Goal: Task Accomplishment & Management: Manage account settings

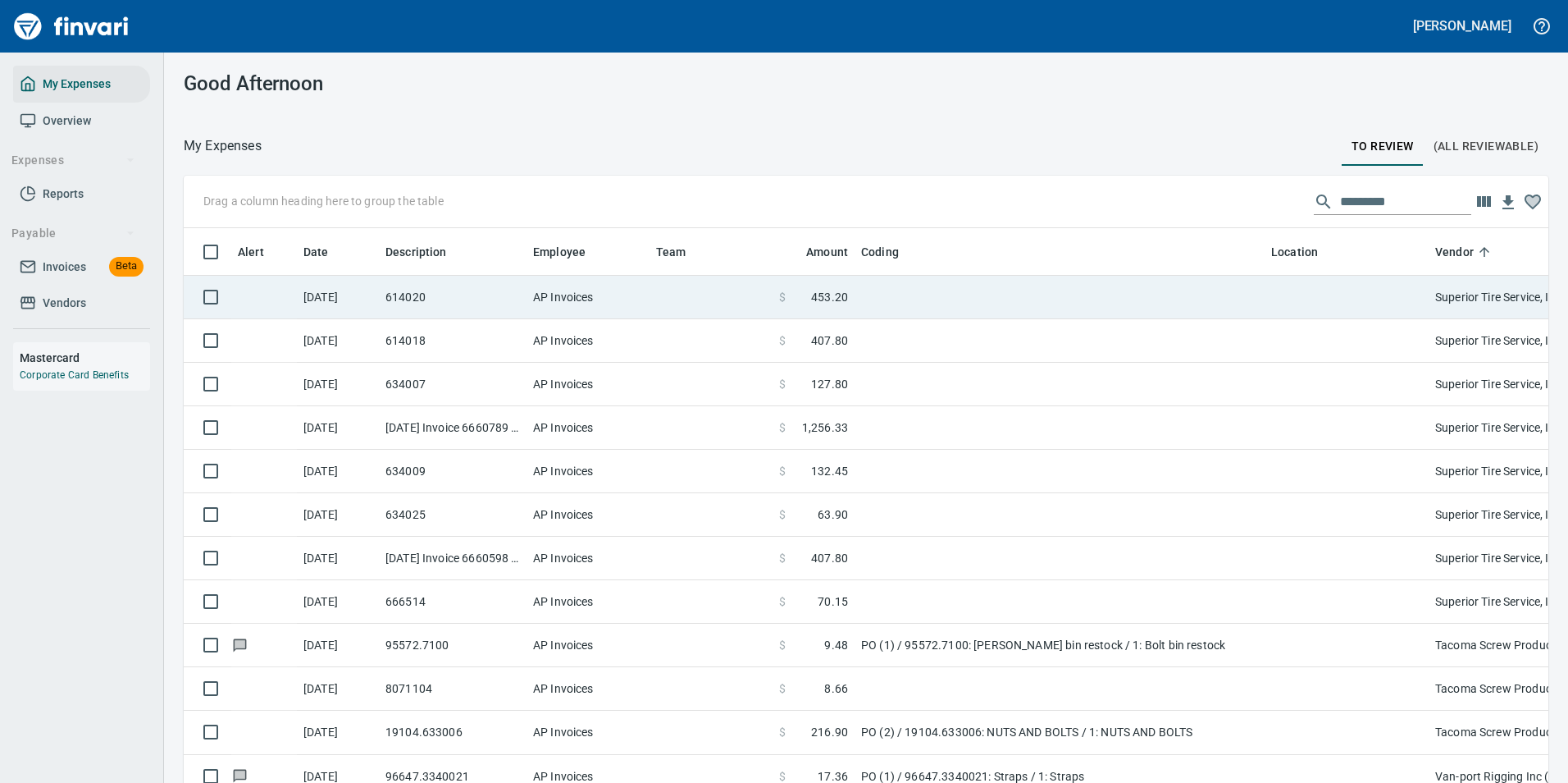
scroll to position [5660, 0]
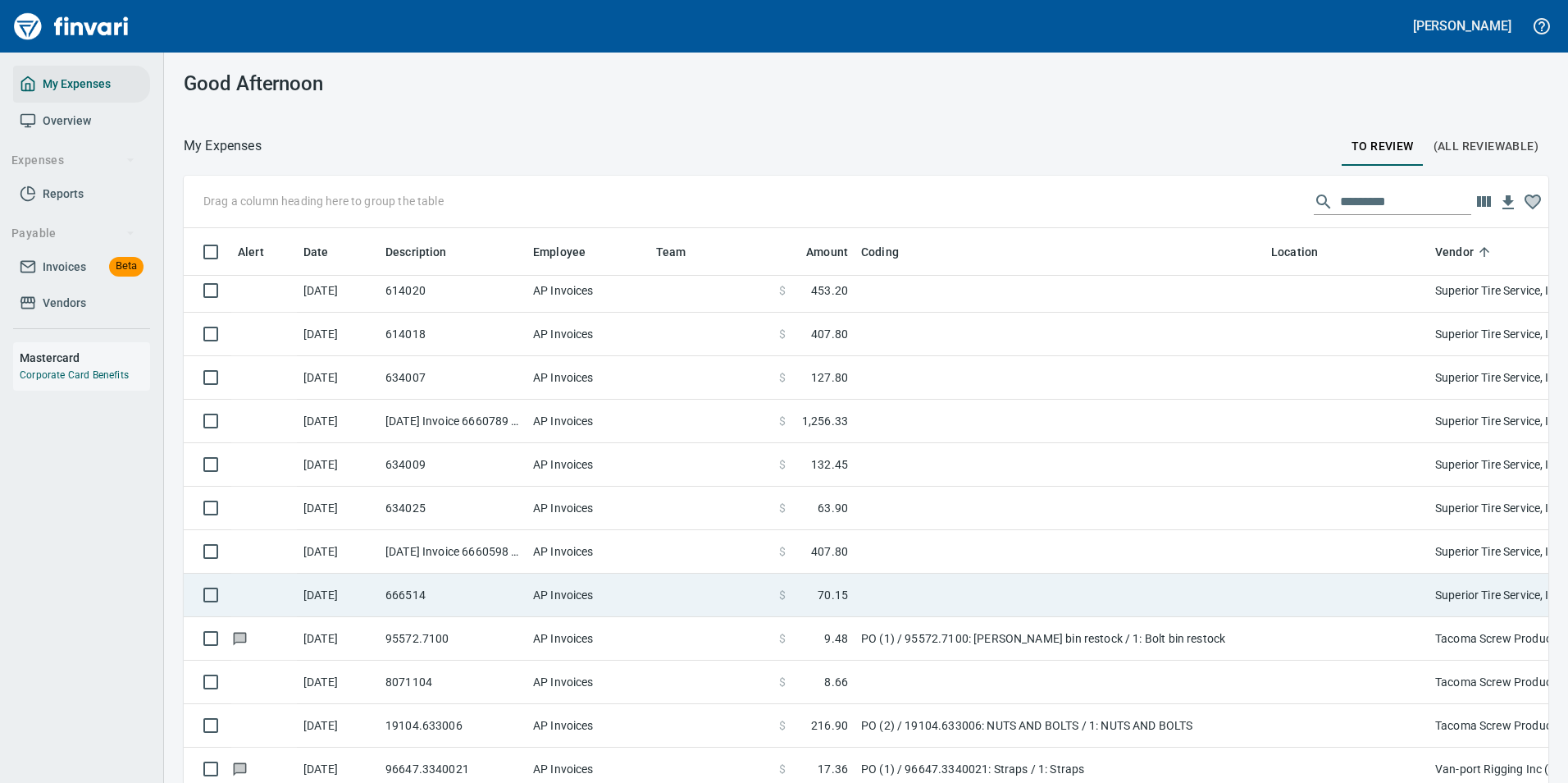
click at [943, 580] on td at bounding box center [1059, 595] width 410 height 43
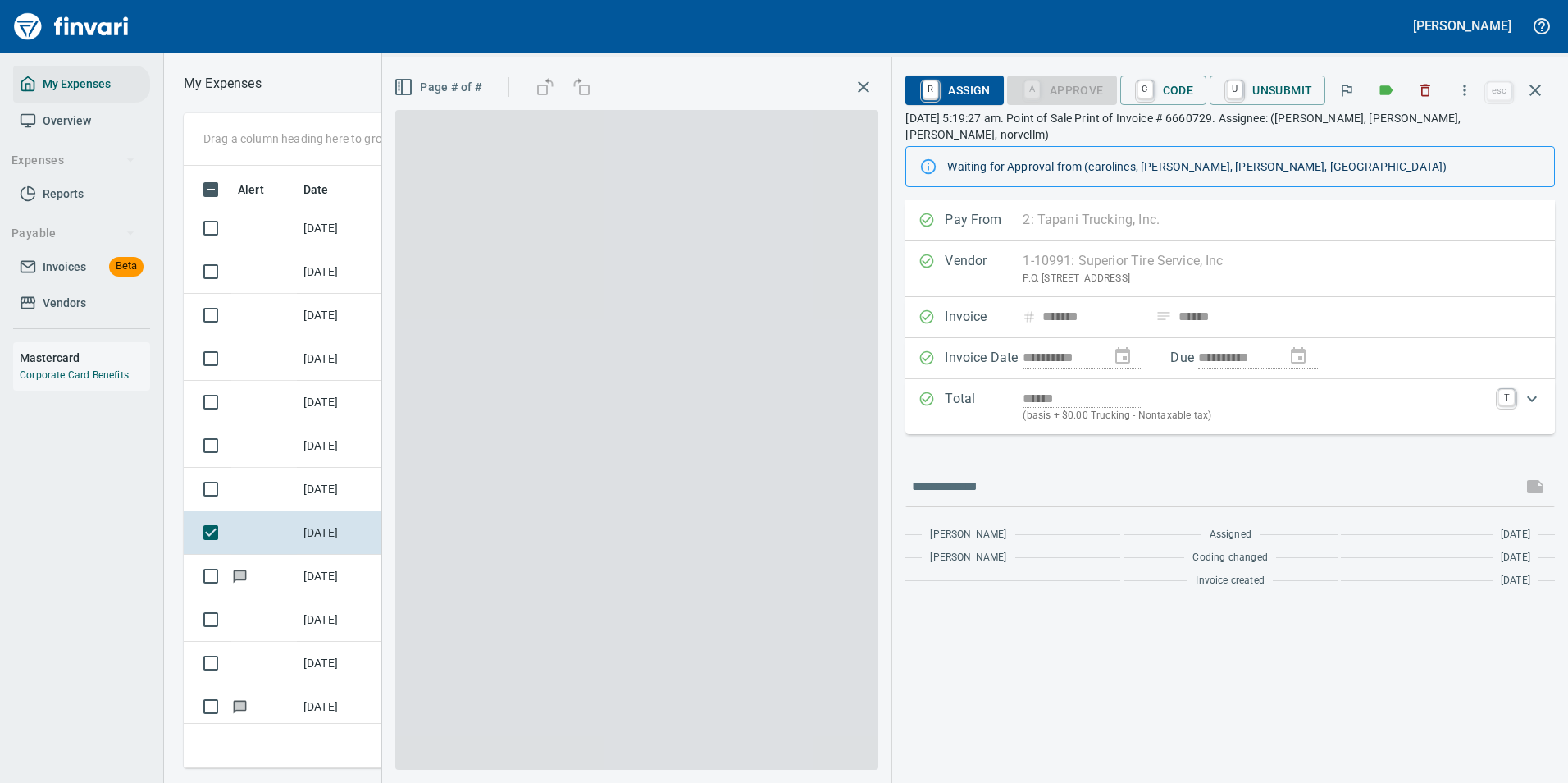
scroll to position [577, 930]
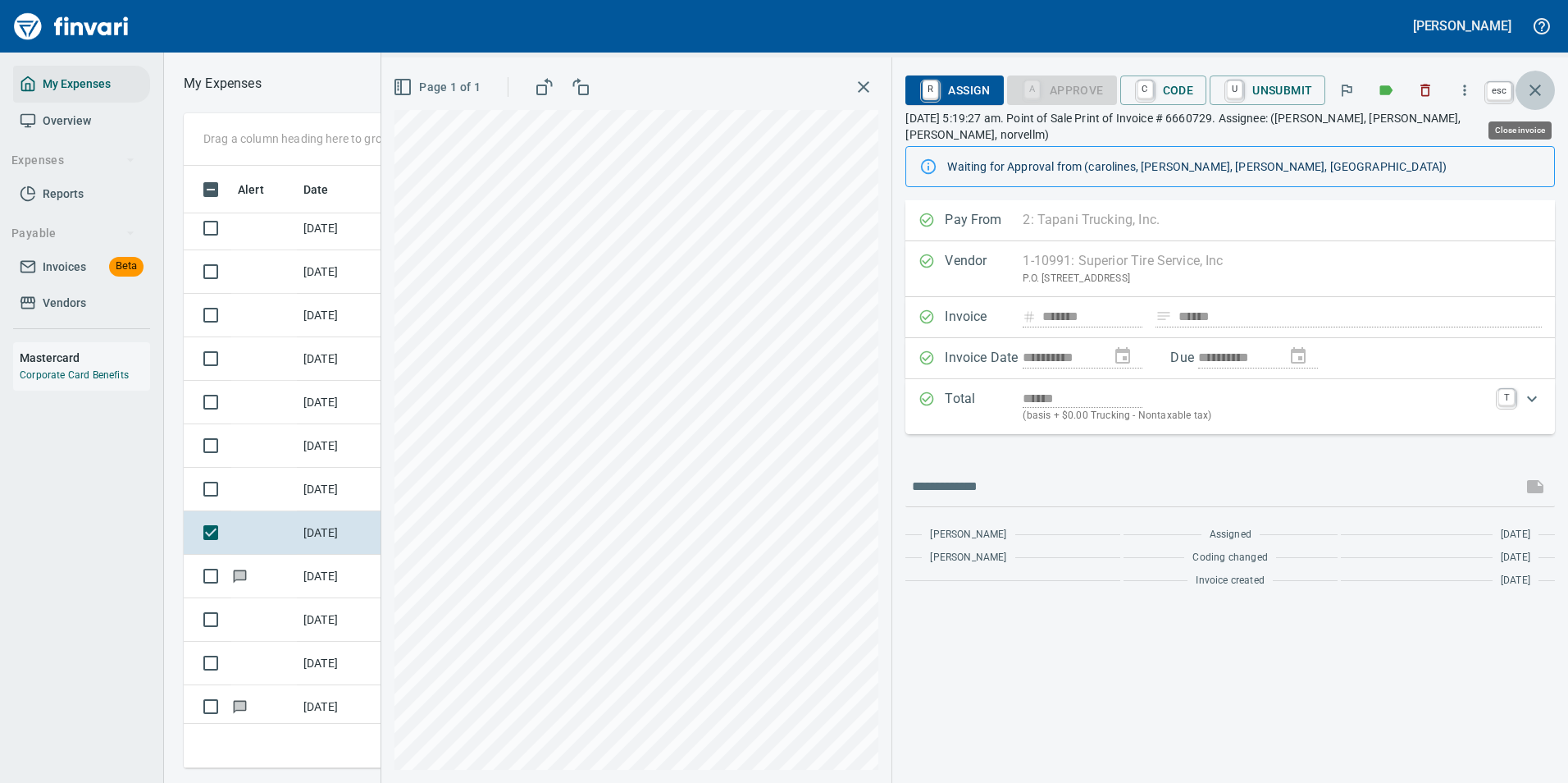
click at [1529, 82] on icon "button" at bounding box center [1535, 90] width 20 height 20
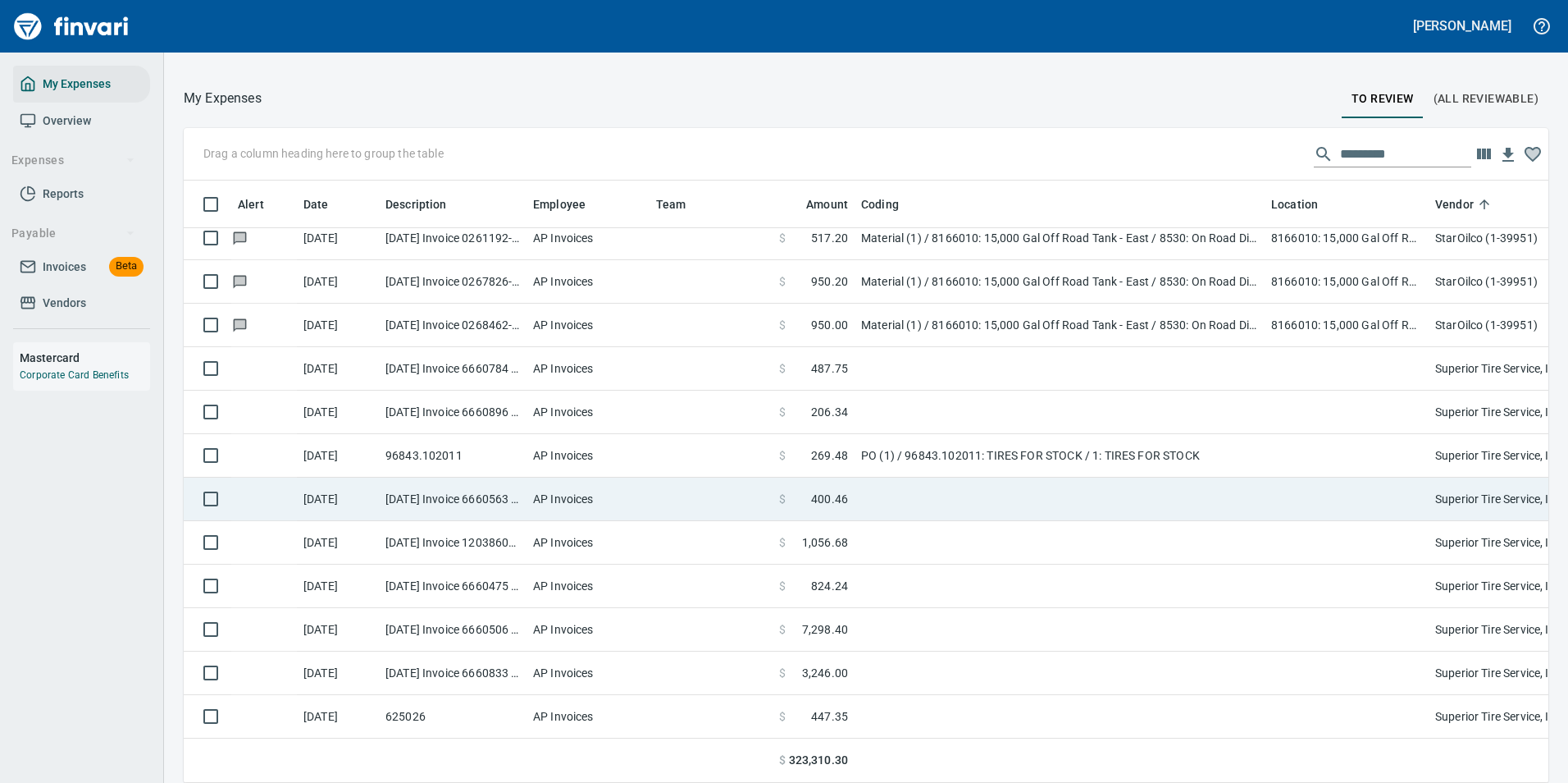
scroll to position [5032, 0]
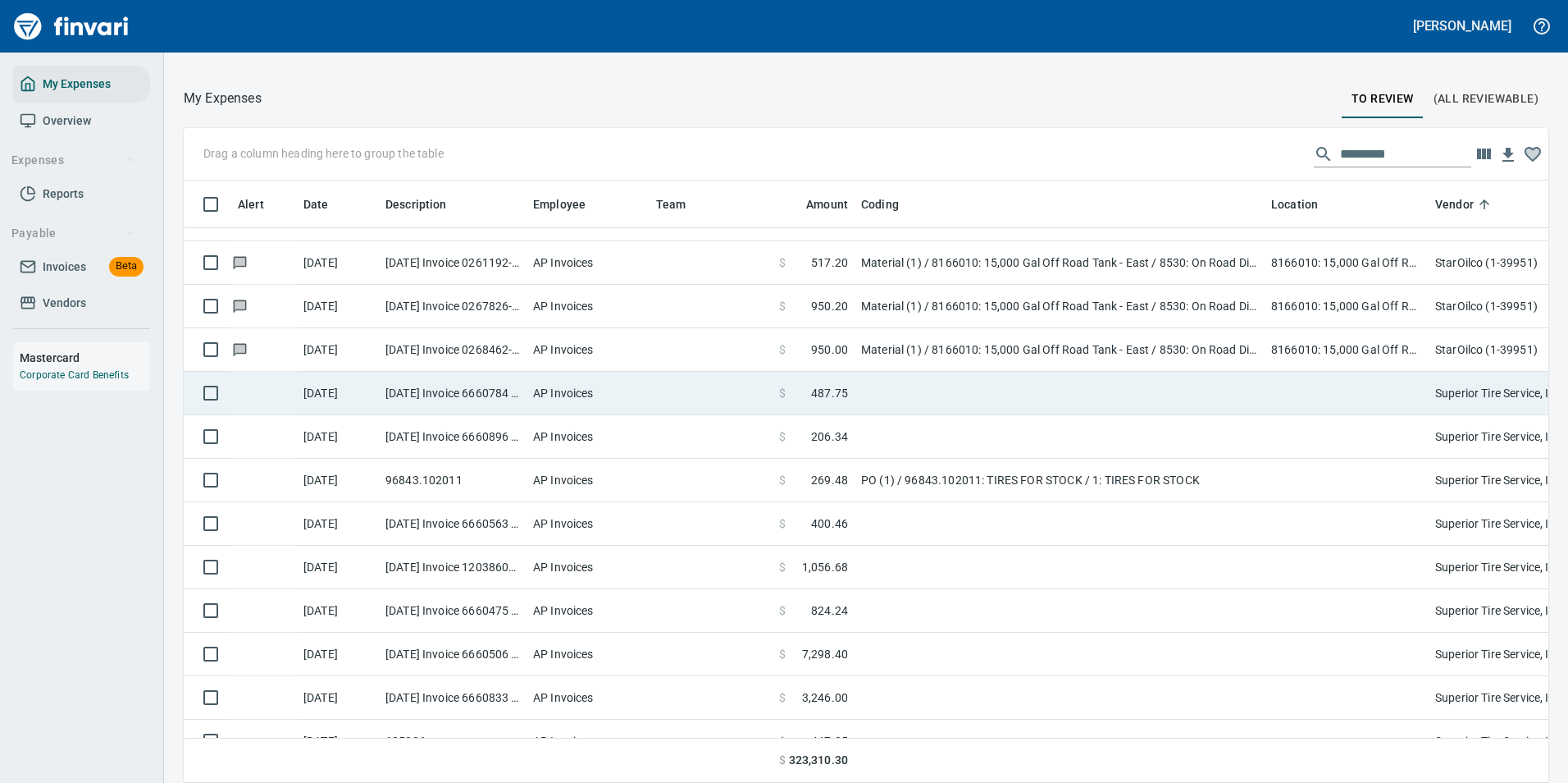
click at [883, 396] on td at bounding box center [1059, 394] width 410 height 43
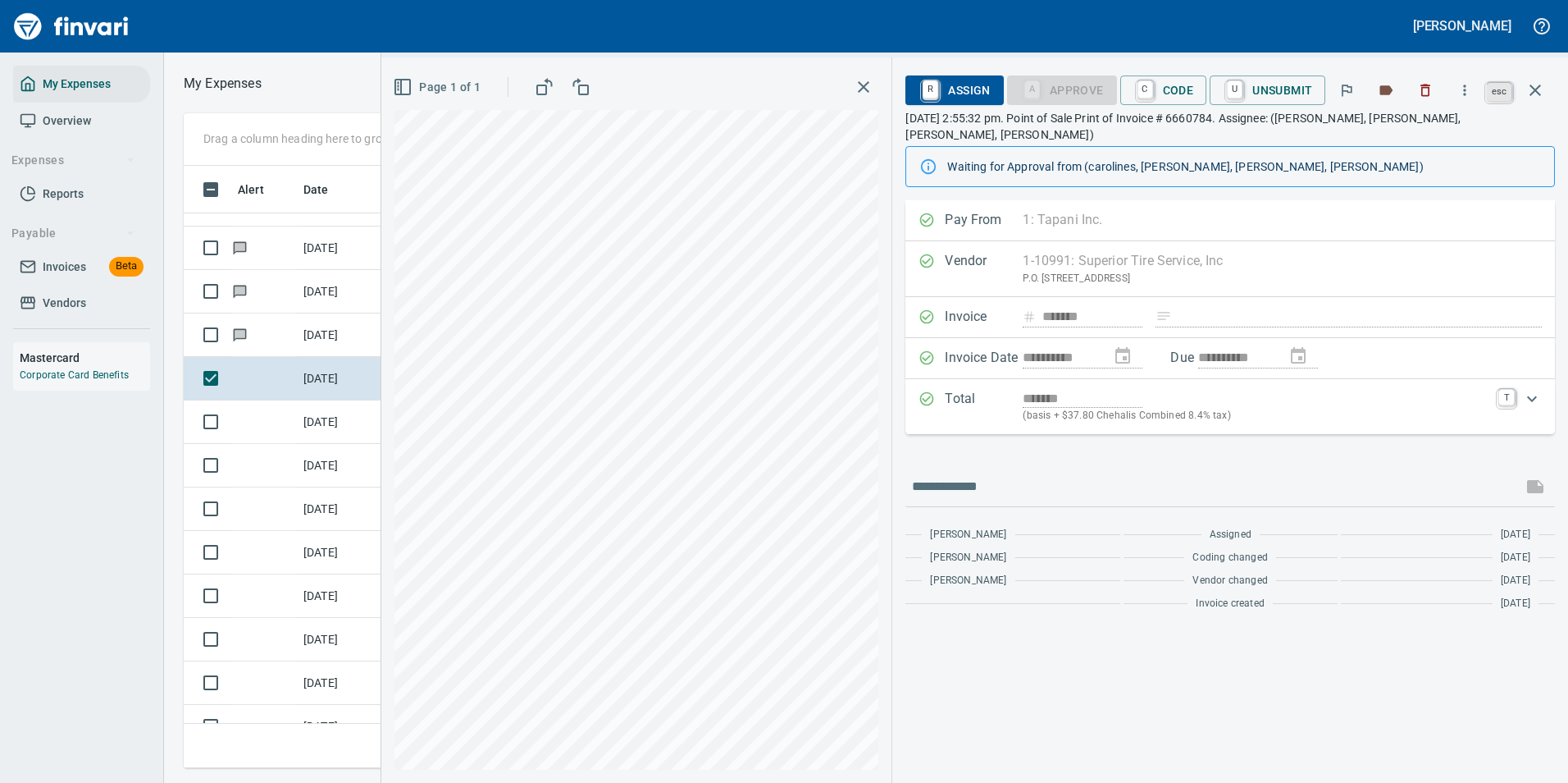
scroll to position [577, 930]
drag, startPoint x: 1543, startPoint y: 90, endPoint x: 1486, endPoint y: 80, distance: 57.9
click at [1541, 88] on icon "button" at bounding box center [1535, 90] width 20 height 20
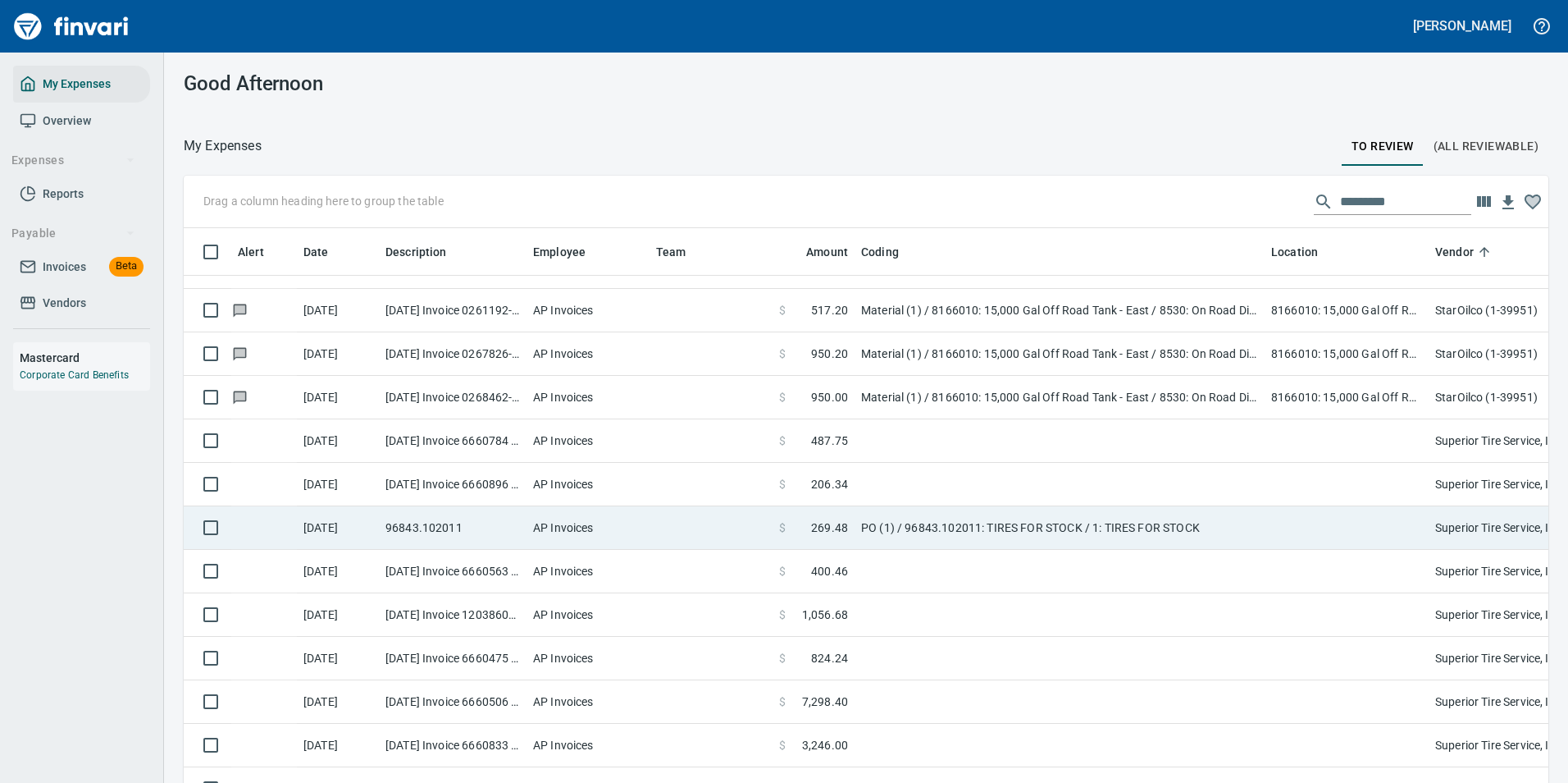
scroll to position [2, 2]
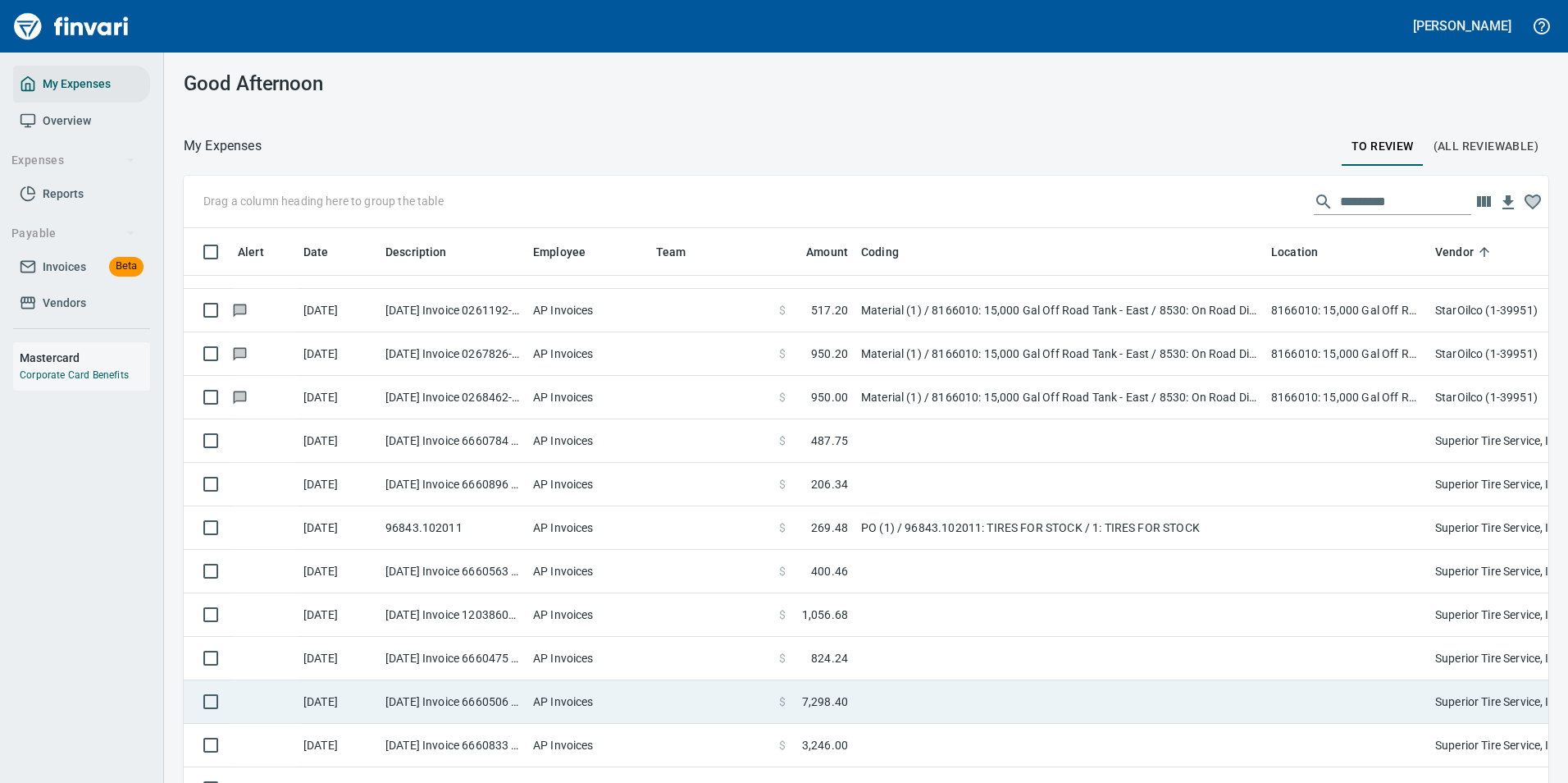
click at [861, 707] on td at bounding box center [1059, 701] width 410 height 43
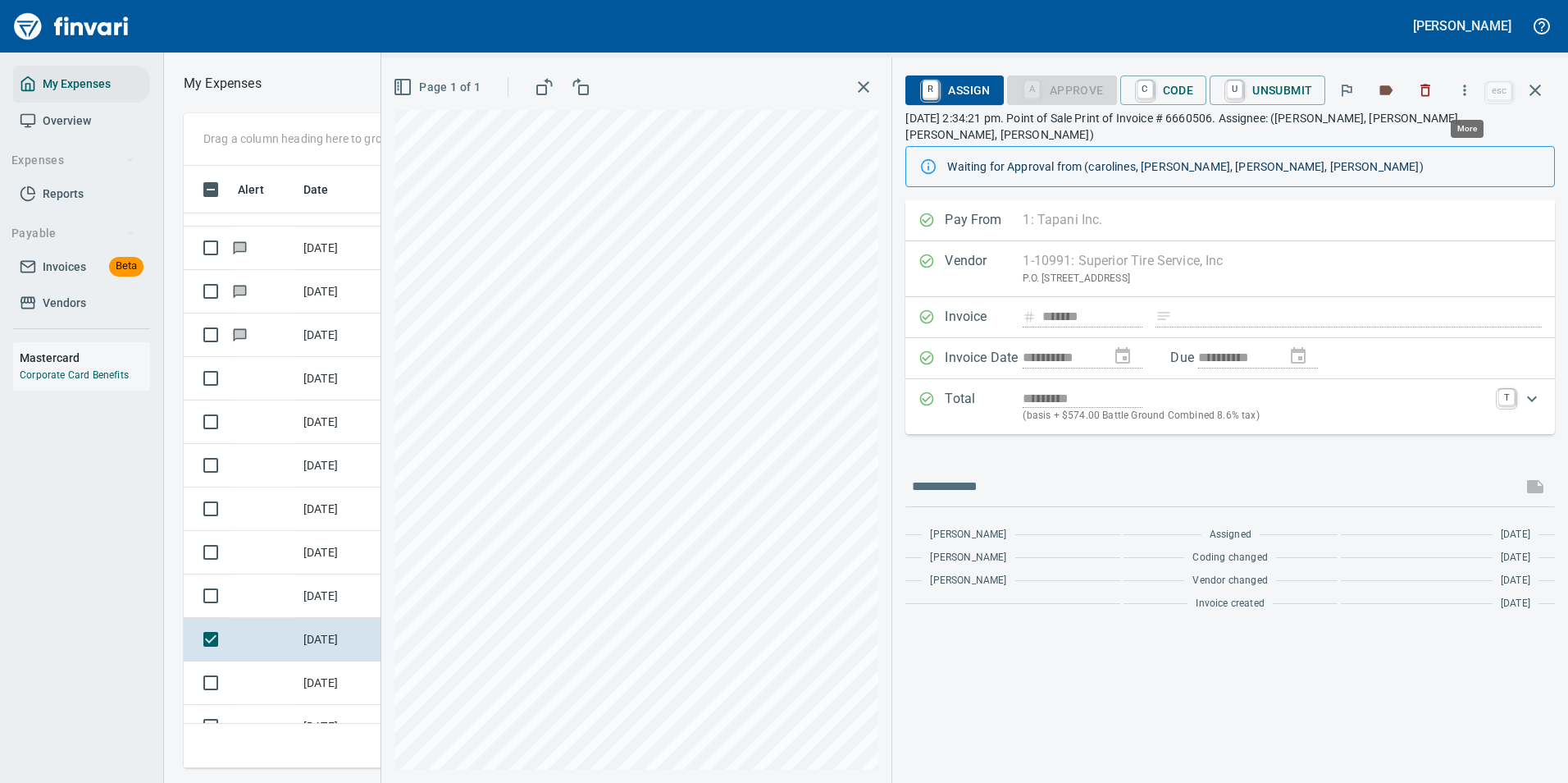
scroll to position [577, 930]
click at [1464, 82] on button "button" at bounding box center [1465, 90] width 36 height 36
click at [1395, 140] on span "Download" at bounding box center [1462, 138] width 158 height 20
click at [1148, 96] on link "C" at bounding box center [1145, 90] width 16 height 18
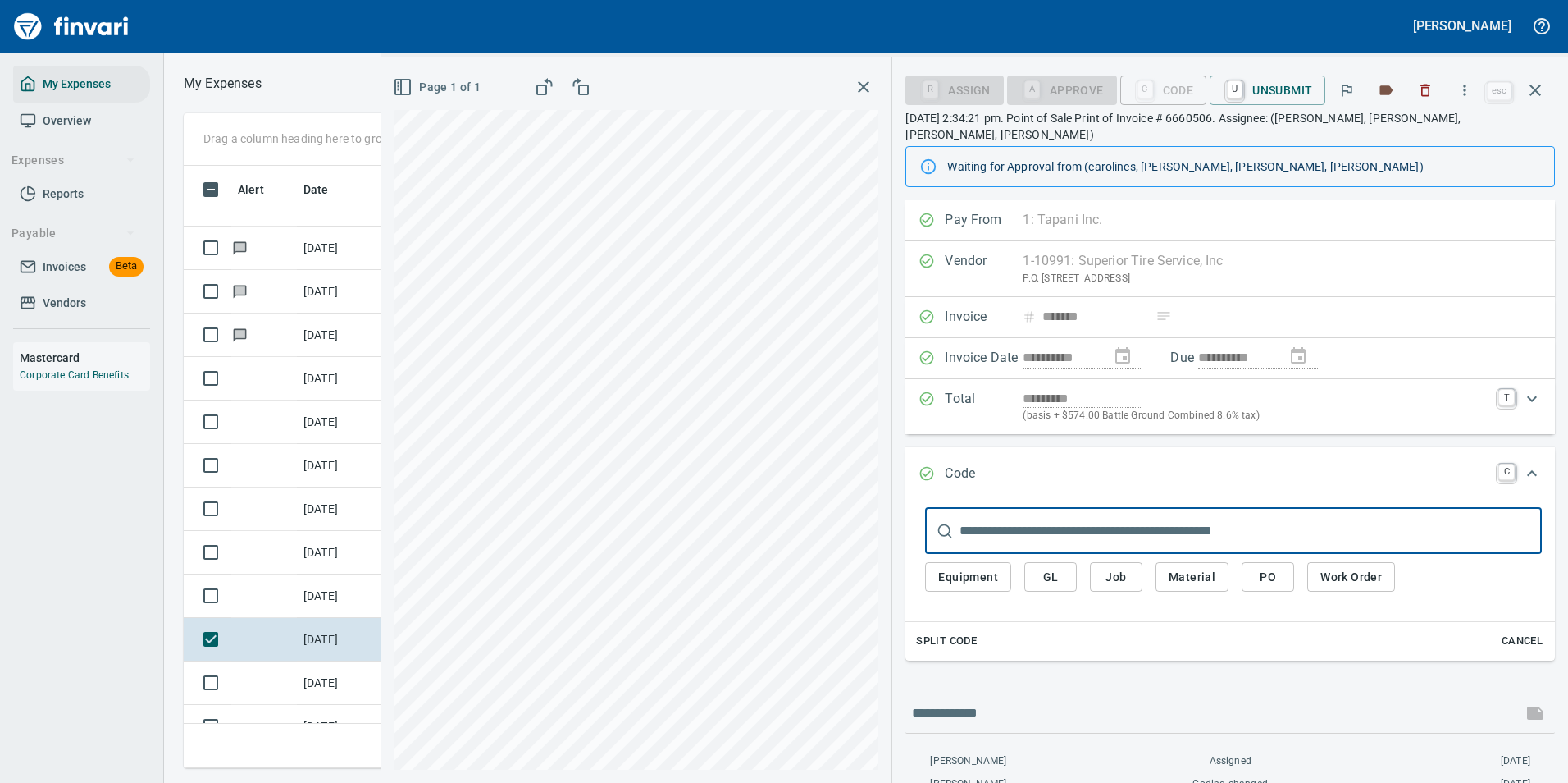
click at [966, 569] on span "Equipment" at bounding box center [967, 577] width 60 height 21
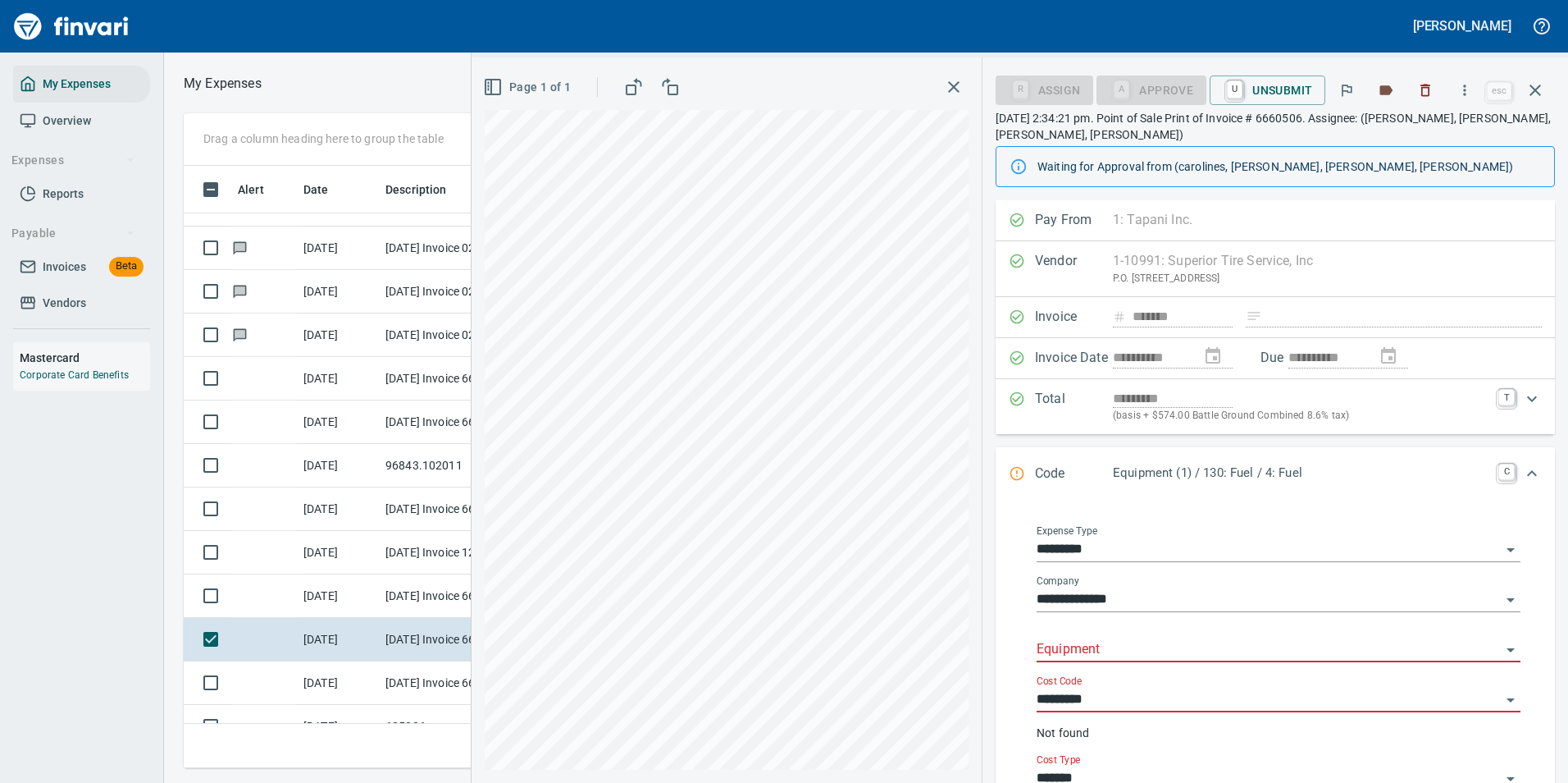
click at [1053, 646] on input "Equipment" at bounding box center [1268, 649] width 464 height 23
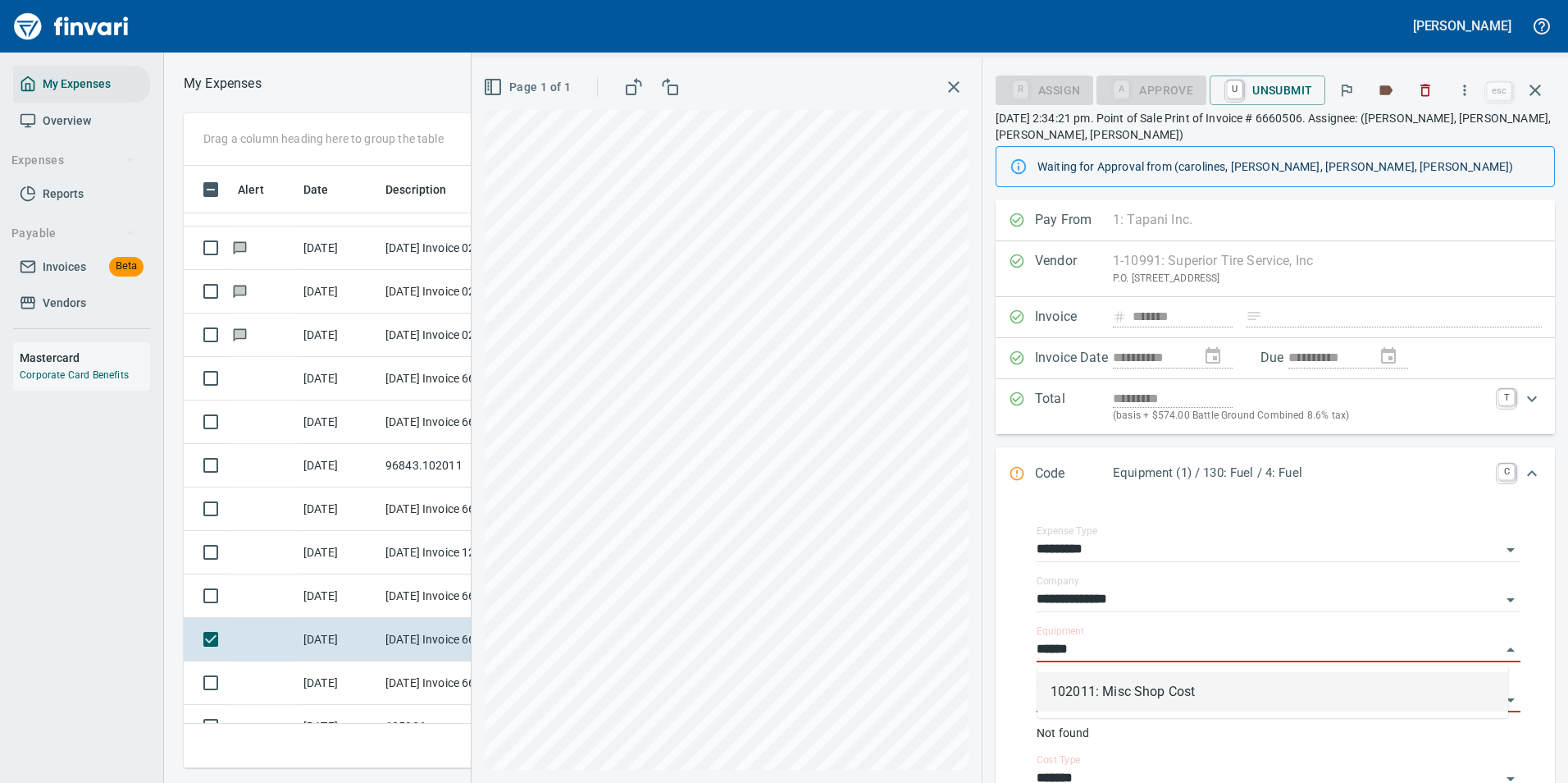
click at [1117, 702] on li "102011: Misc Shop Cost" at bounding box center [1272, 691] width 471 height 39
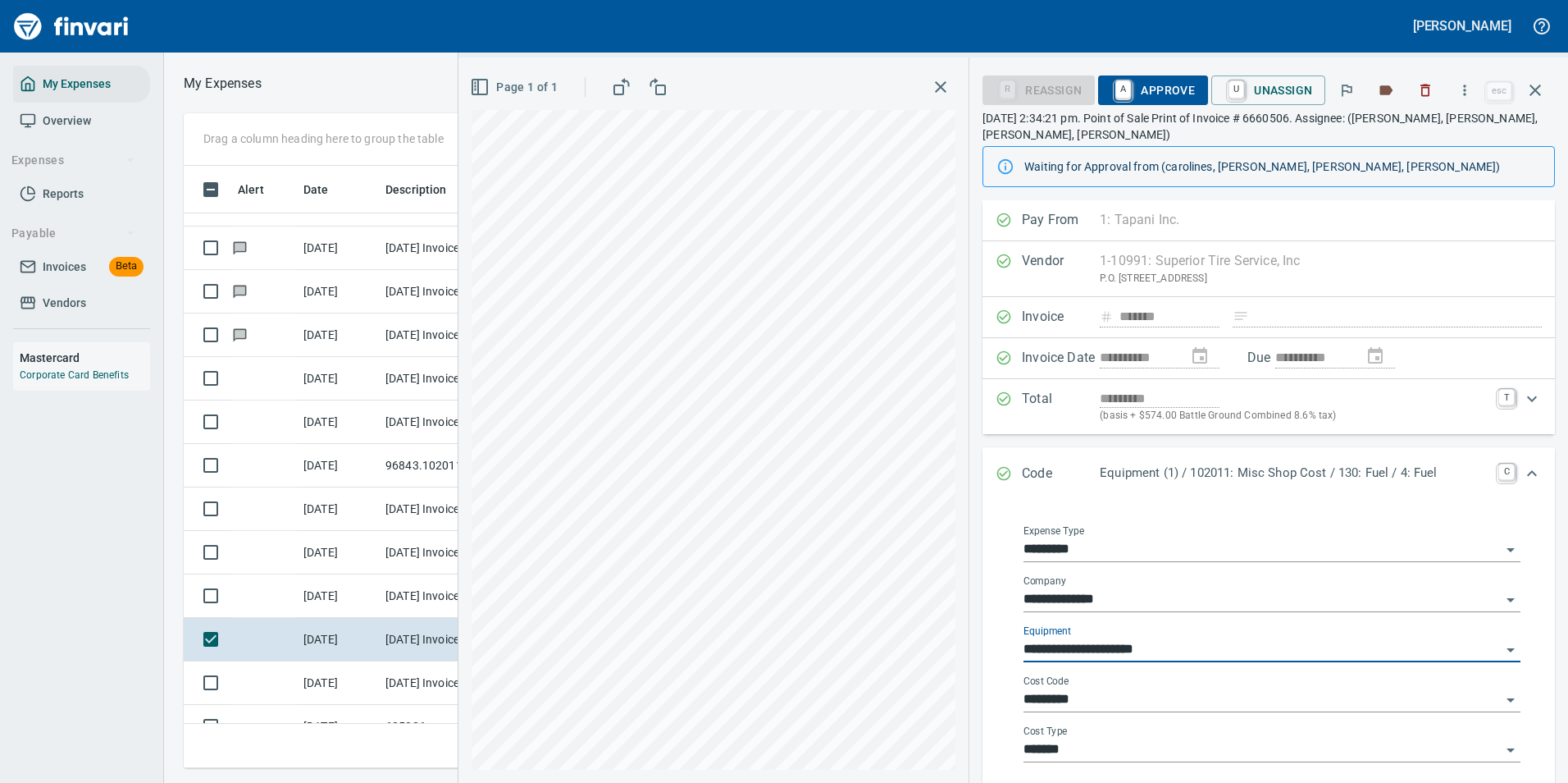
type input "**********"
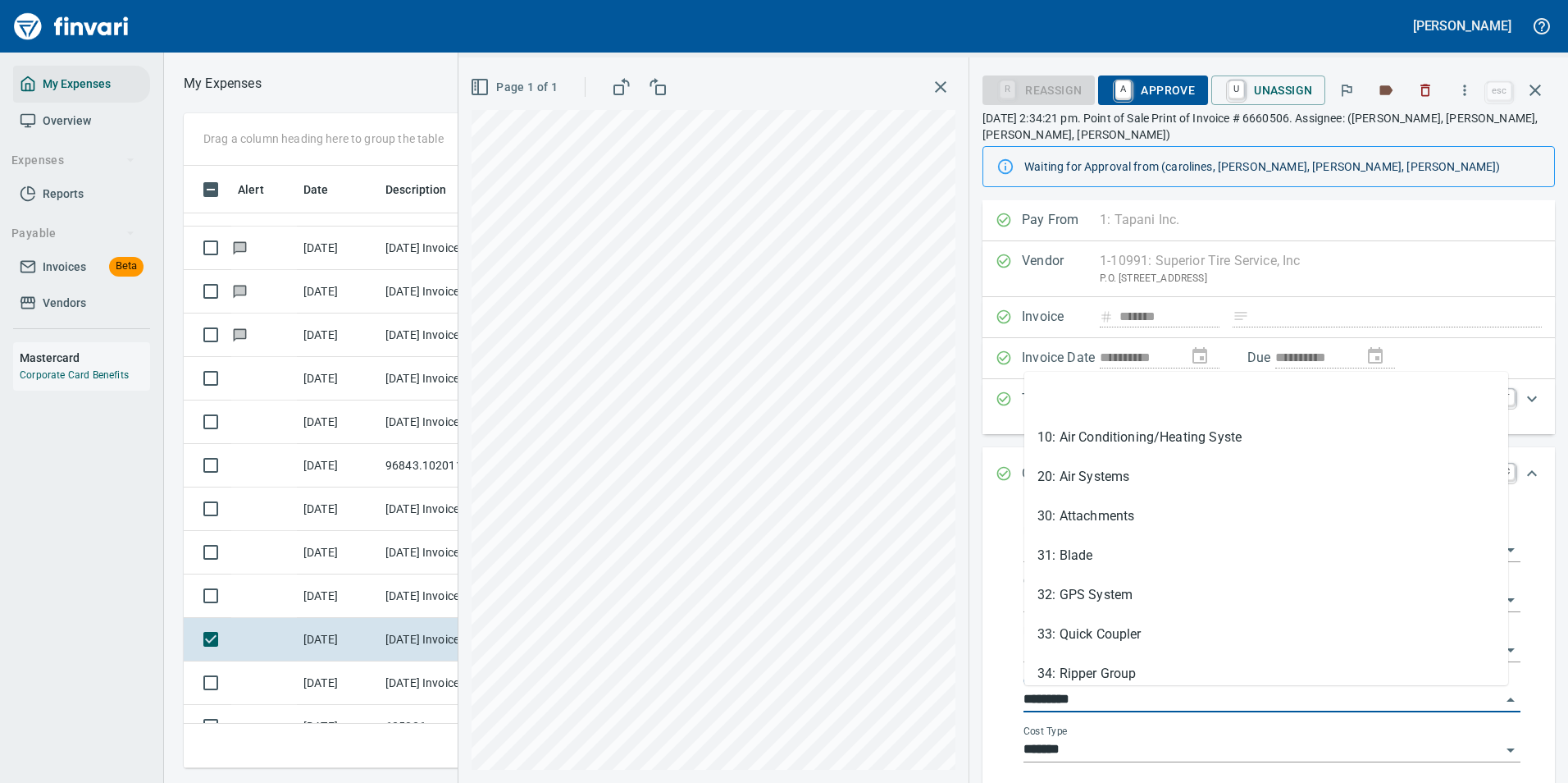
click at [1095, 701] on input "*********" at bounding box center [1262, 700] width 478 height 23
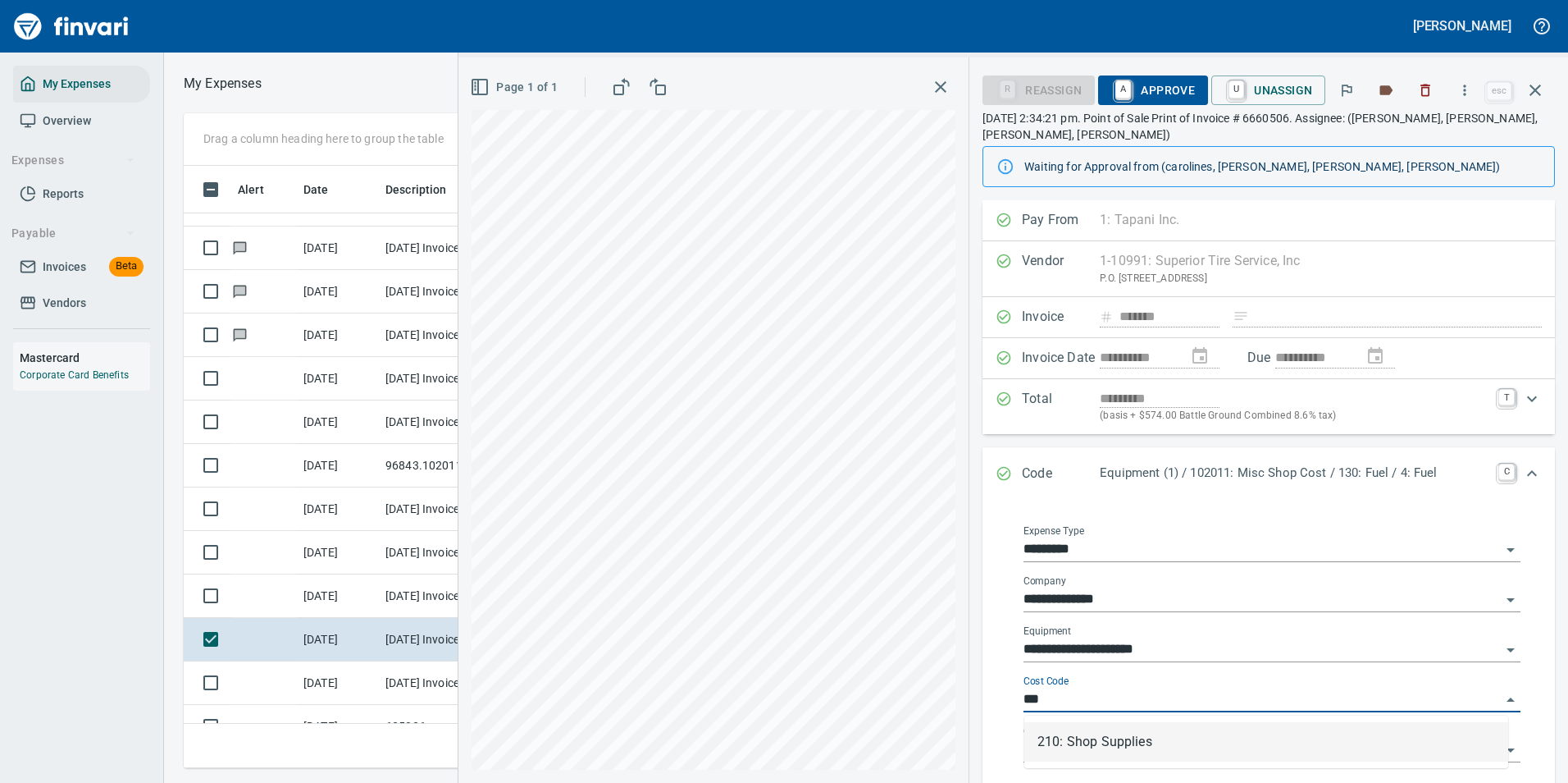
click at [1107, 741] on li "210: Shop Supplies" at bounding box center [1266, 741] width 484 height 39
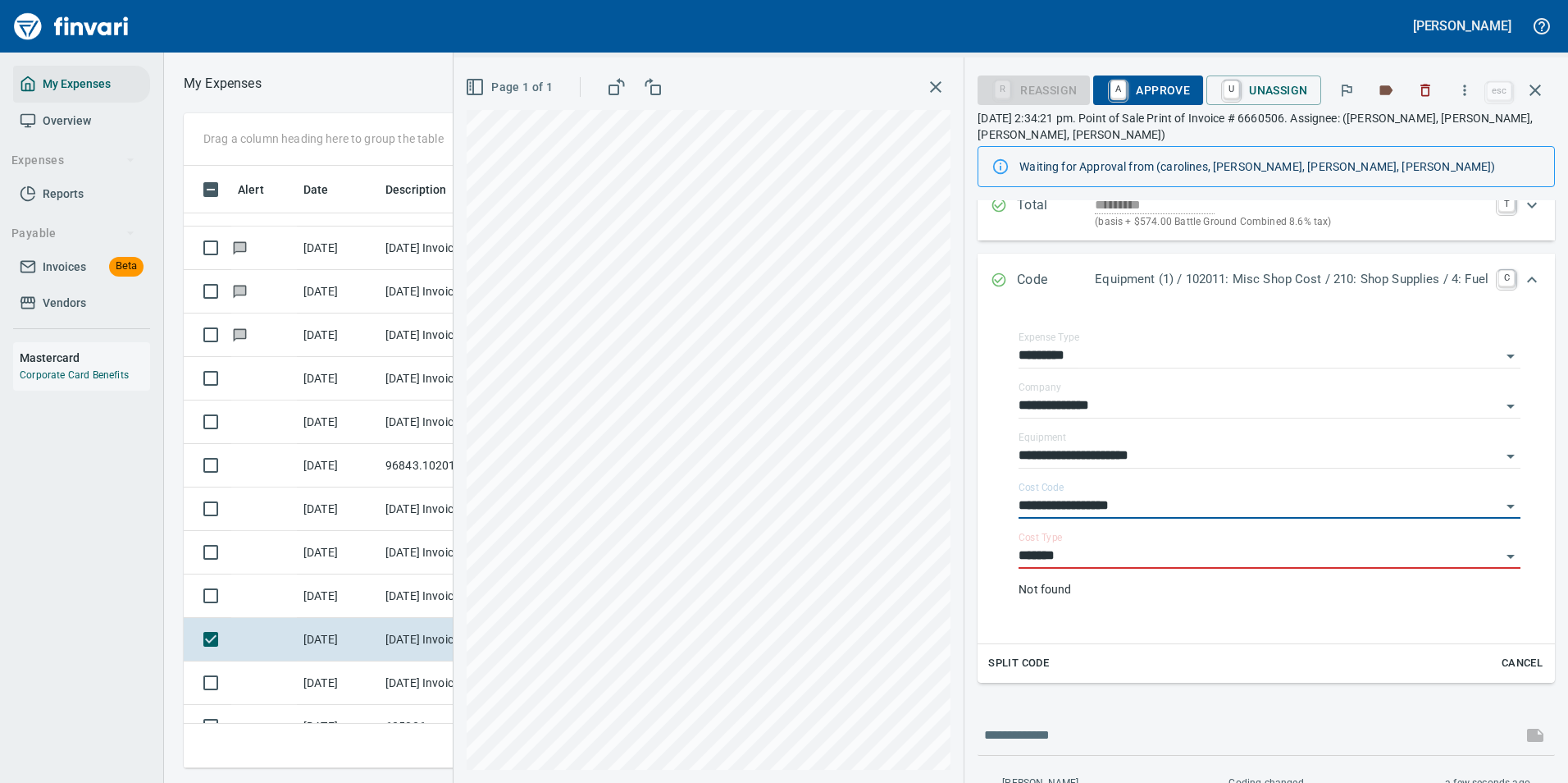
scroll to position [246, 0]
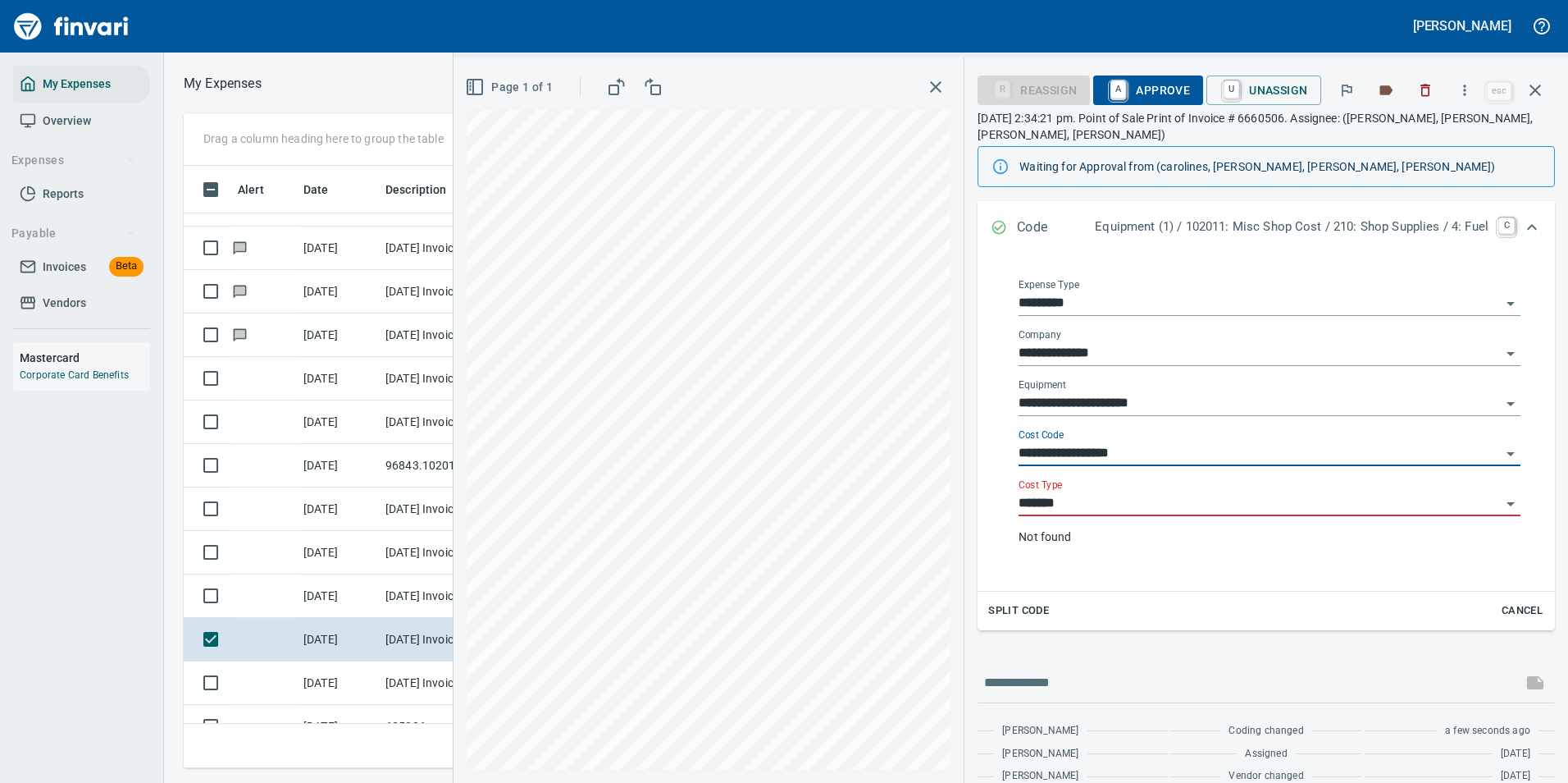
type input "**********"
click at [1054, 510] on input "*******" at bounding box center [1259, 504] width 482 height 23
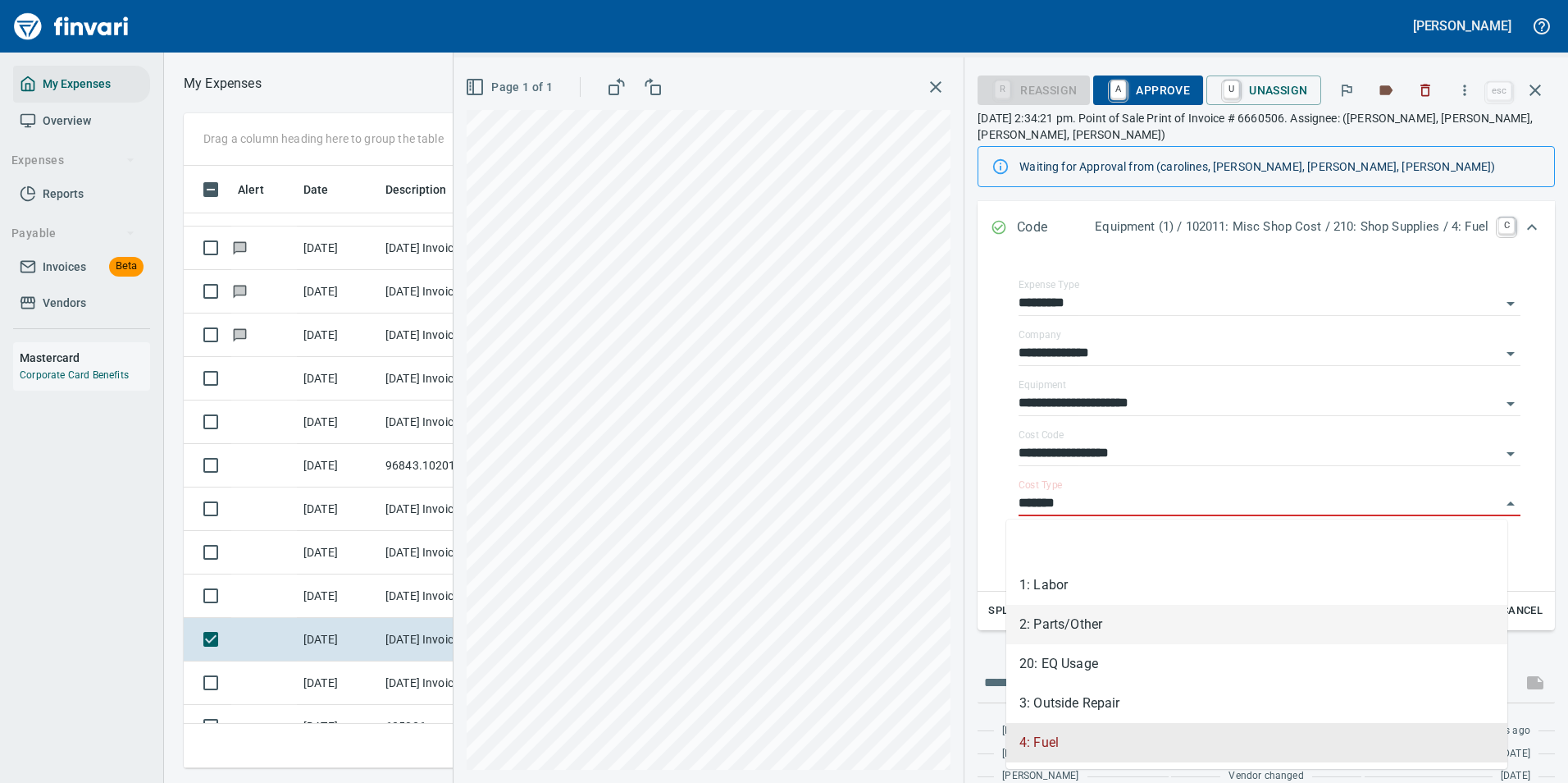
click at [1077, 629] on li "2: Parts/Other" at bounding box center [1257, 623] width 501 height 39
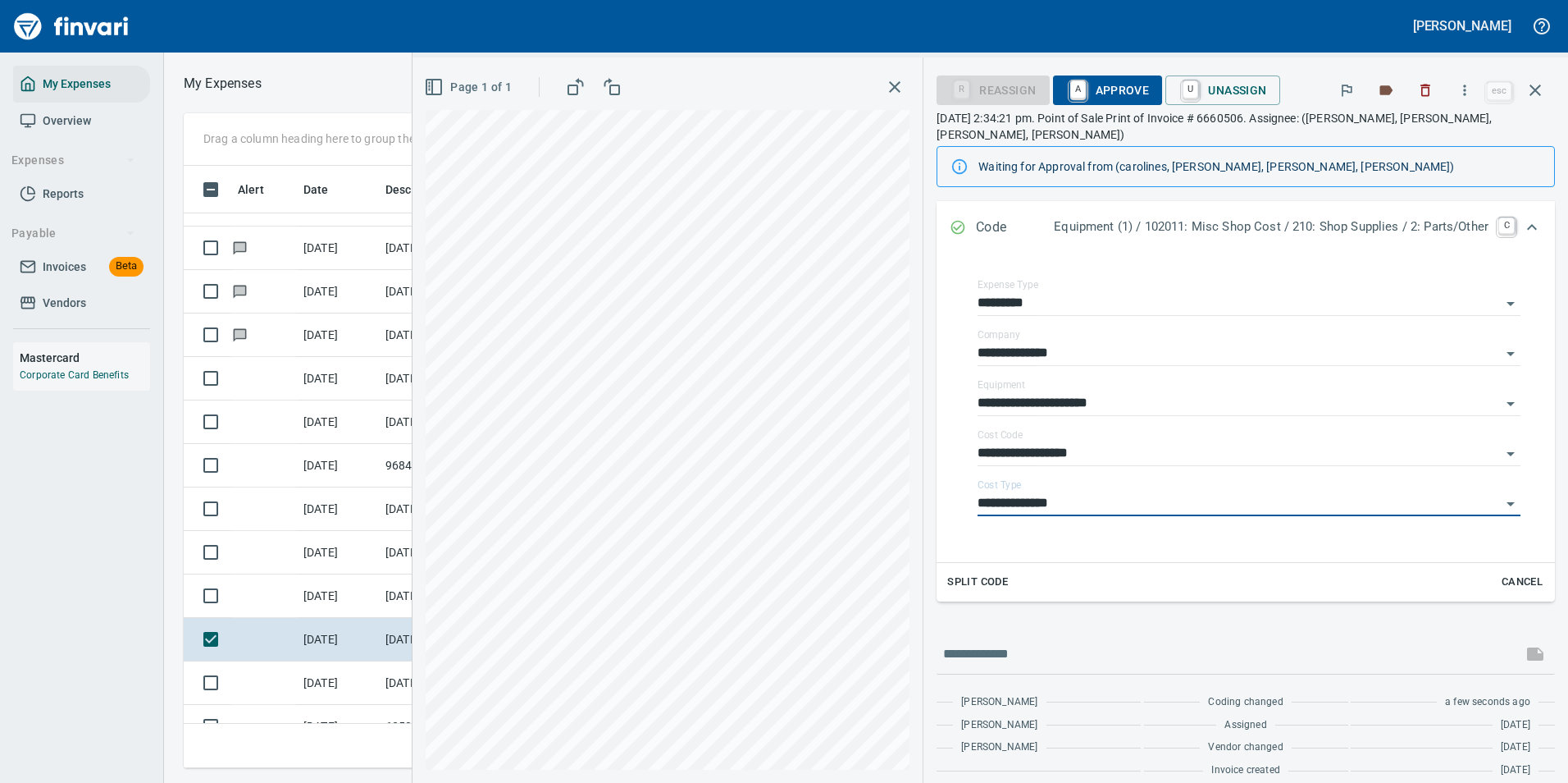
type input "**********"
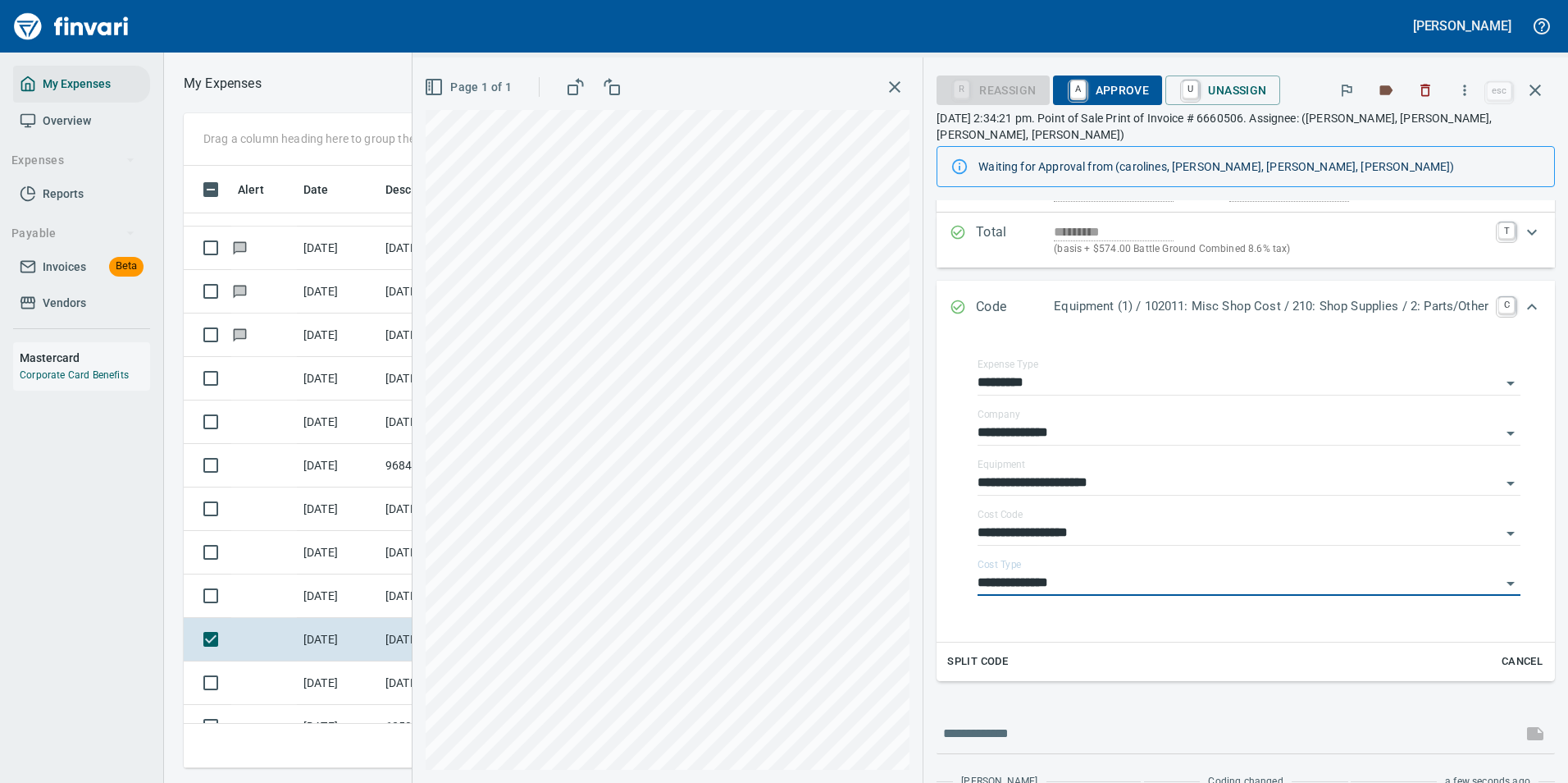
scroll to position [0, 0]
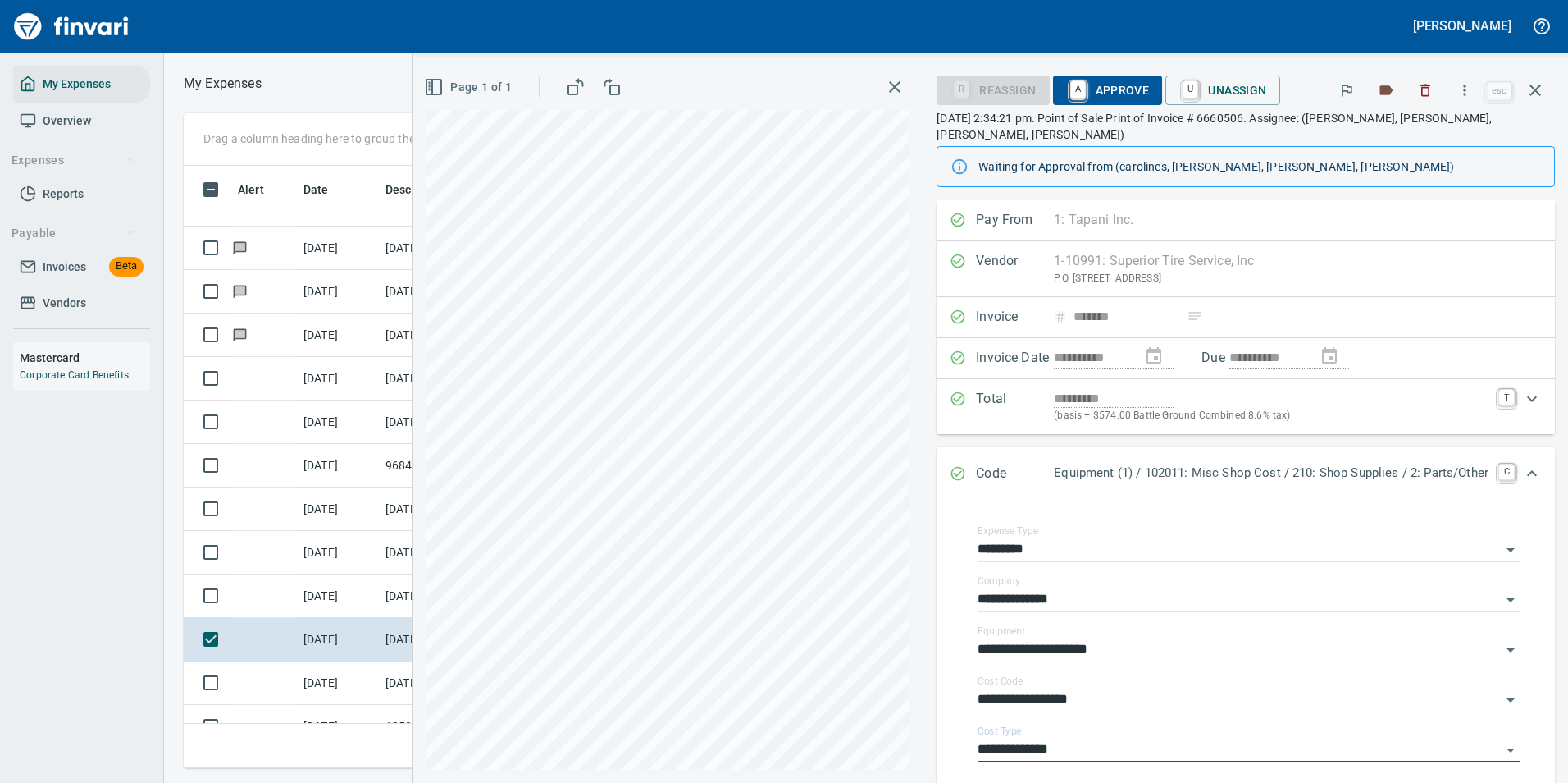
click at [1091, 96] on span "A Approve" at bounding box center [1108, 90] width 84 height 28
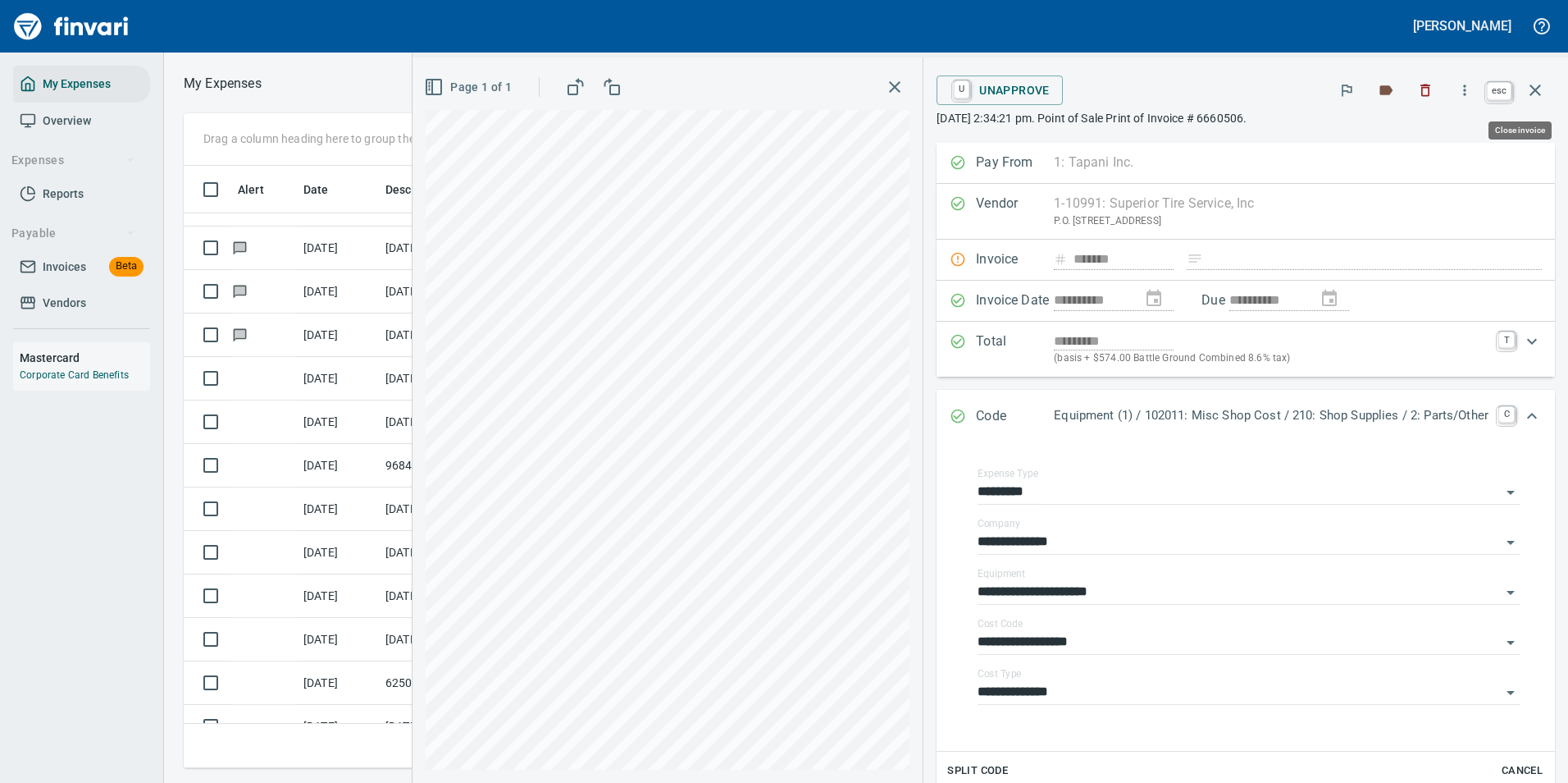
scroll to position [577, 930]
drag, startPoint x: 1532, startPoint y: 95, endPoint x: 1518, endPoint y: 108, distance: 19.1
click at [1532, 95] on icon "button" at bounding box center [1535, 90] width 20 height 20
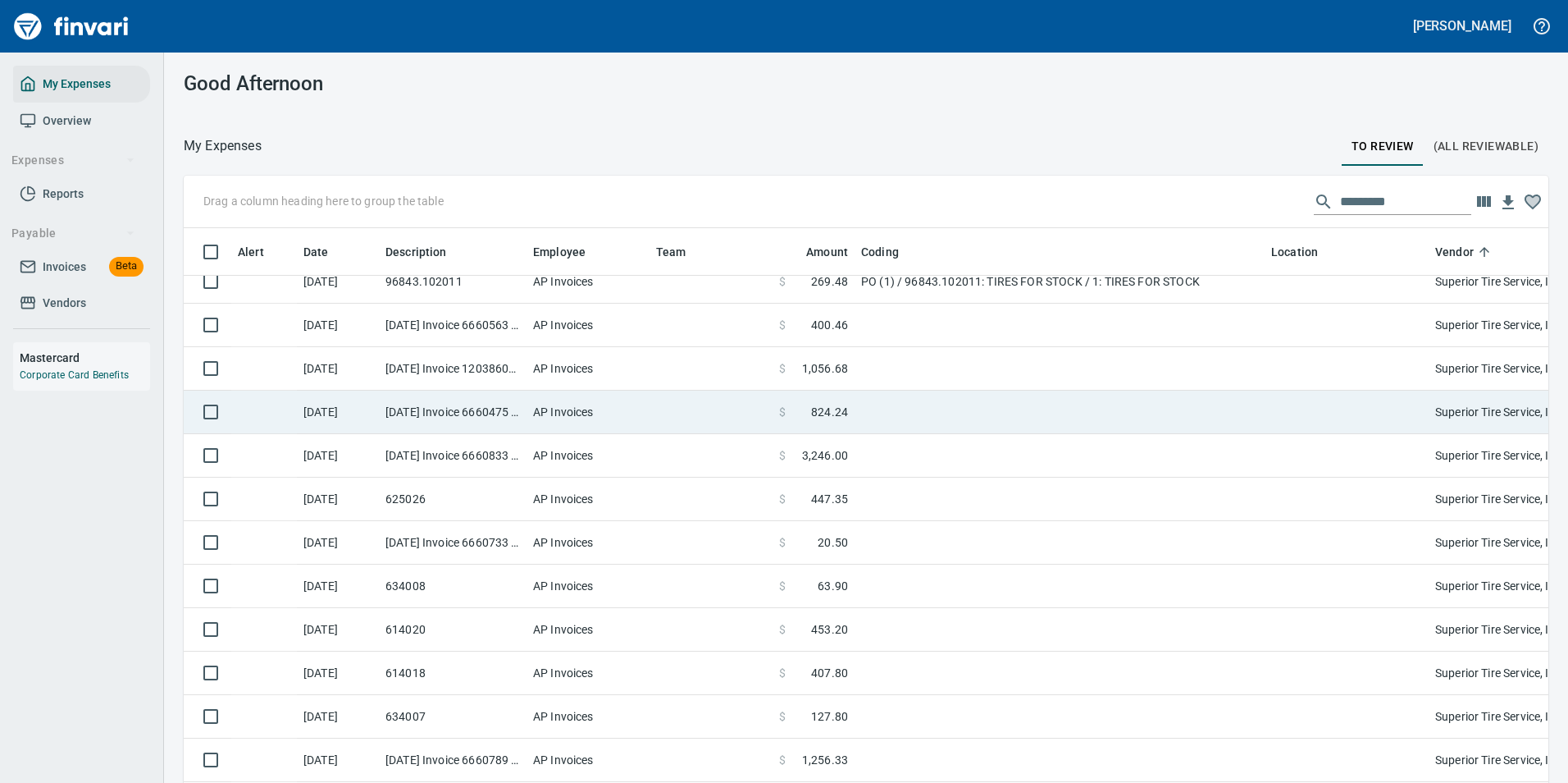
scroll to position [5360, 0]
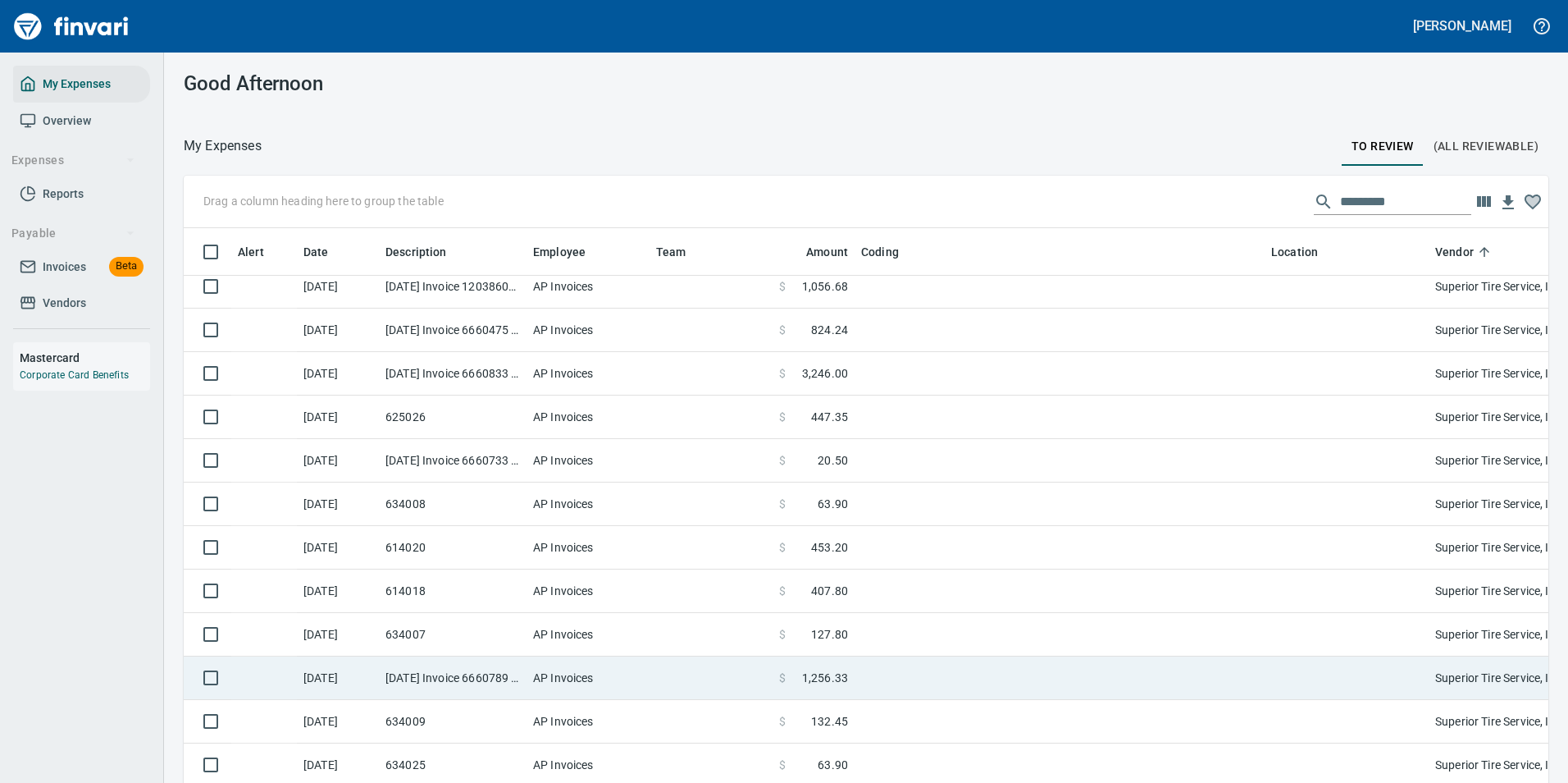
click at [843, 678] on span "1,256.33" at bounding box center [824, 677] width 46 height 16
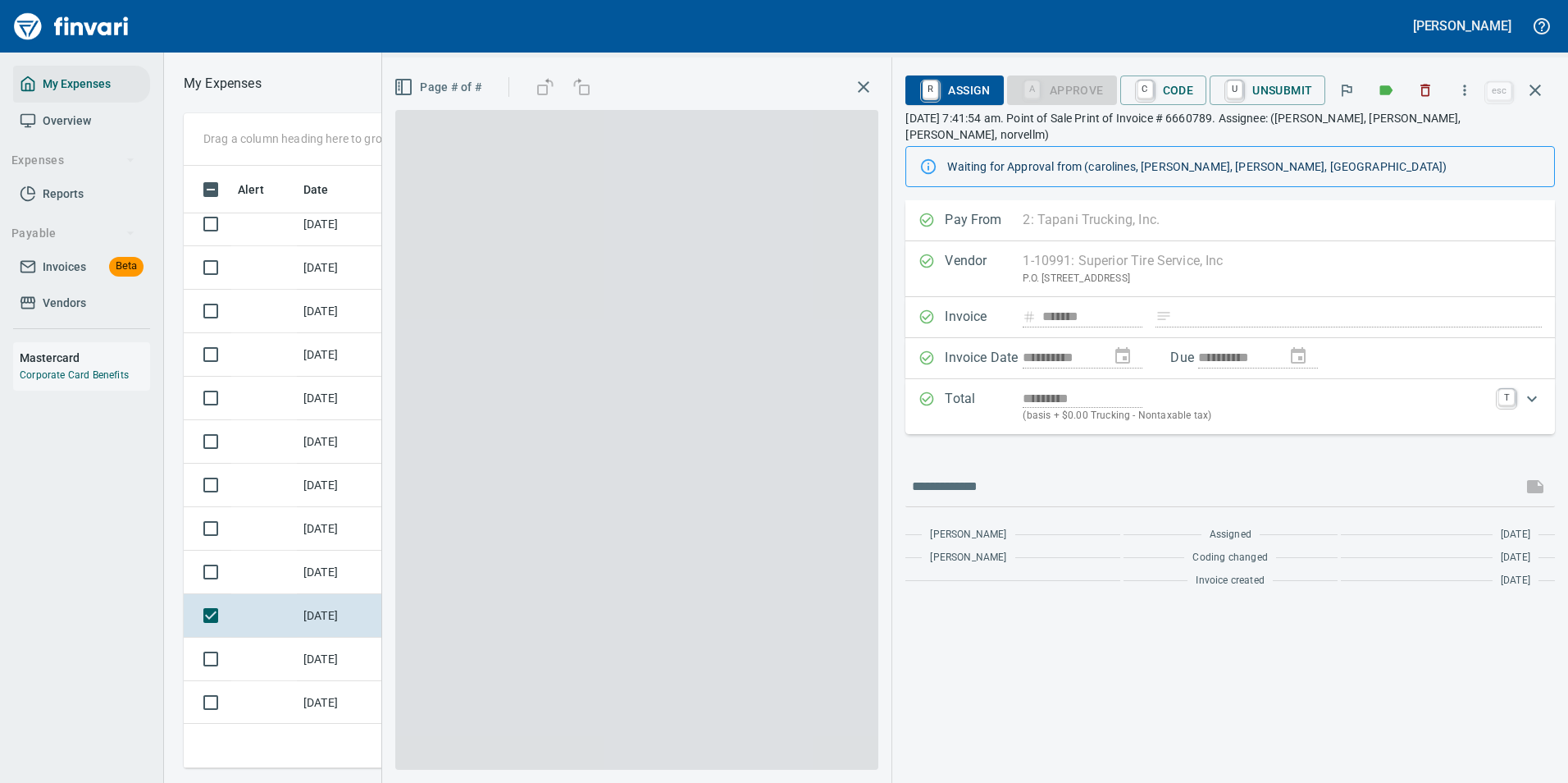
scroll to position [577, 930]
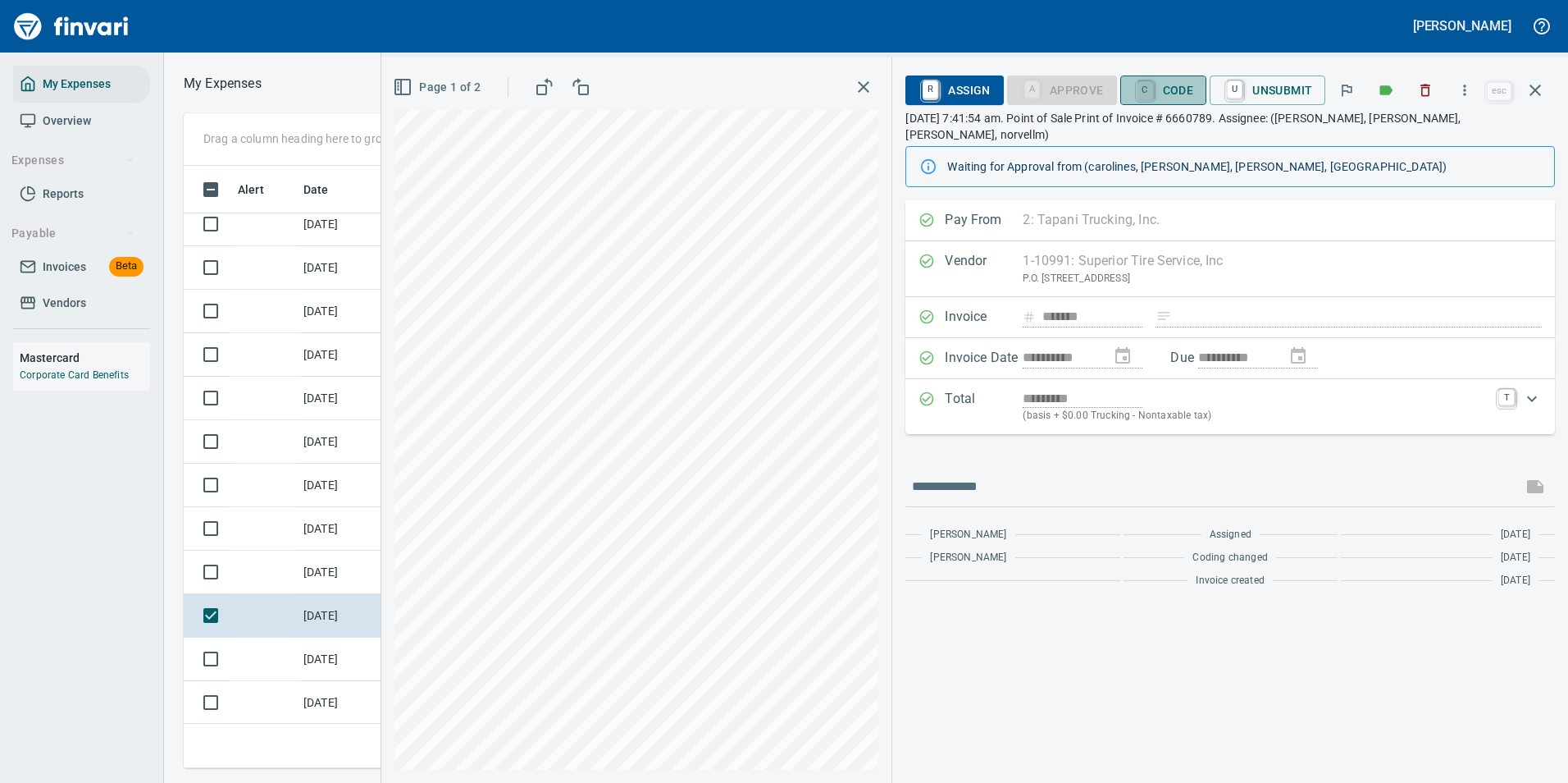
click at [1148, 92] on link "C" at bounding box center [1145, 90] width 16 height 18
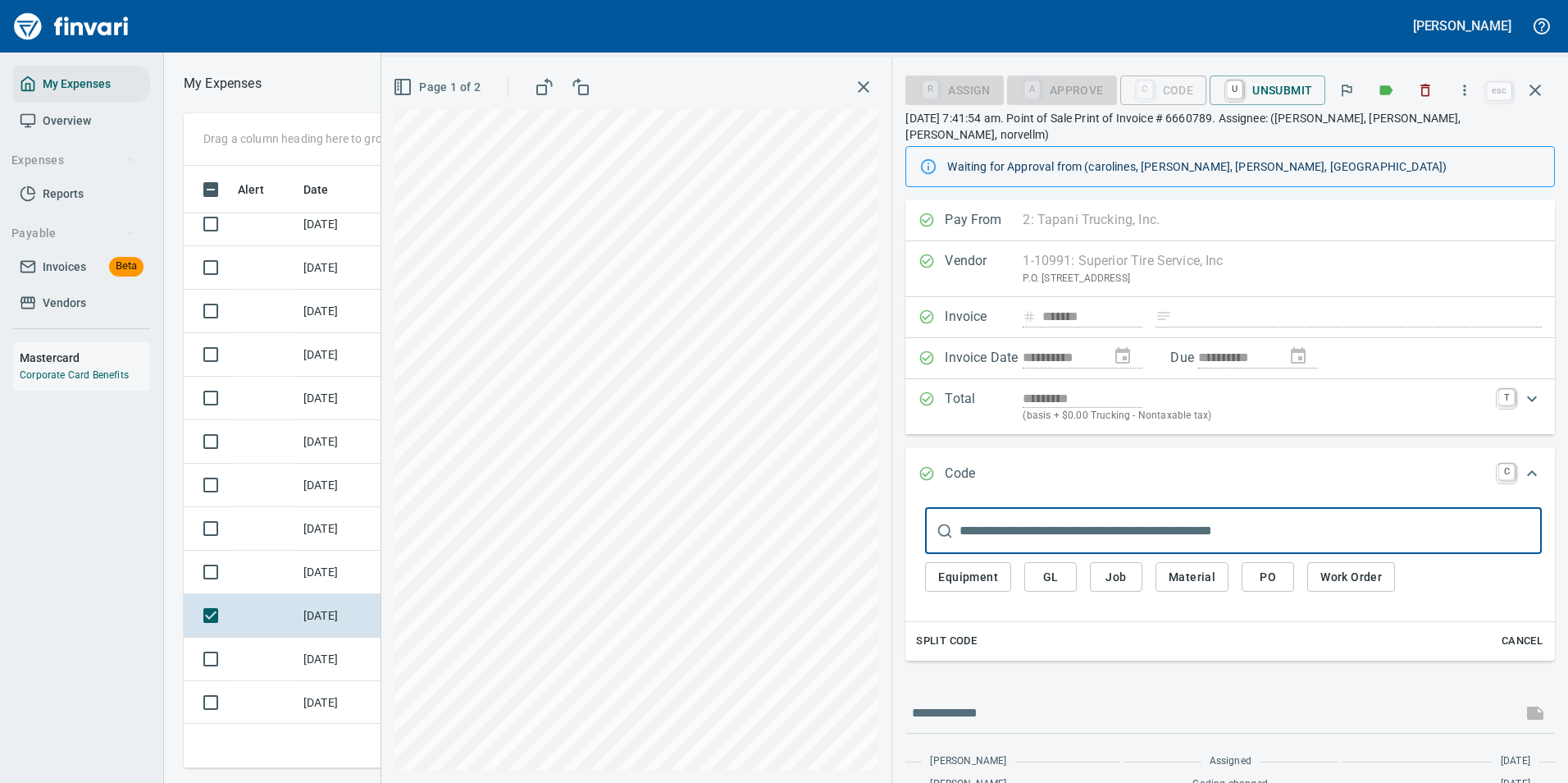
click at [944, 631] on span "Split Code" at bounding box center [947, 641] width 61 height 19
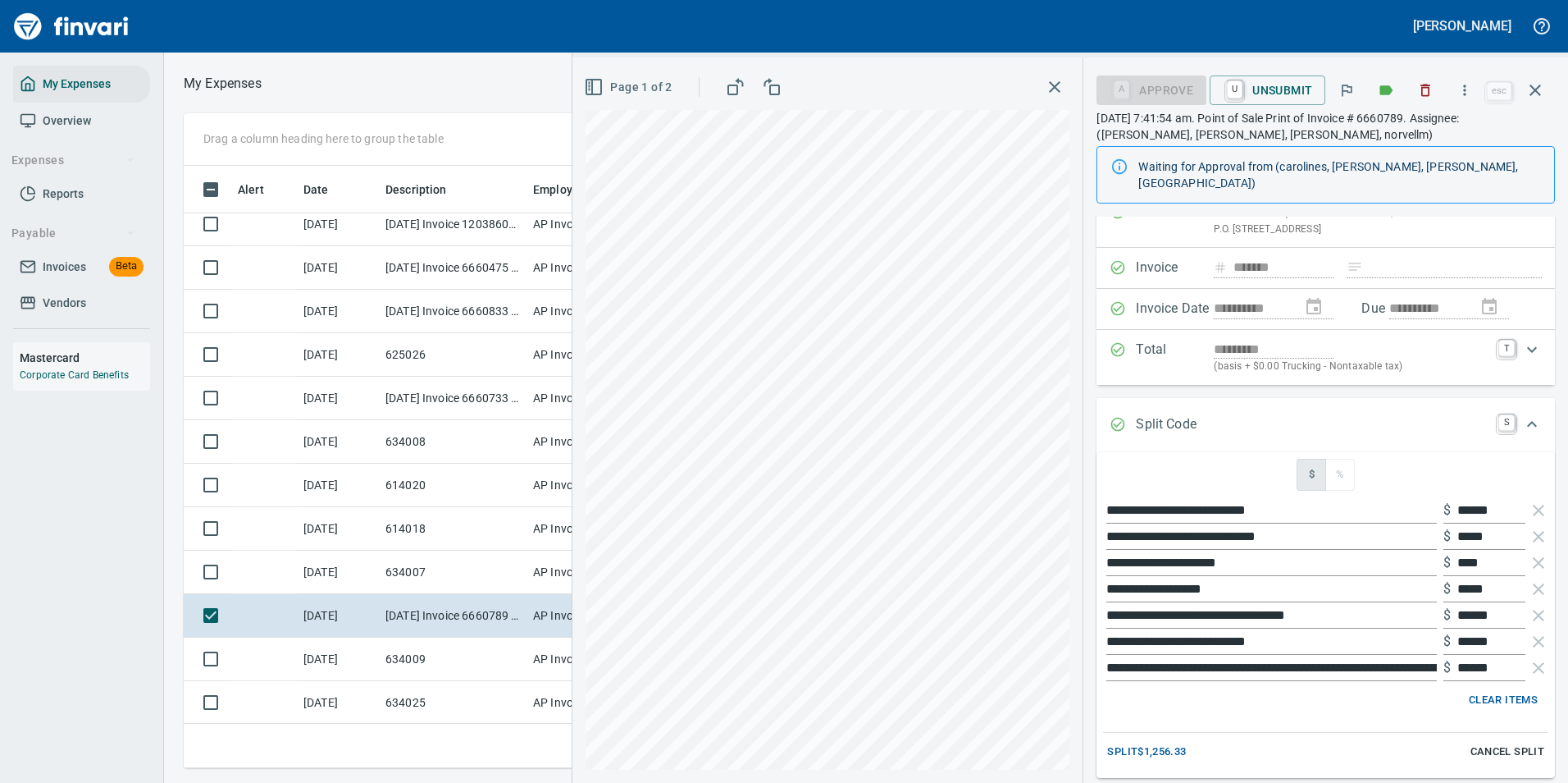
scroll to position [164, 0]
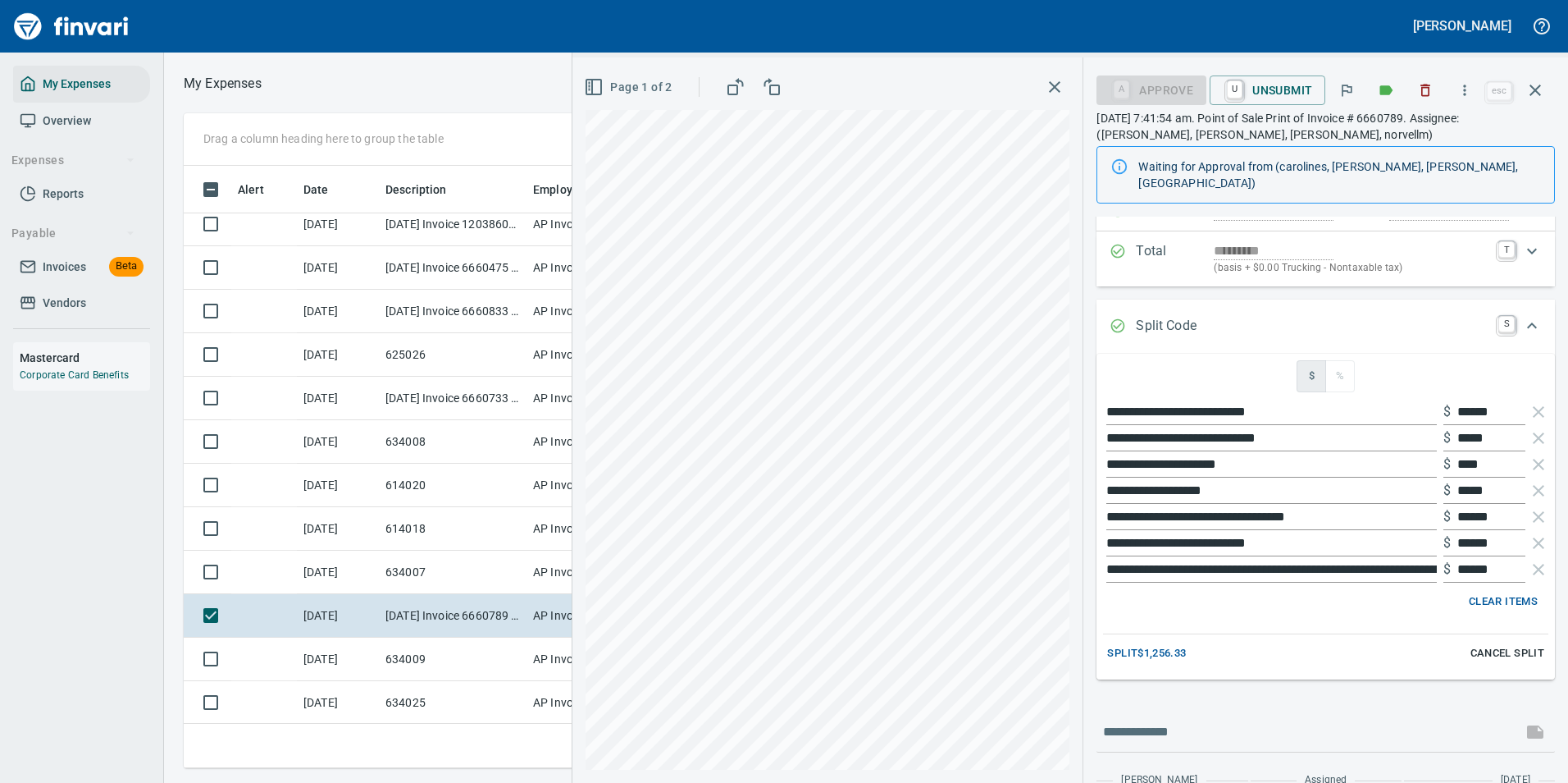
click at [1179, 644] on span "Split $1,256.33" at bounding box center [1146, 654] width 79 height 19
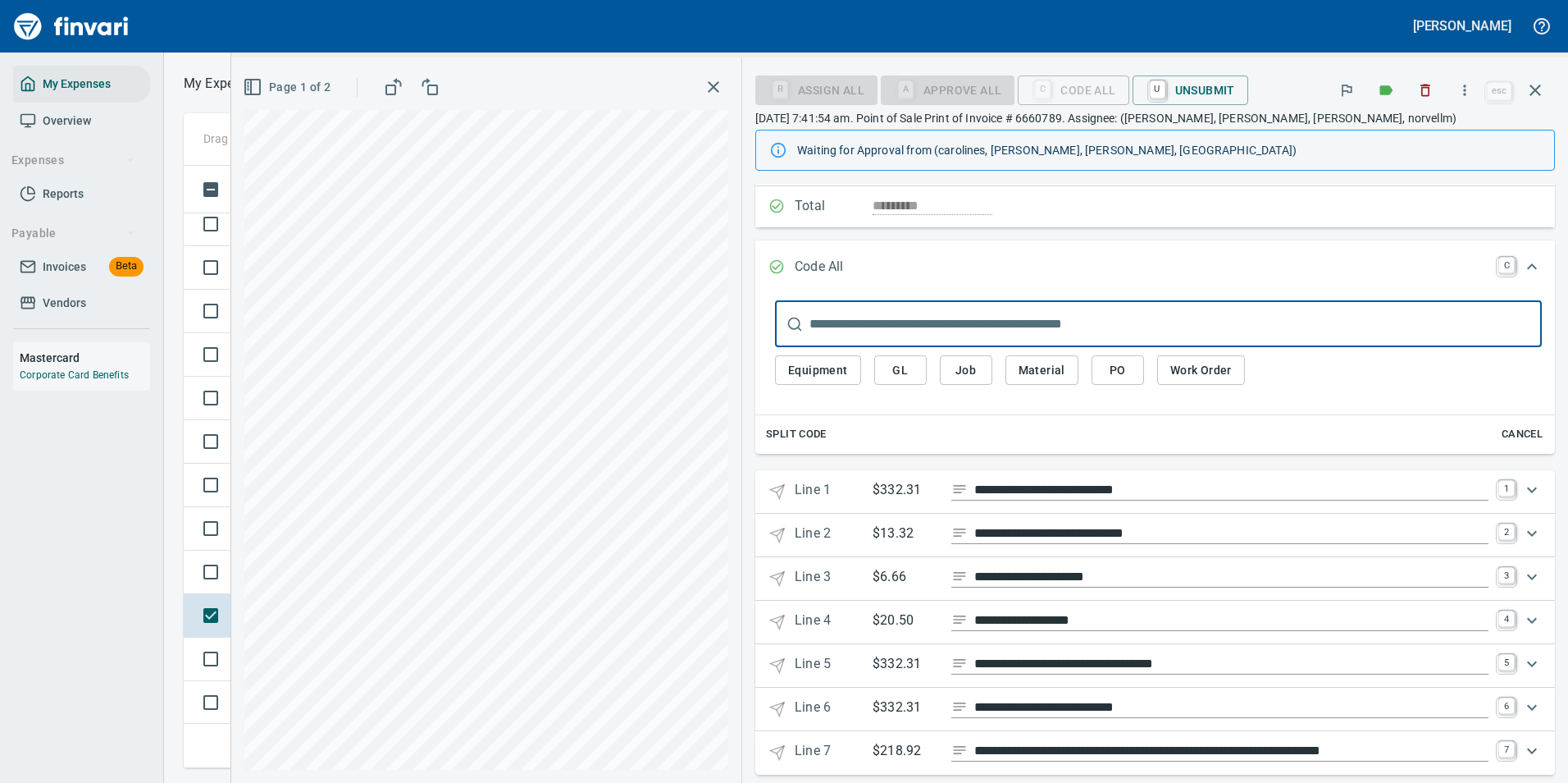
scroll to position [198, 0]
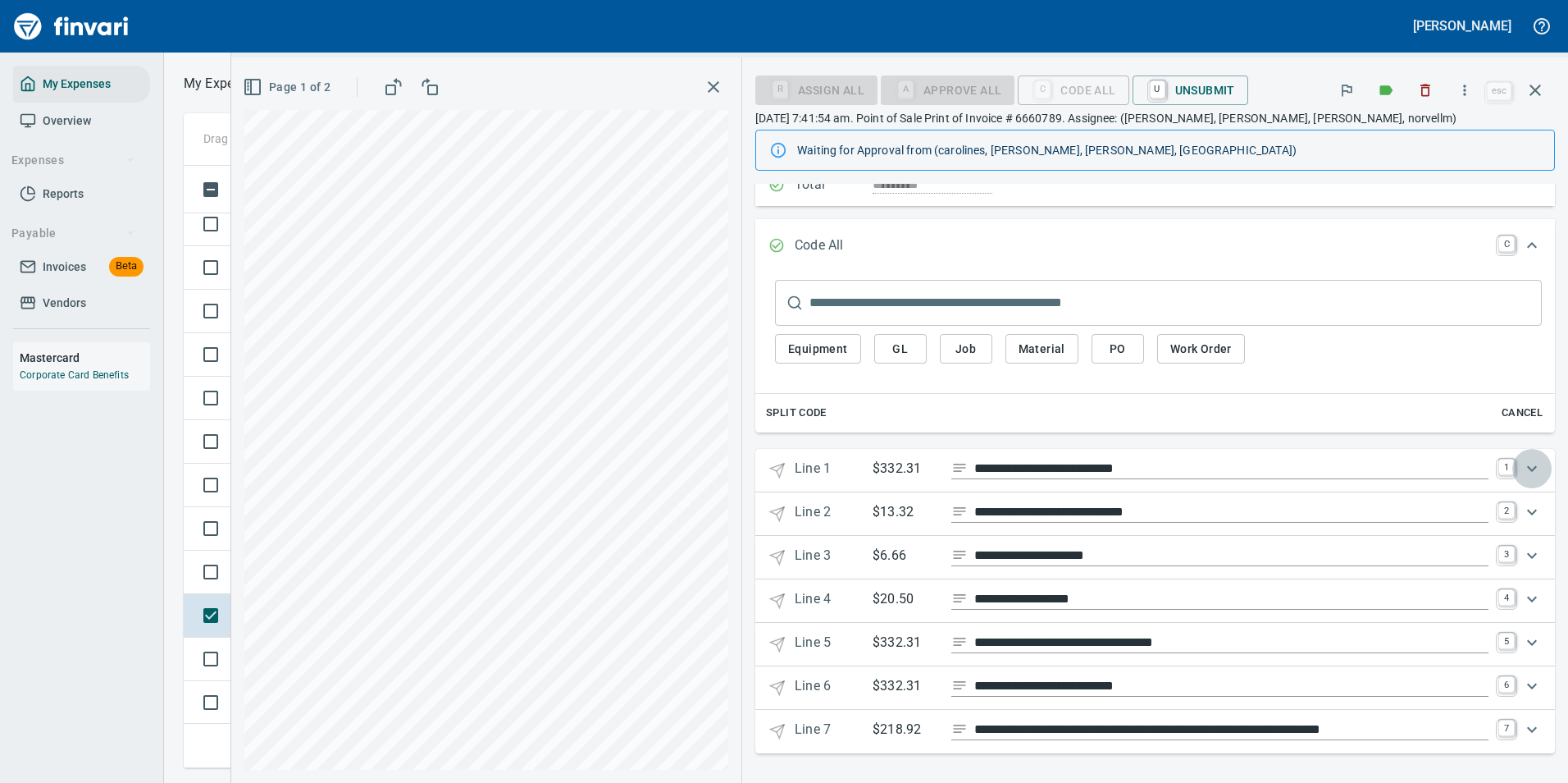
click at [1527, 469] on icon "Expand" at bounding box center [1532, 468] width 10 height 6
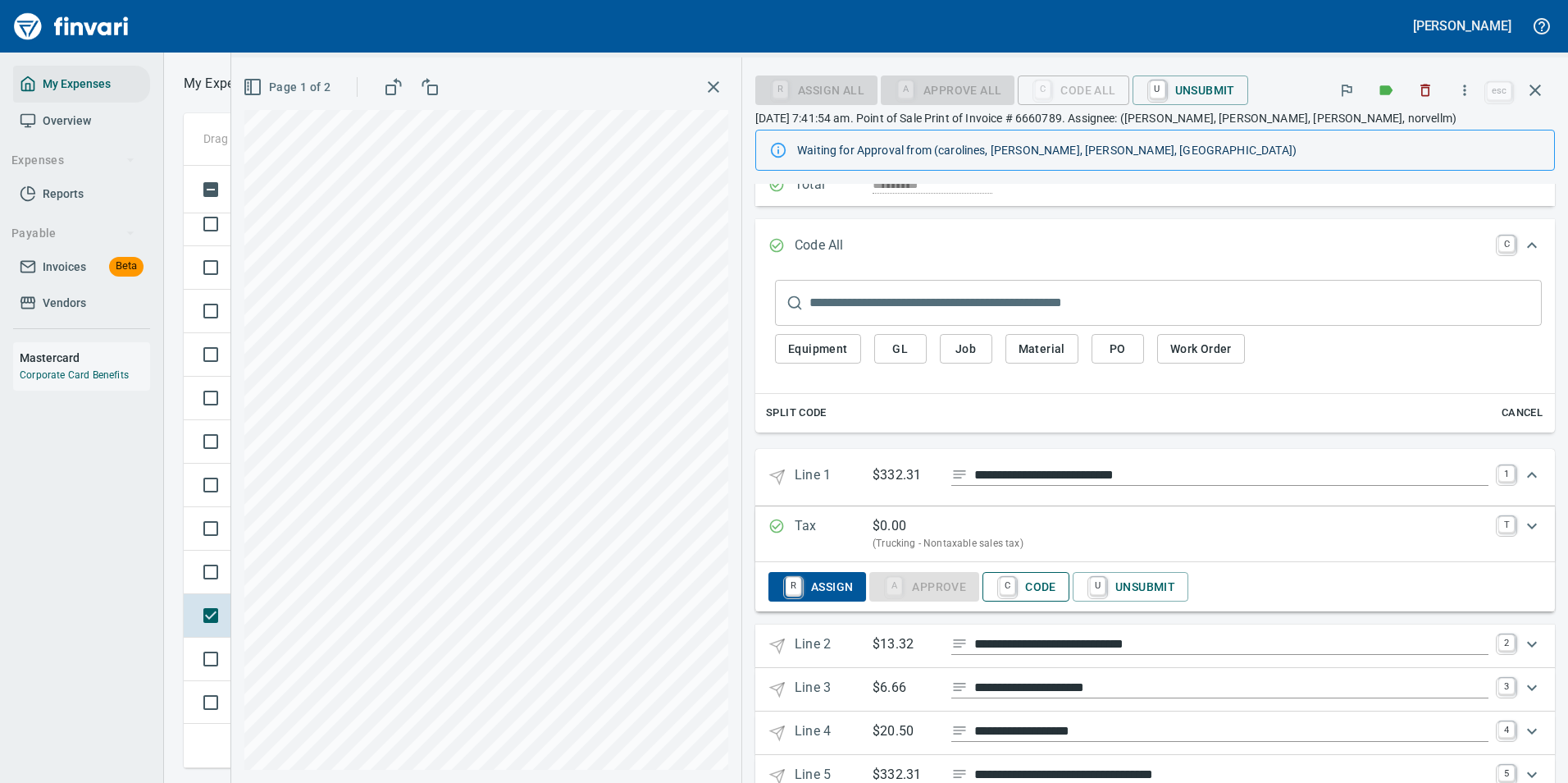
click at [1033, 582] on span "C Code" at bounding box center [1026, 586] width 61 height 28
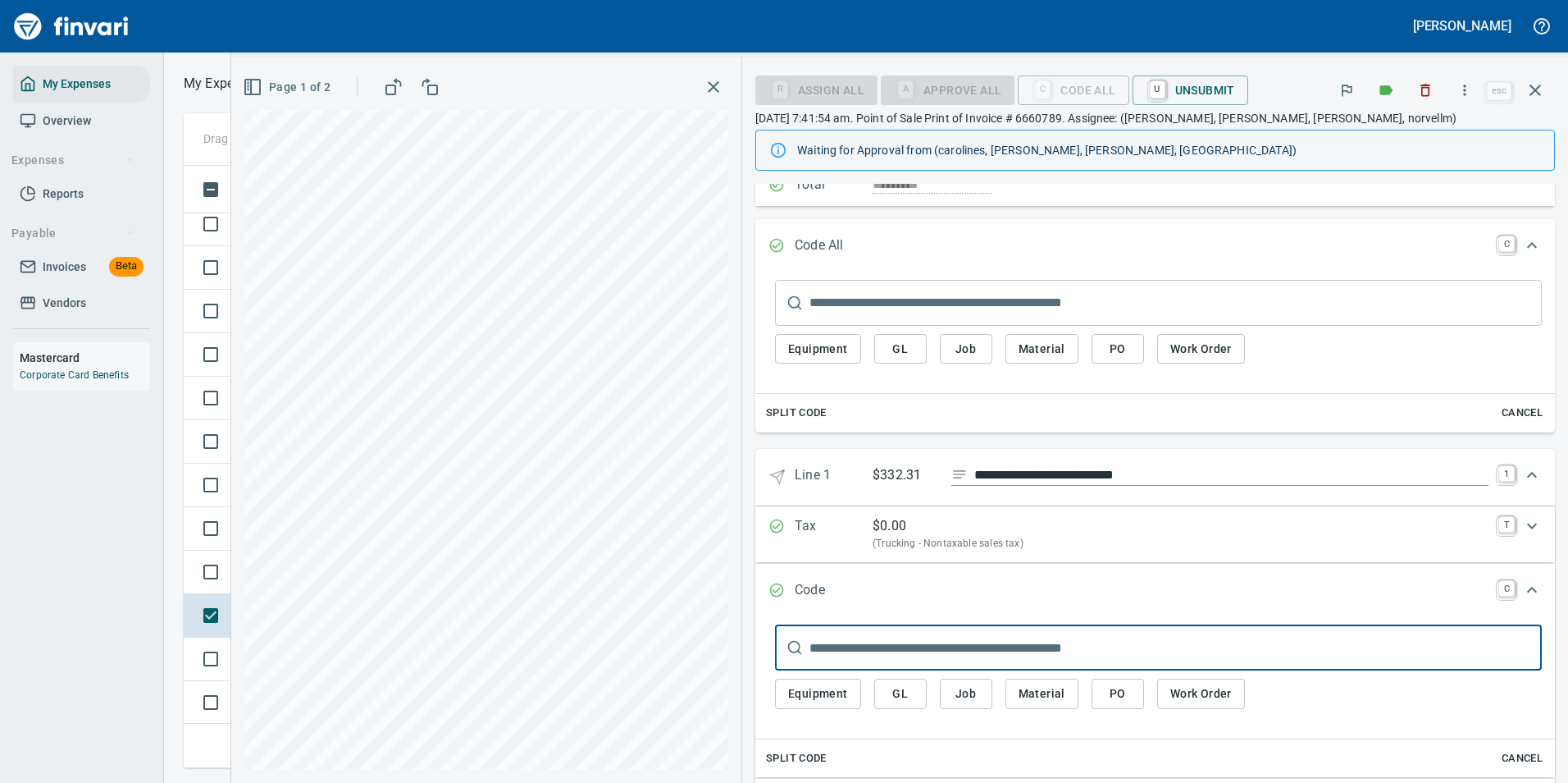
click at [817, 695] on span "Equipment" at bounding box center [817, 694] width 60 height 21
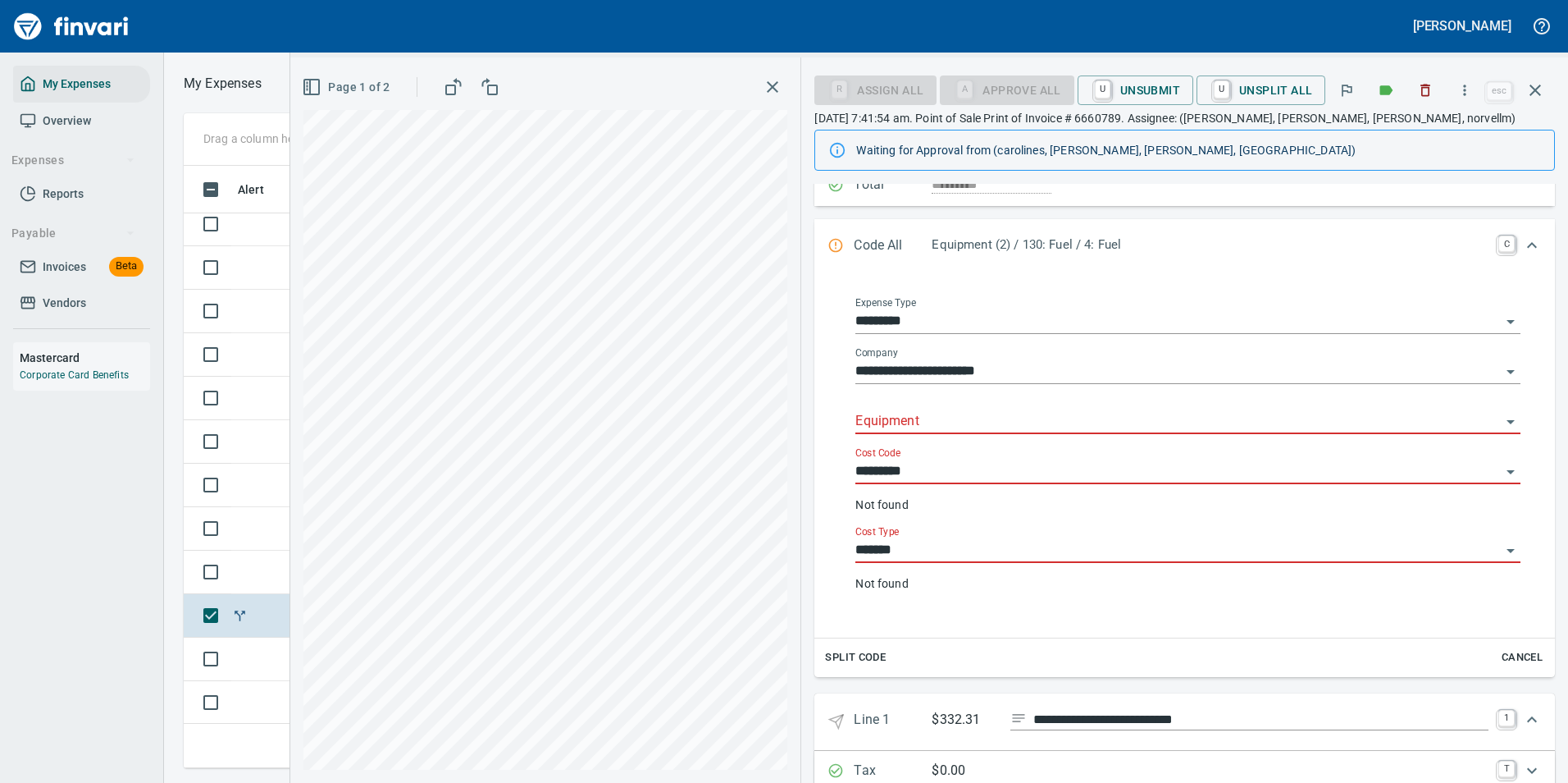
click at [906, 416] on input "Equipment" at bounding box center [1178, 421] width 646 height 23
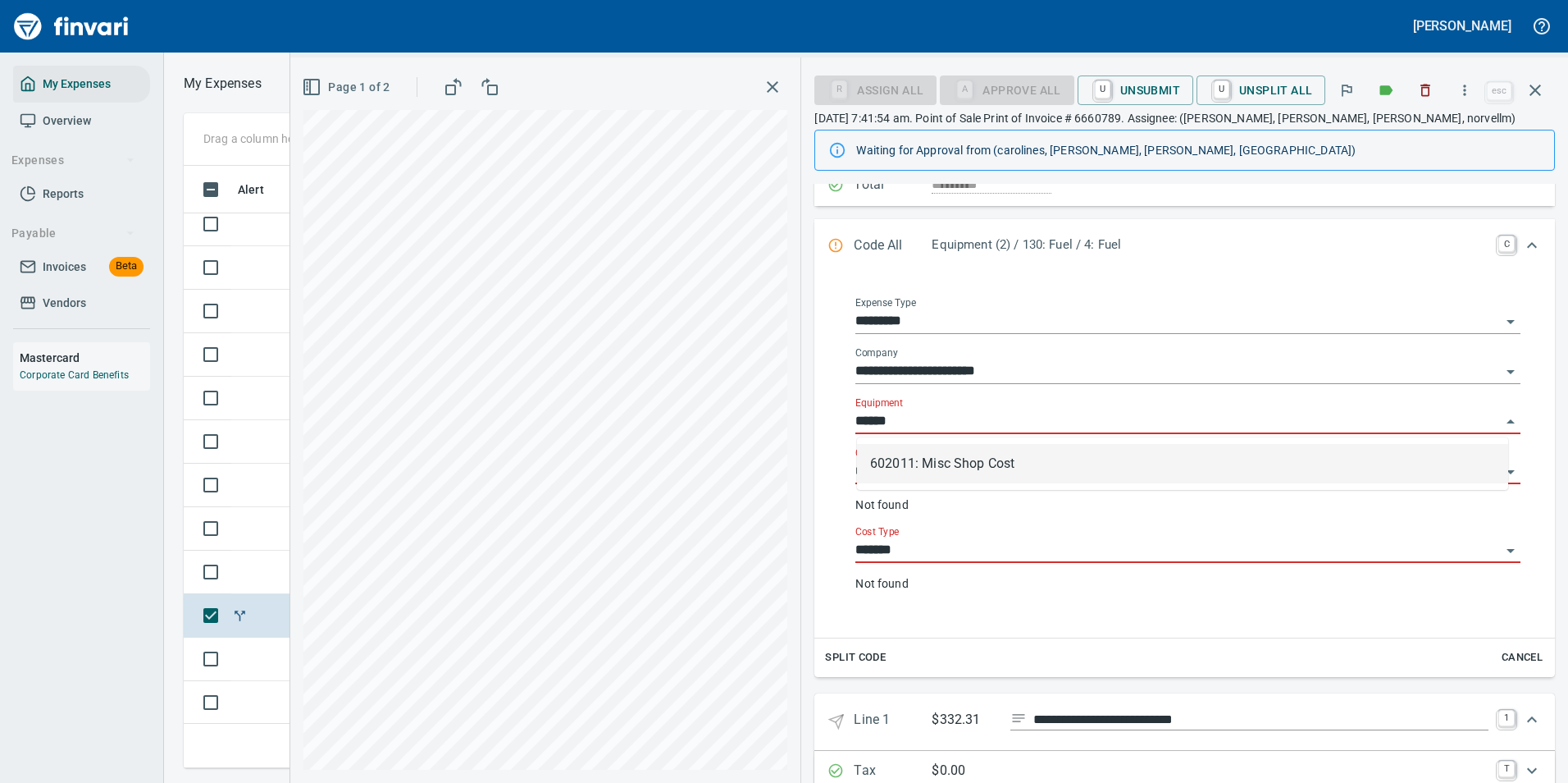
scroll to position [577, 930]
click at [892, 458] on li "602011: Misc Shop Cost" at bounding box center [1182, 463] width 651 height 39
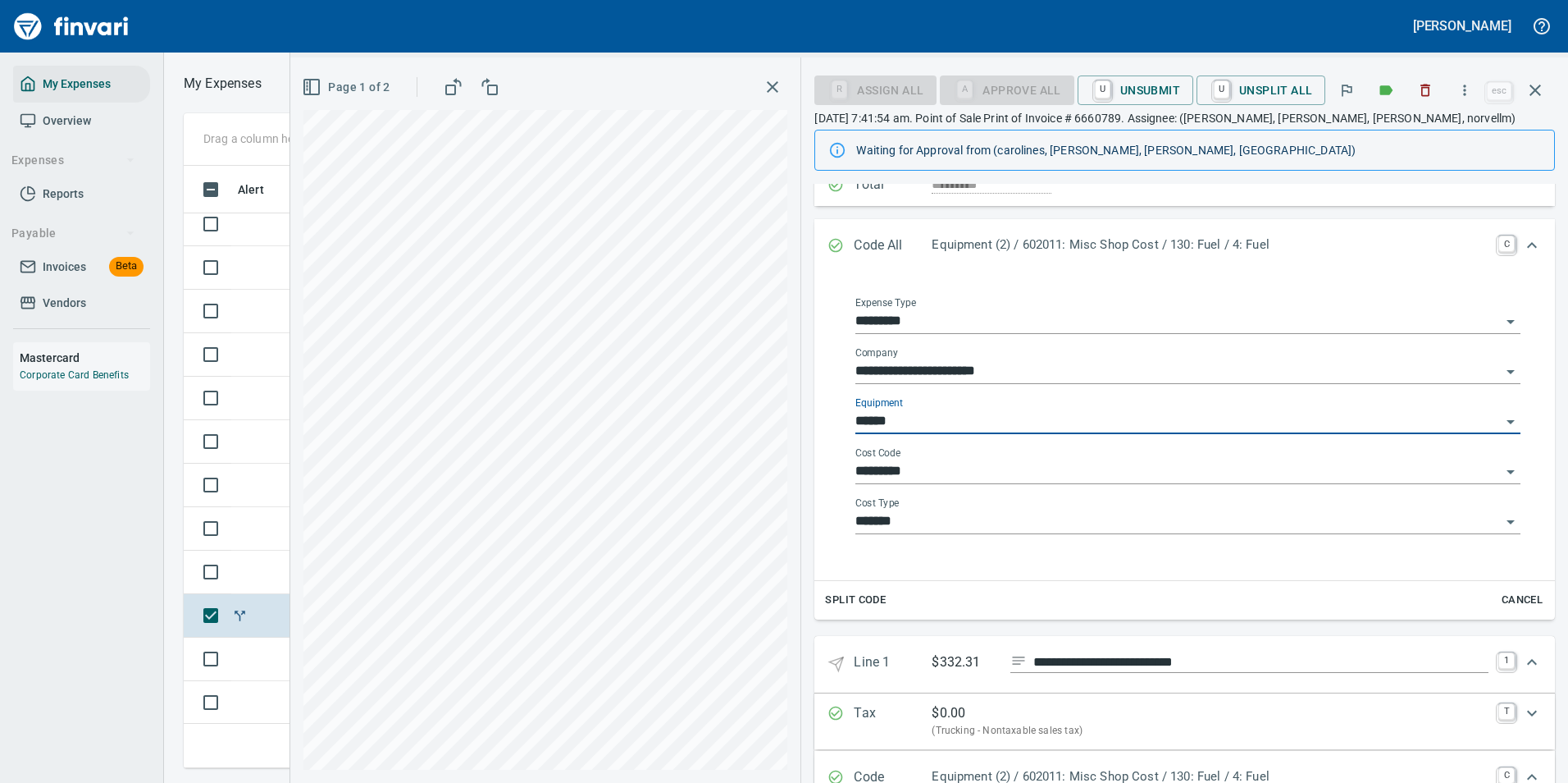
type input "**********"
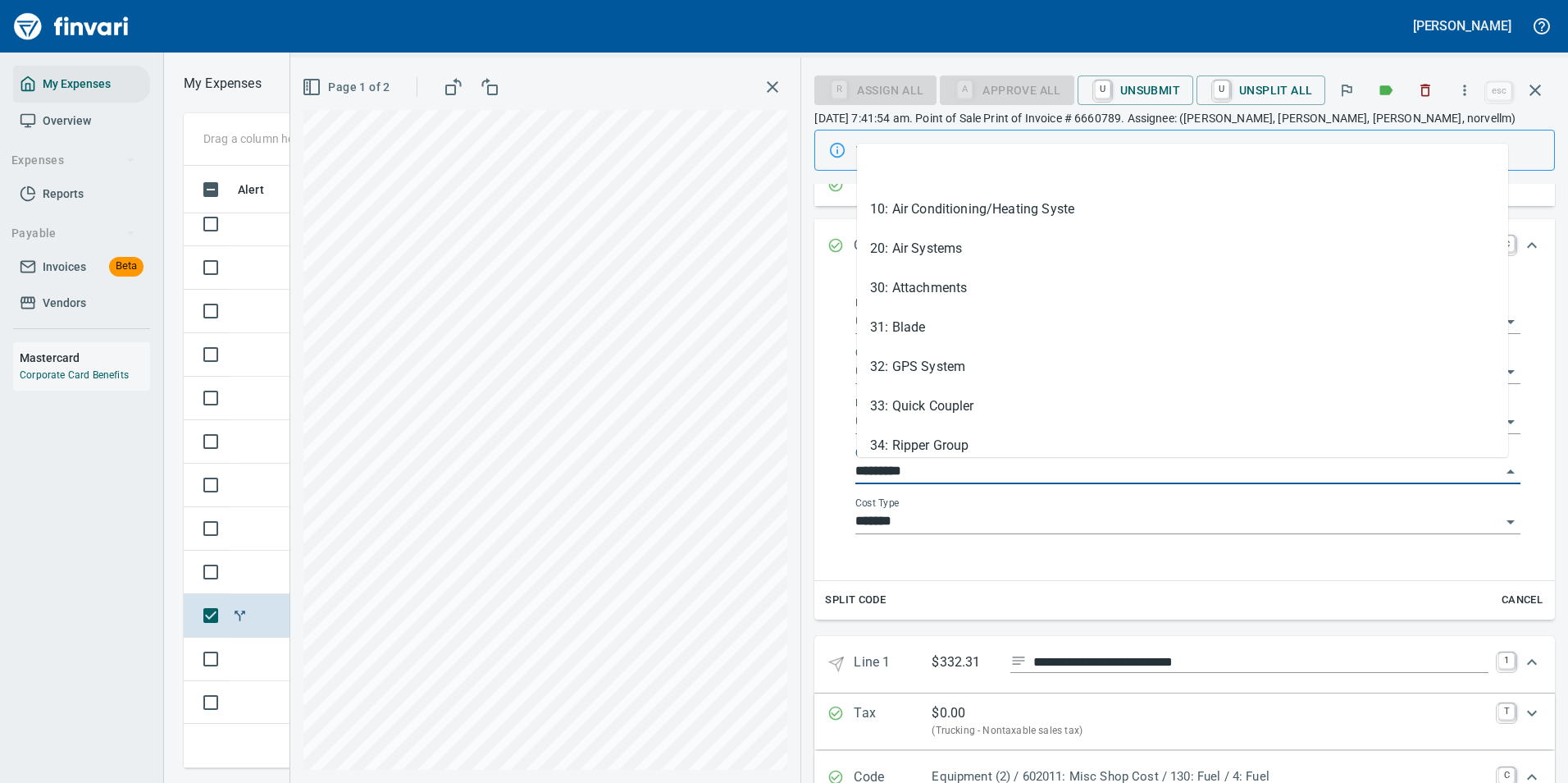
click at [893, 464] on input "*********" at bounding box center [1178, 472] width 646 height 23
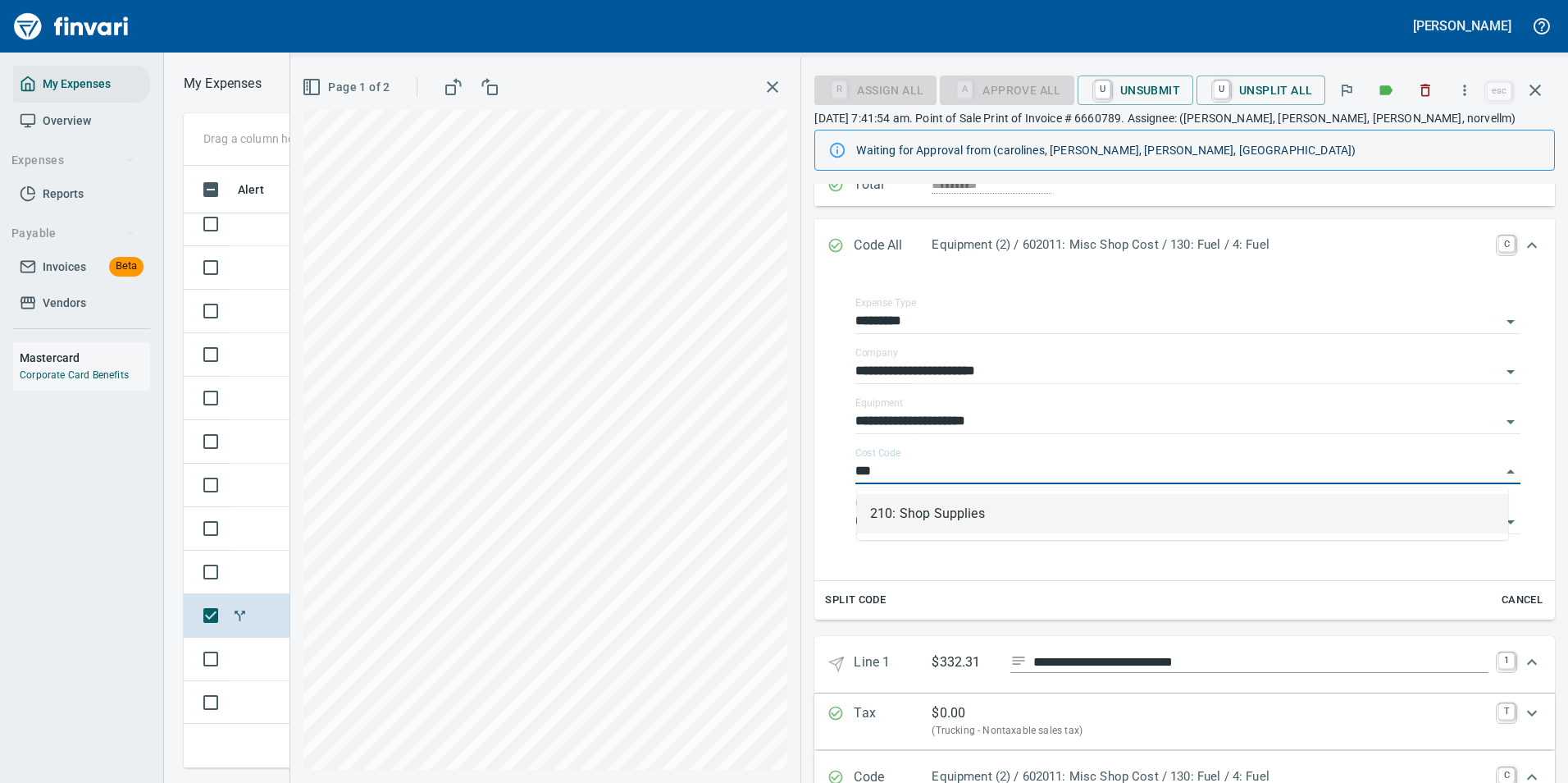
click at [869, 510] on li "210: Shop Supplies" at bounding box center [1182, 513] width 651 height 39
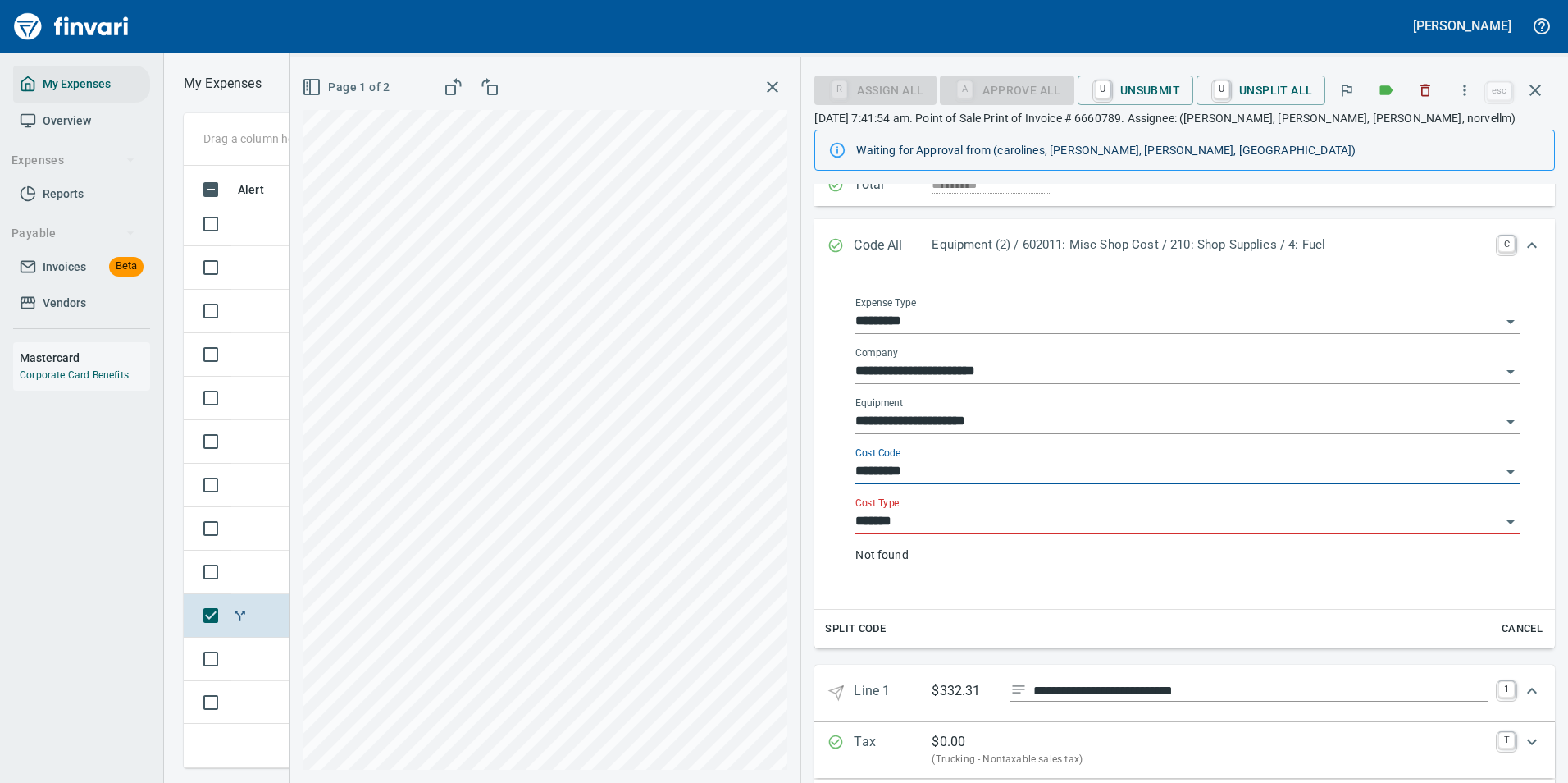
type input "**********"
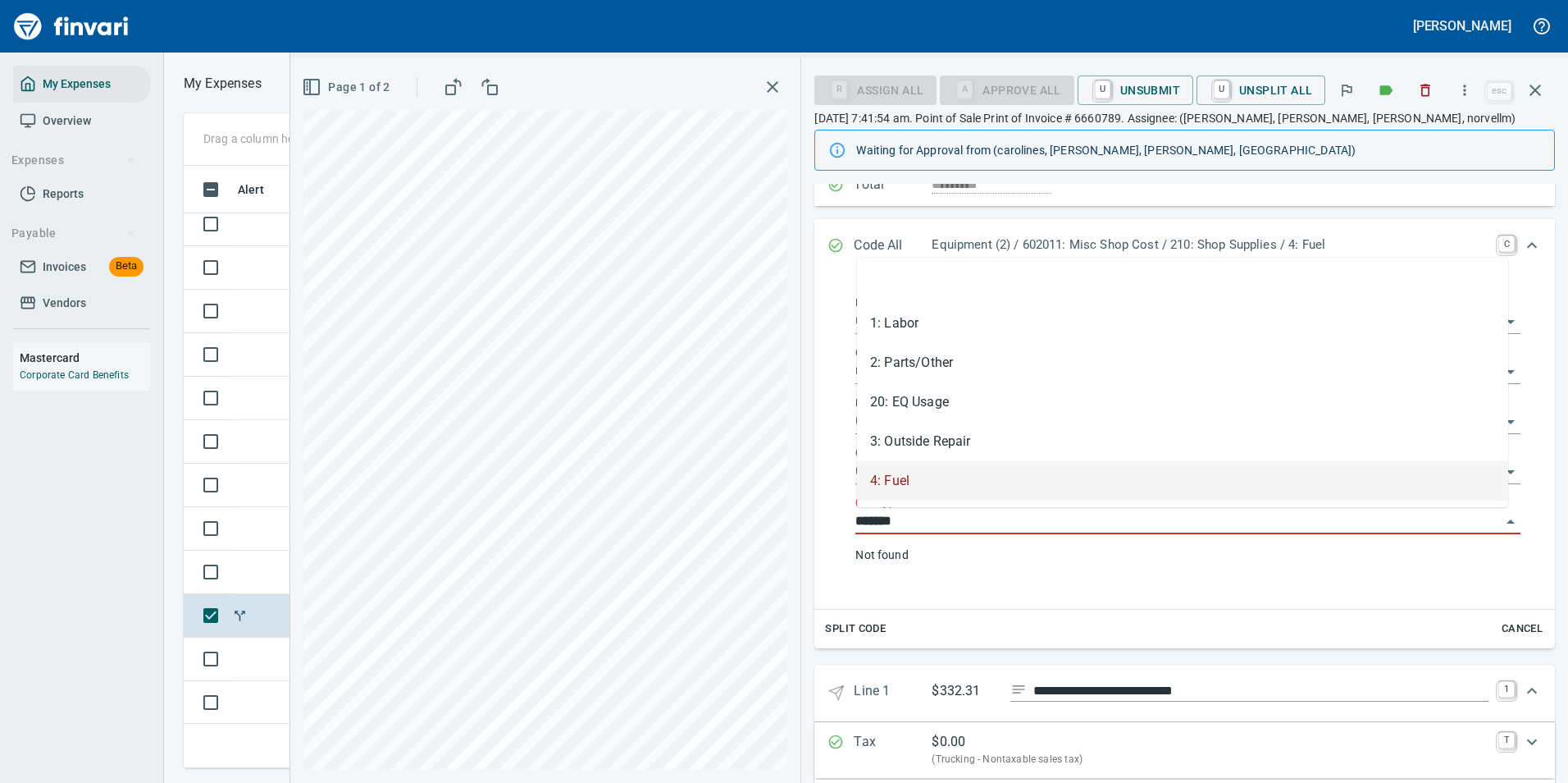
click at [895, 521] on input "*******" at bounding box center [1178, 521] width 646 height 23
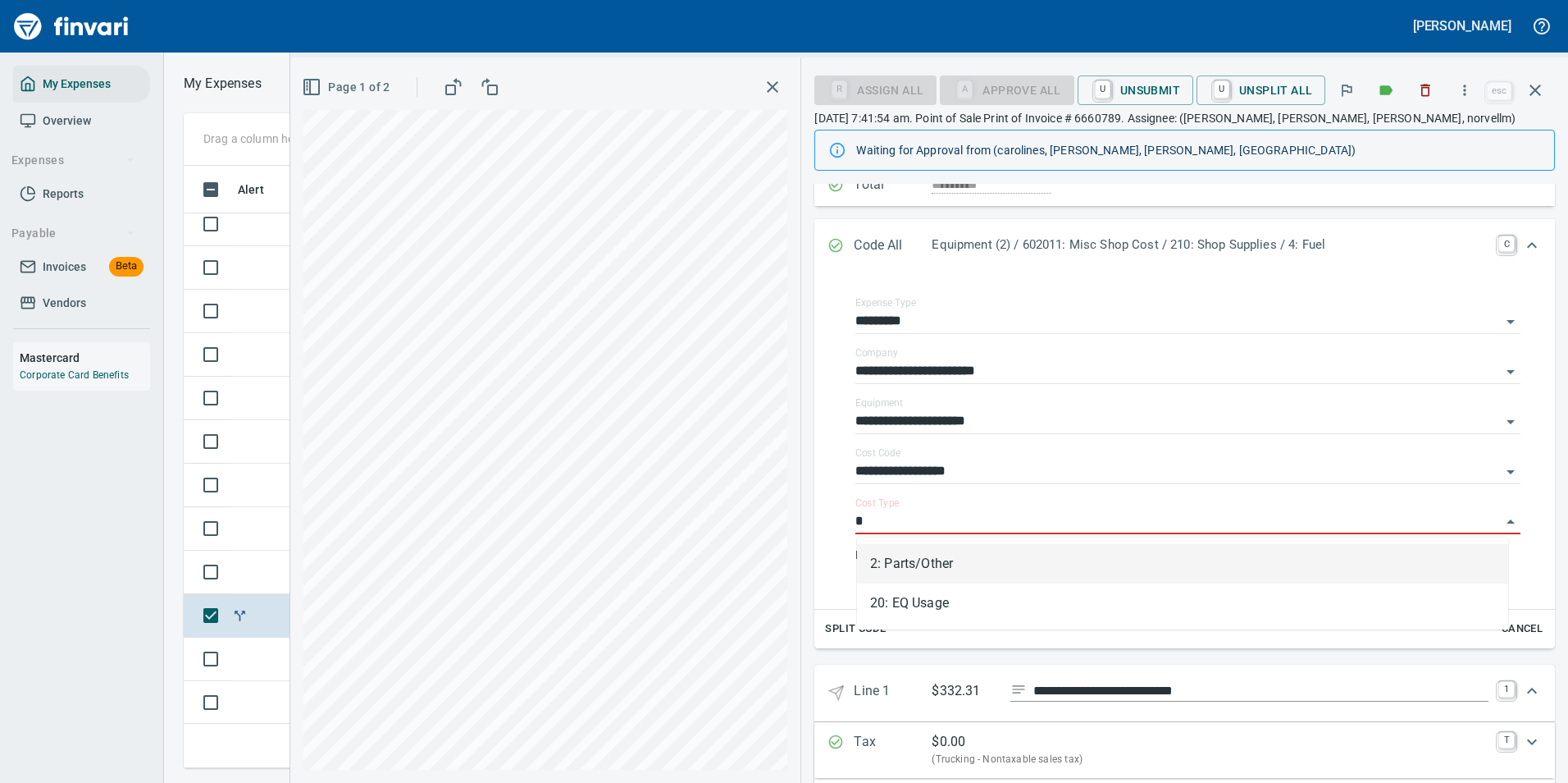
click at [909, 566] on li "2: Parts/Other" at bounding box center [1182, 563] width 651 height 39
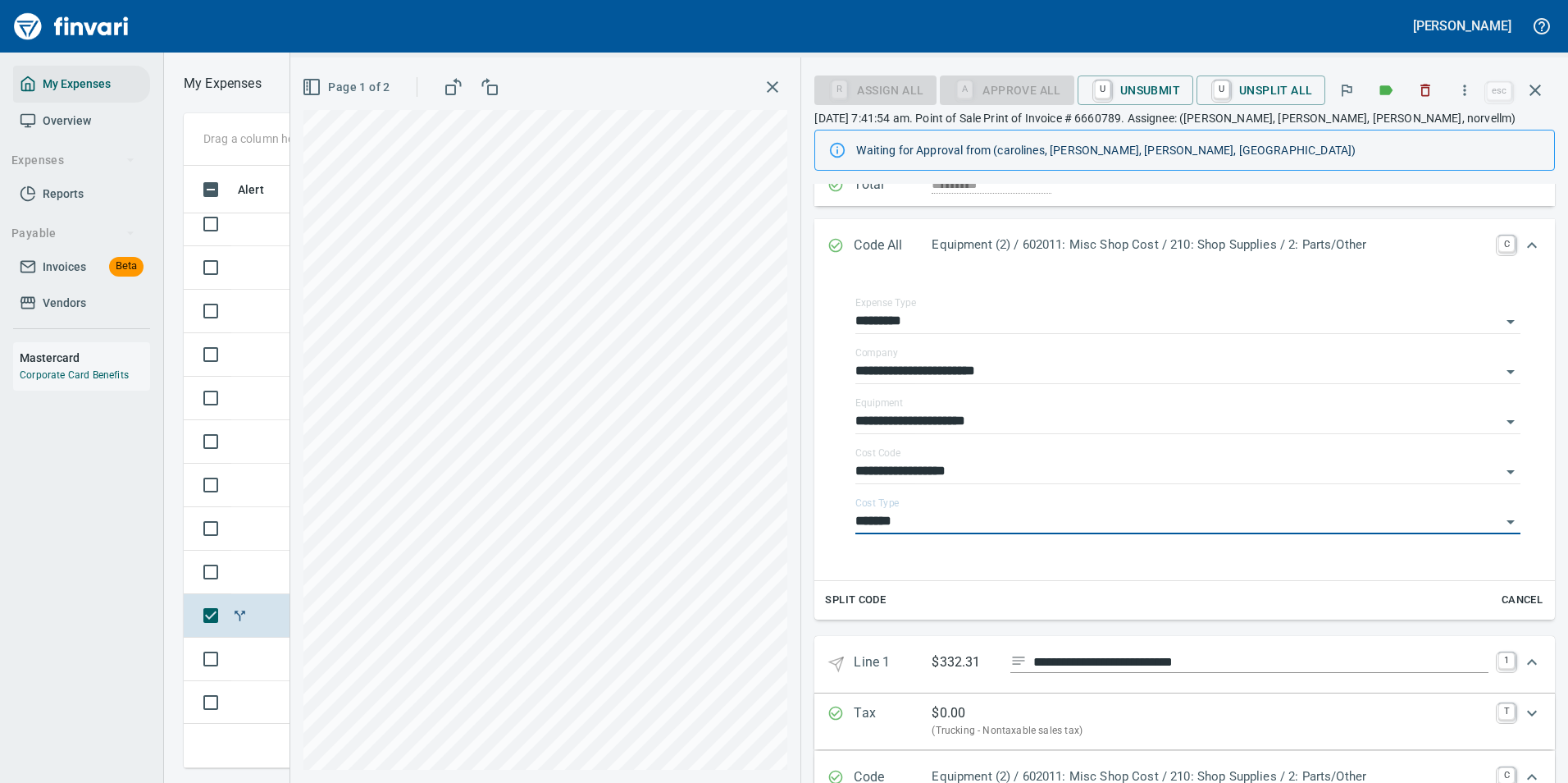
type input "**********"
click at [1527, 248] on icon "Expand" at bounding box center [1532, 245] width 10 height 6
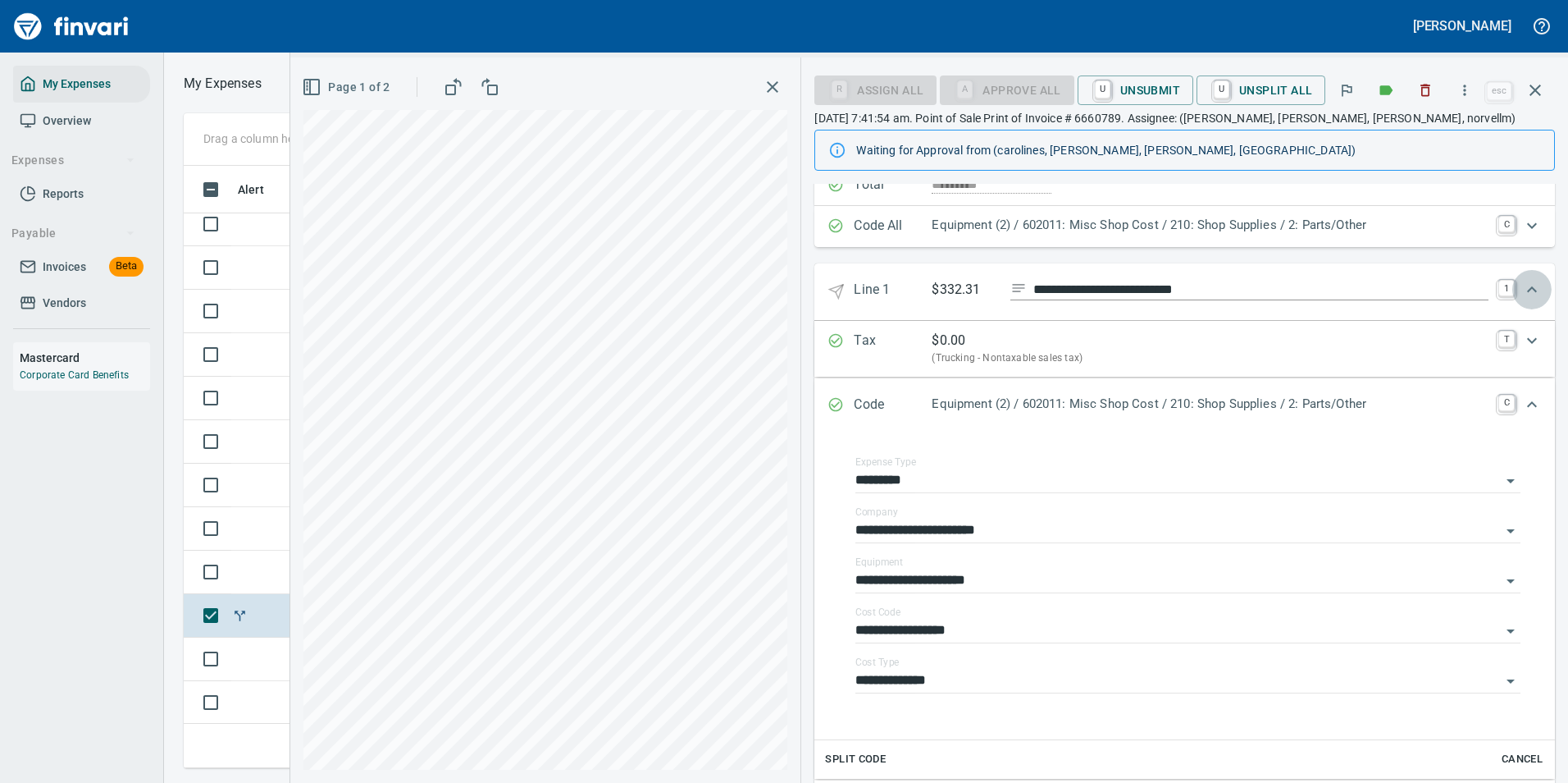
click at [1527, 292] on icon "Expand" at bounding box center [1532, 289] width 10 height 6
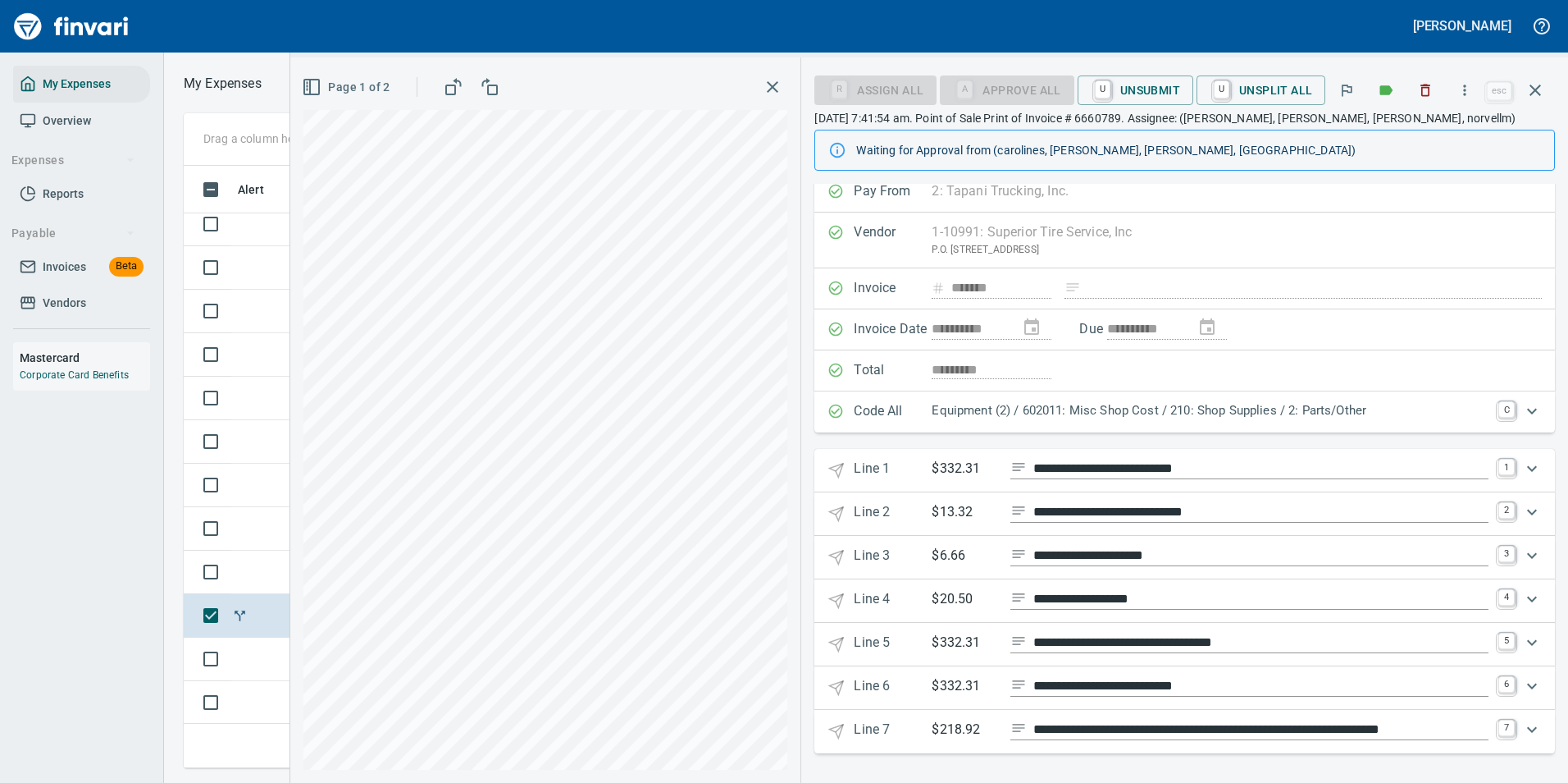
scroll to position [12, 0]
click at [1522, 513] on icon "Expand" at bounding box center [1532, 512] width 20 height 20
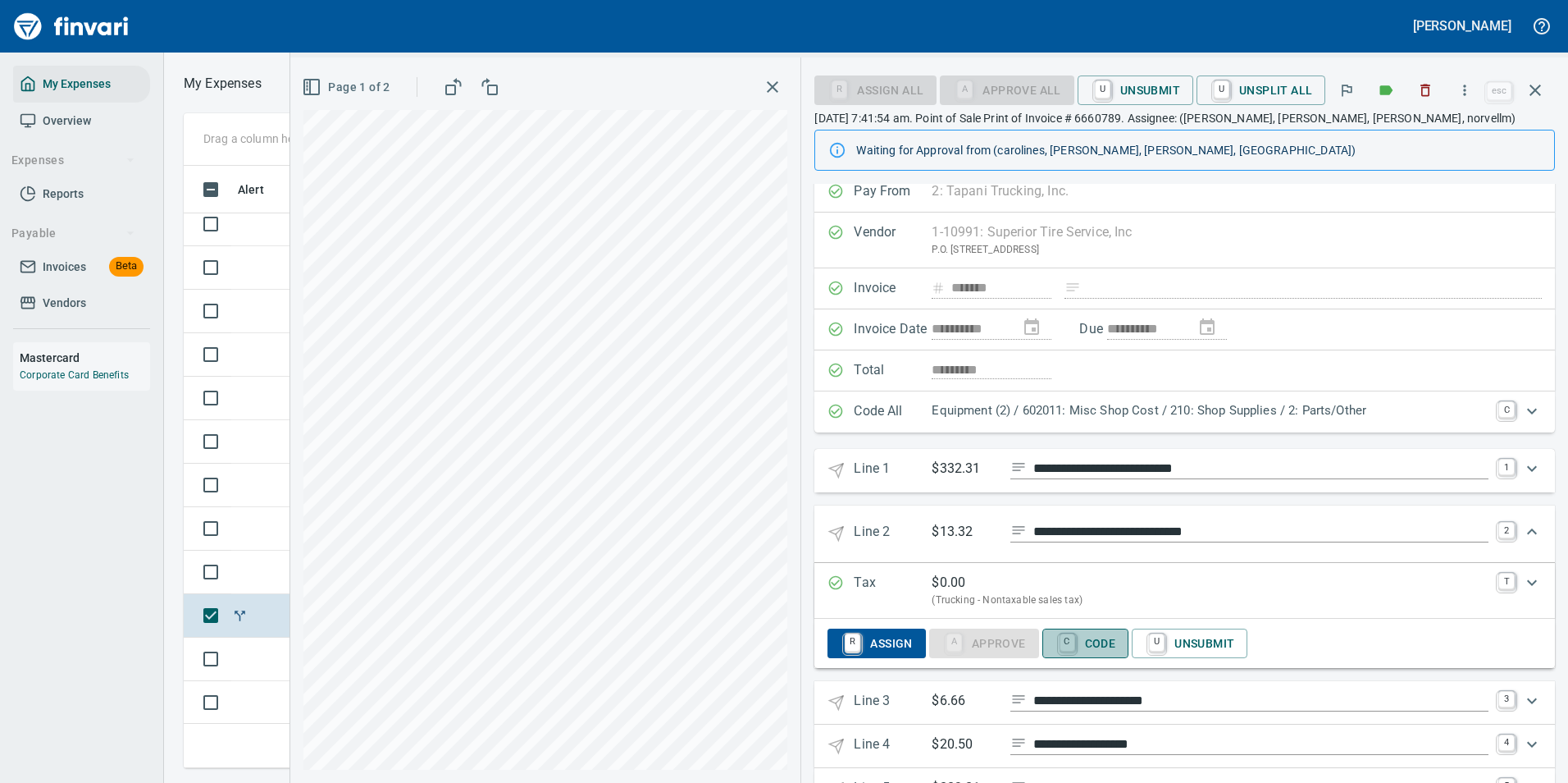
click at [1103, 644] on span "C Code" at bounding box center [1086, 643] width 61 height 28
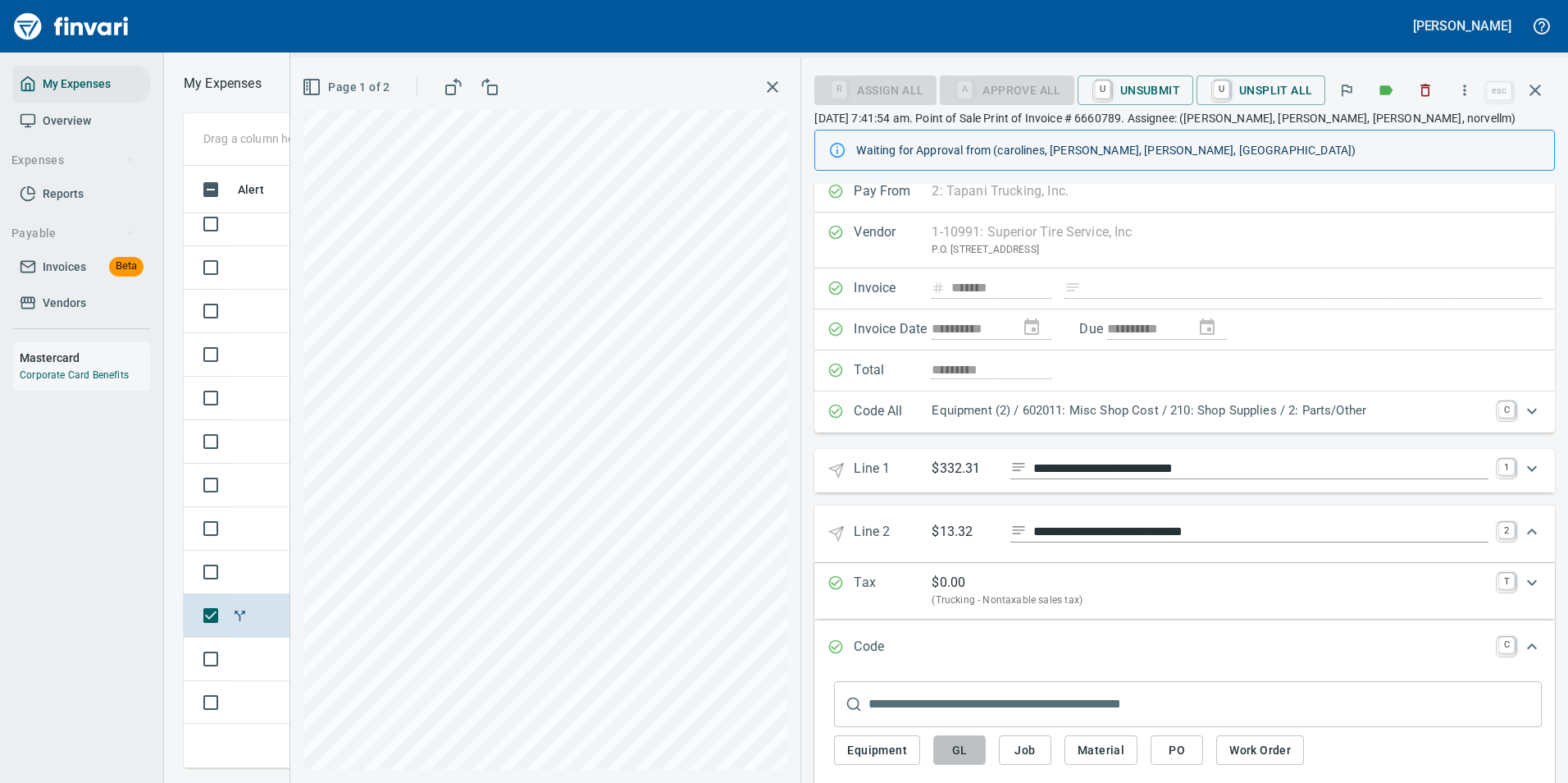
click at [953, 745] on span "GL" at bounding box center [960, 750] width 26 height 21
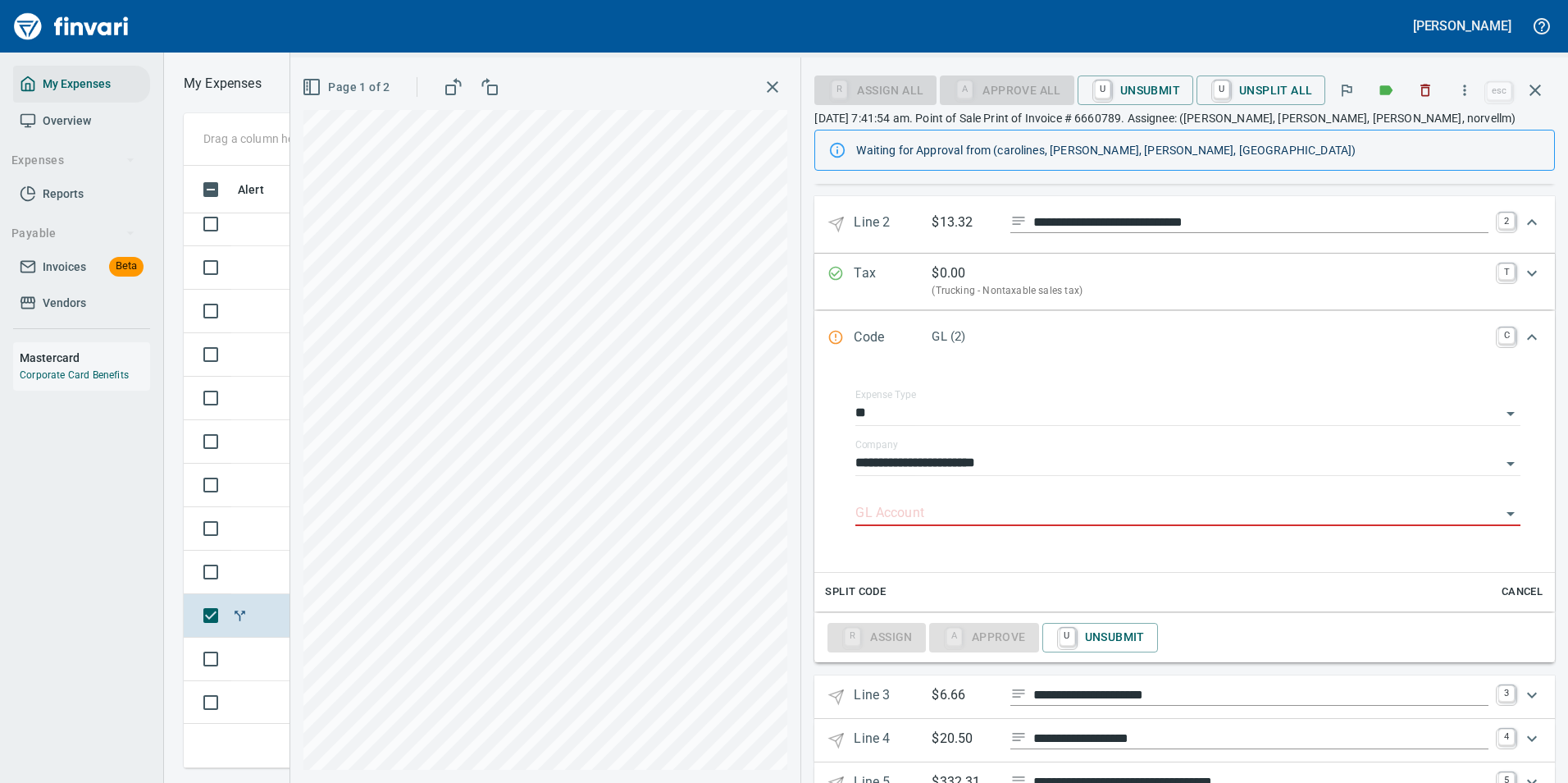
scroll to position [341, 0]
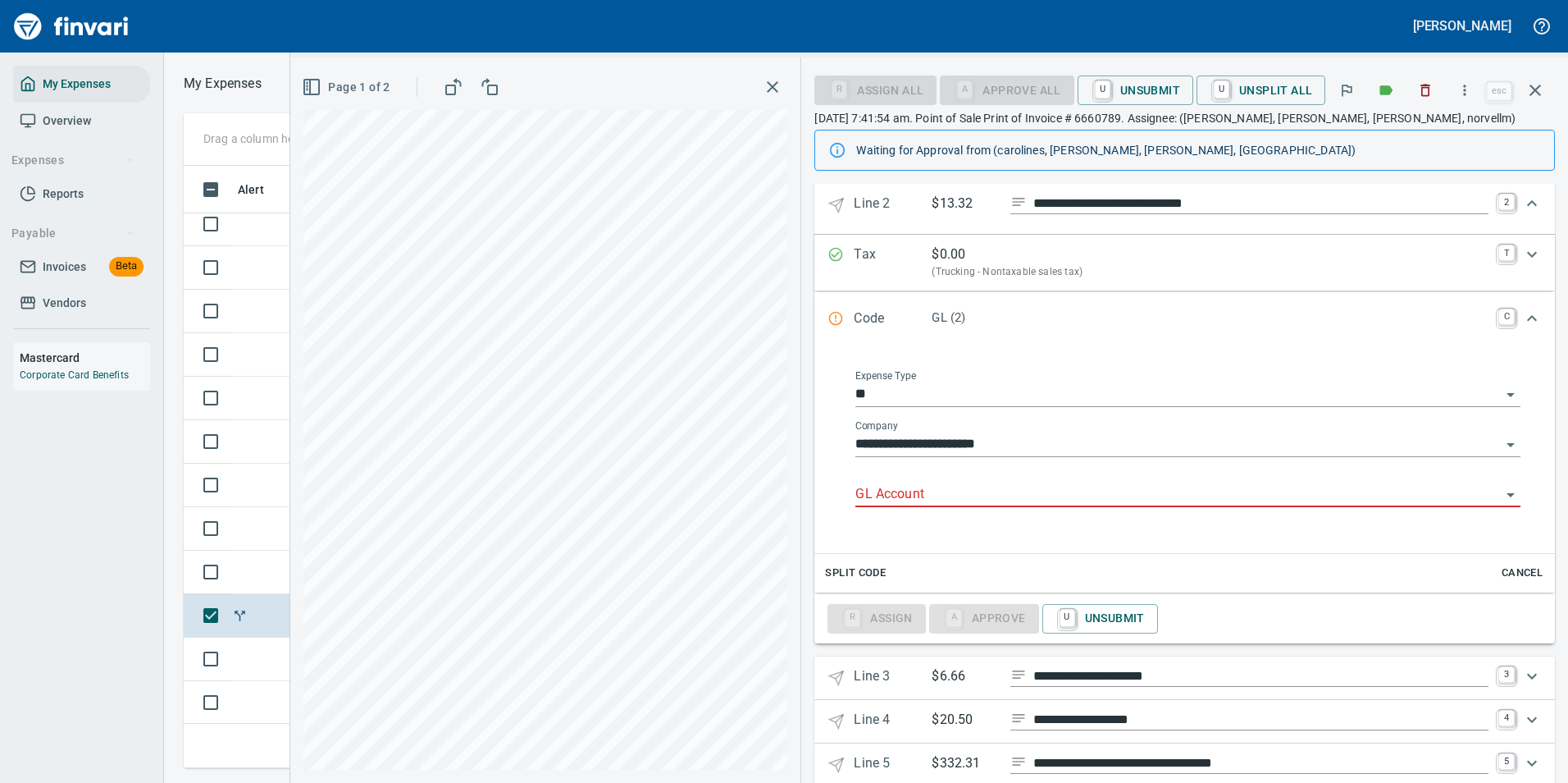
click at [910, 486] on input "GL Account" at bounding box center [1178, 494] width 646 height 23
drag, startPoint x: 915, startPoint y: 531, endPoint x: 1015, endPoint y: 557, distance: 103.3
click at [915, 530] on li "7100. .: Supplies / Misc" at bounding box center [1182, 536] width 651 height 39
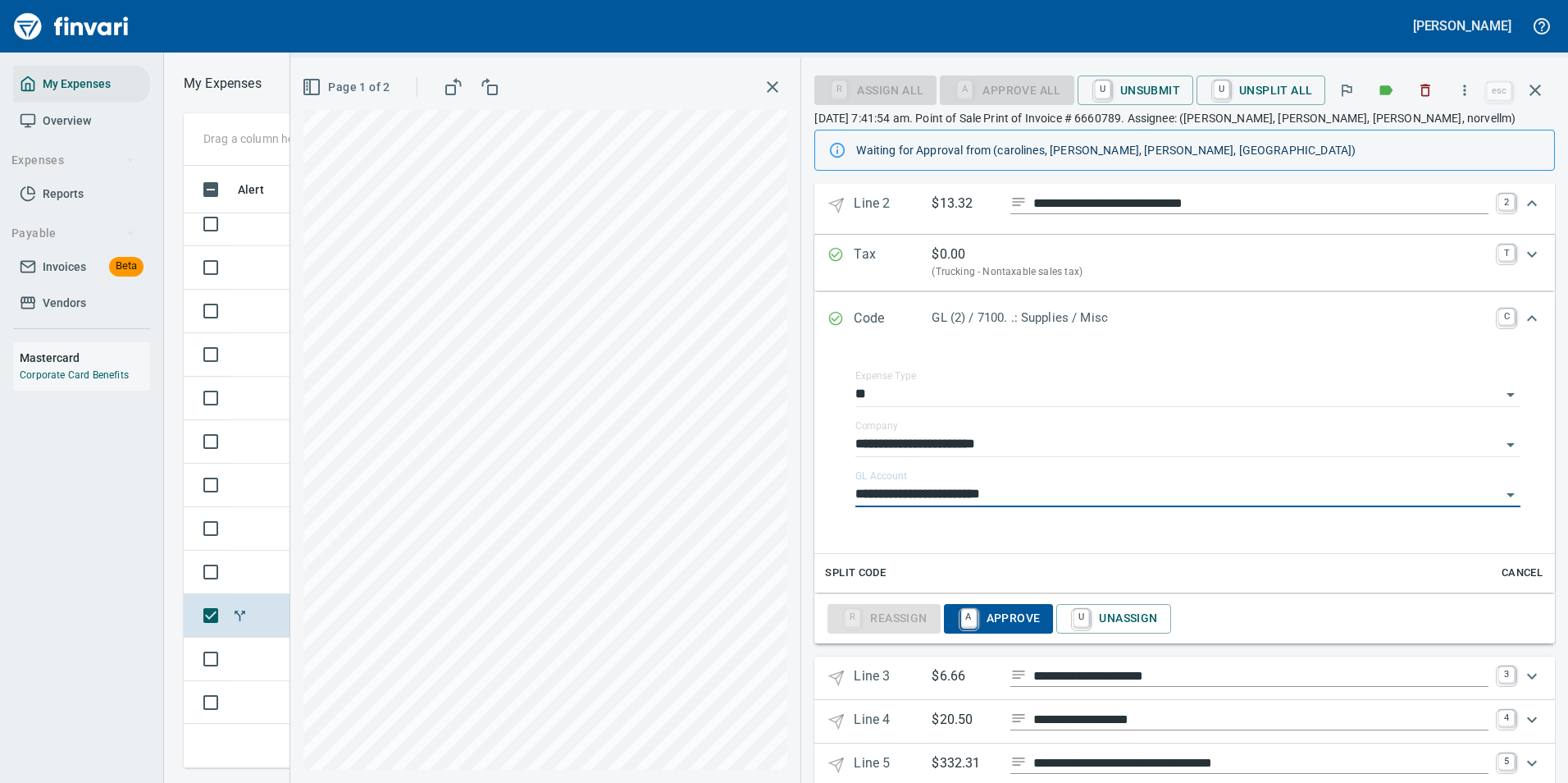
type input "**********"
click at [1522, 212] on icon "Expand" at bounding box center [1532, 203] width 20 height 20
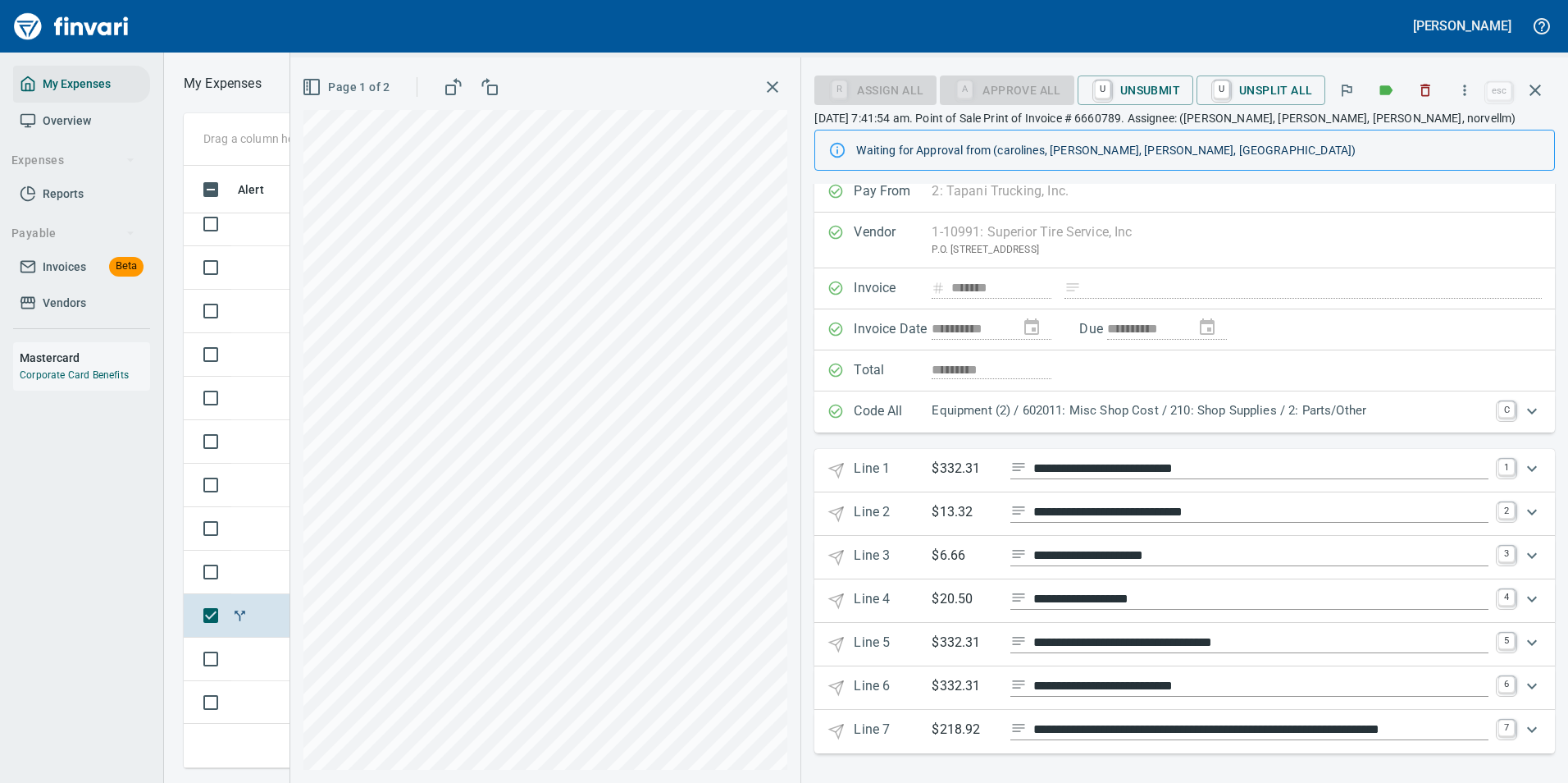
scroll to position [12, 0]
click at [1522, 560] on icon "Expand" at bounding box center [1532, 555] width 20 height 20
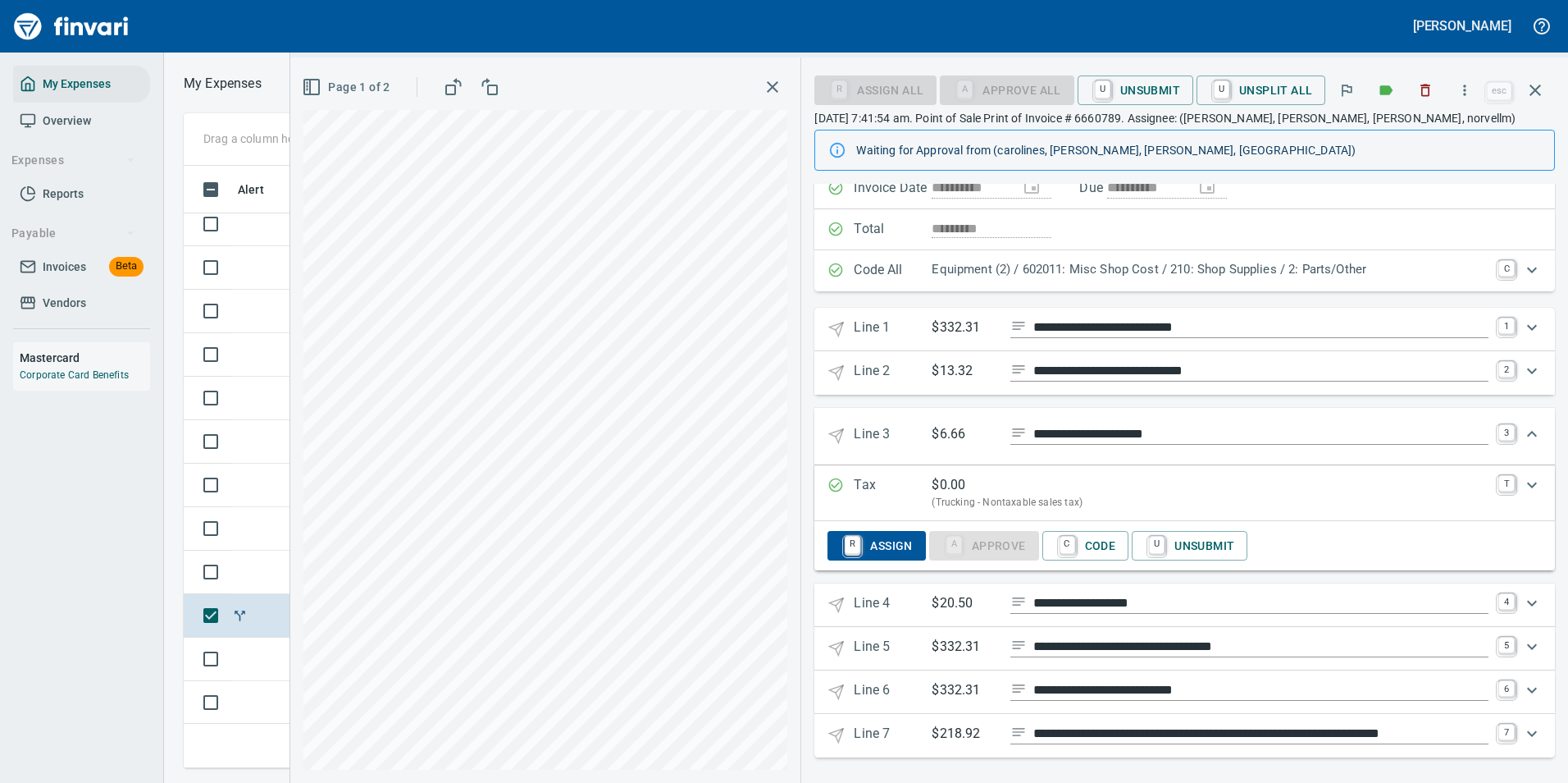
scroll to position [158, 0]
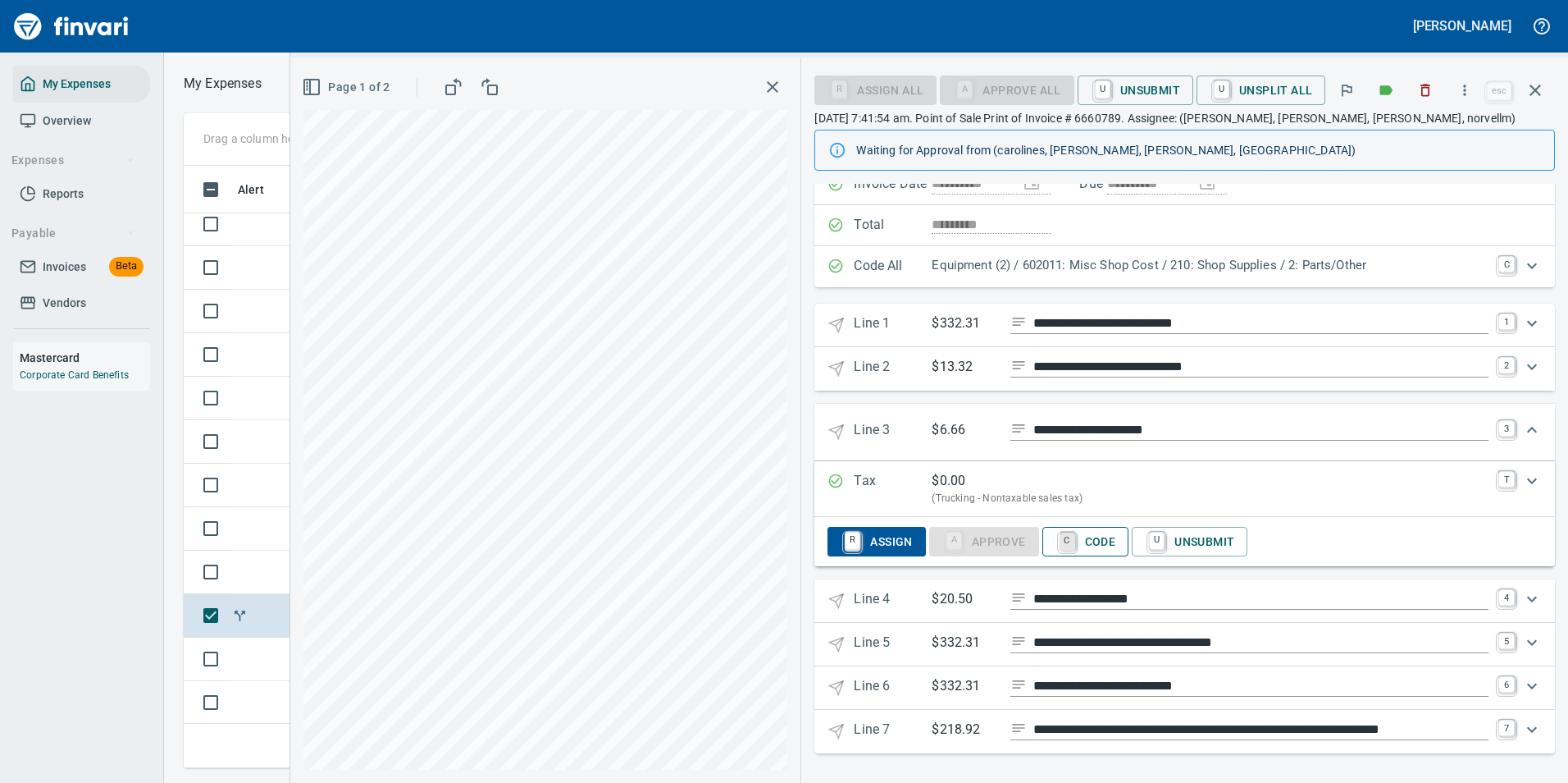
click at [1075, 544] on link "C" at bounding box center [1067, 541] width 16 height 18
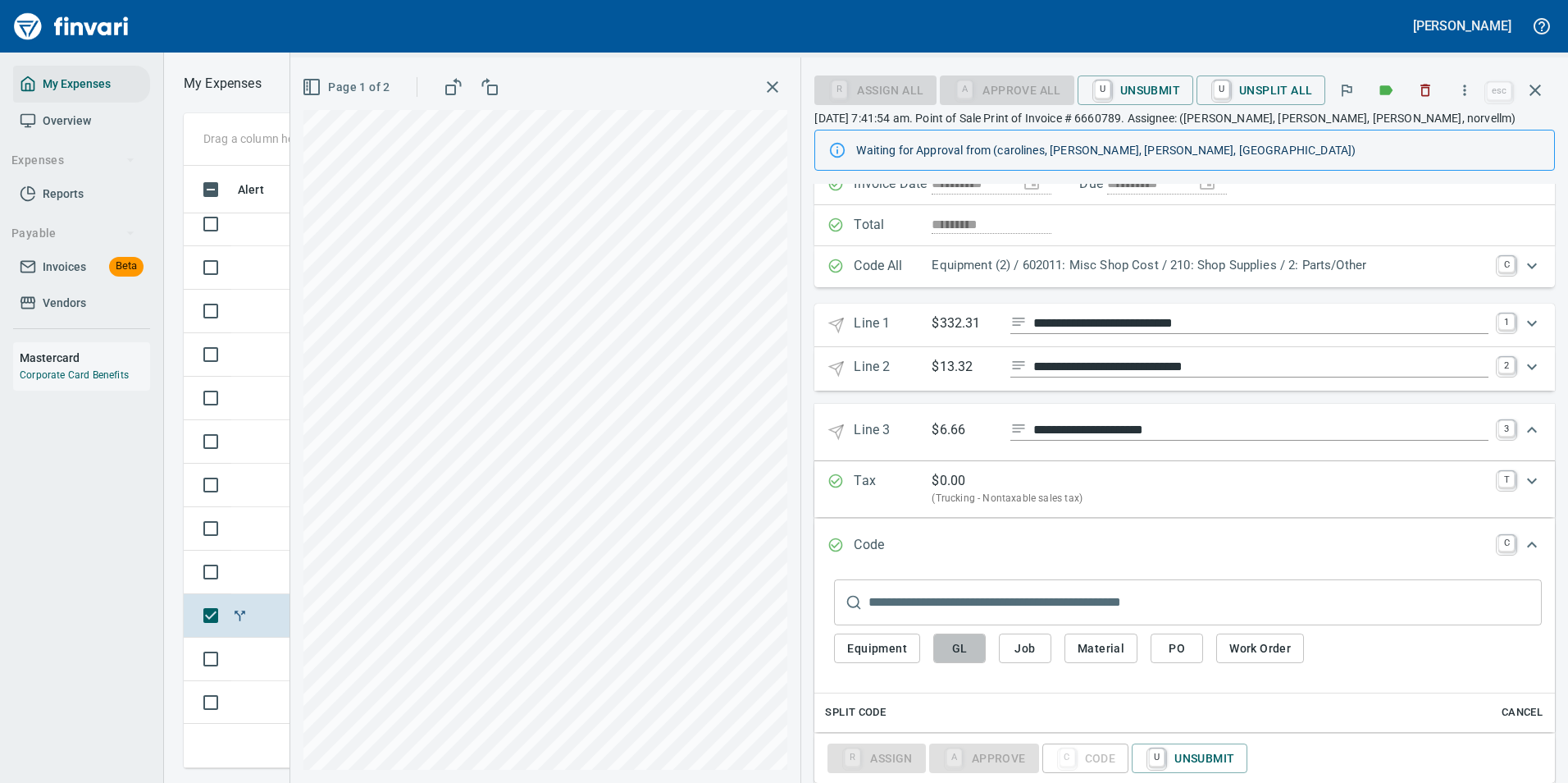
click at [944, 646] on button "GL" at bounding box center [960, 648] width 53 height 30
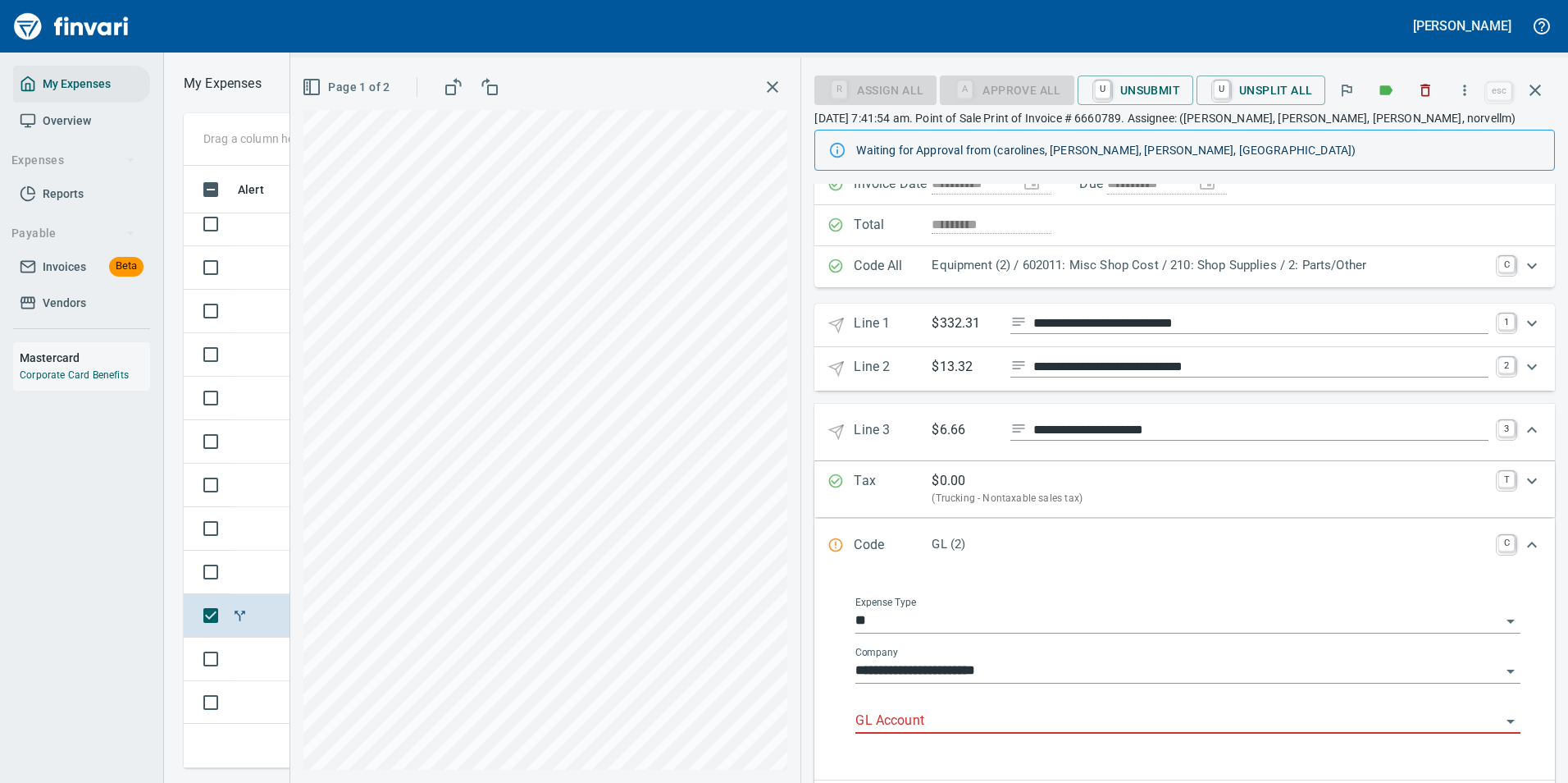
click at [893, 714] on input "GL Account" at bounding box center [1178, 721] width 646 height 23
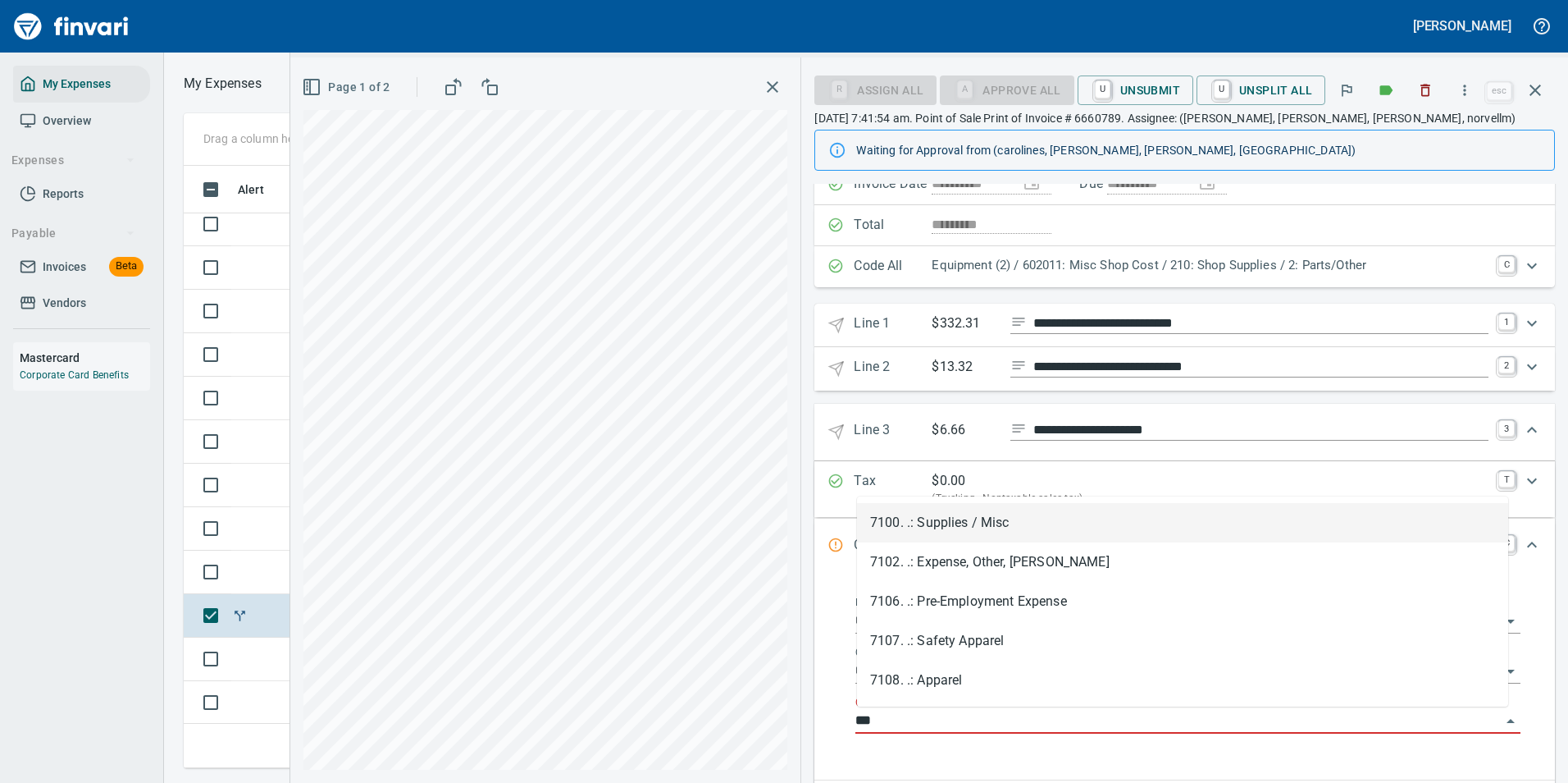
scroll to position [577, 930]
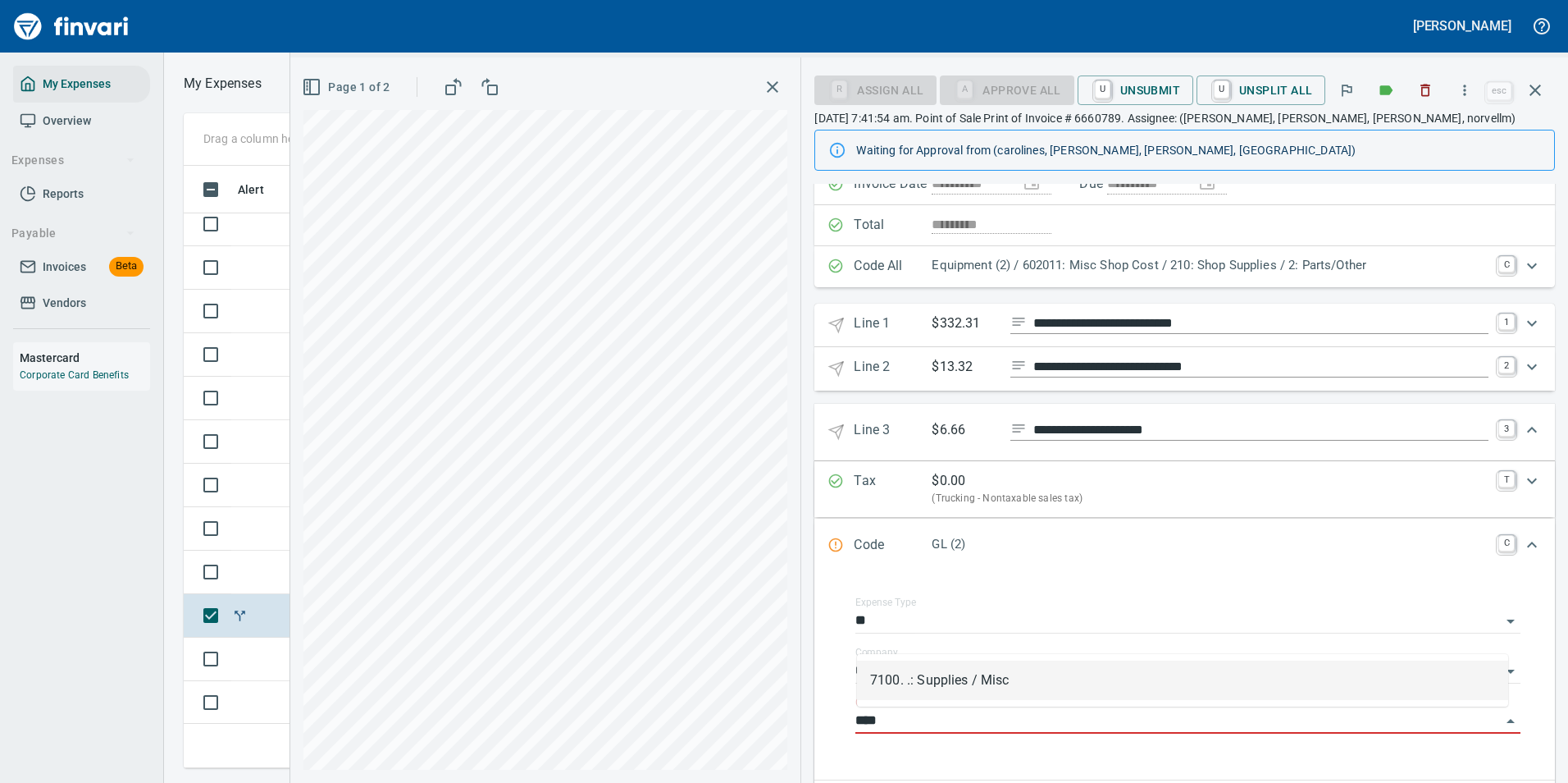
click at [914, 689] on li "7100. .: Supplies / Misc" at bounding box center [1182, 680] width 651 height 39
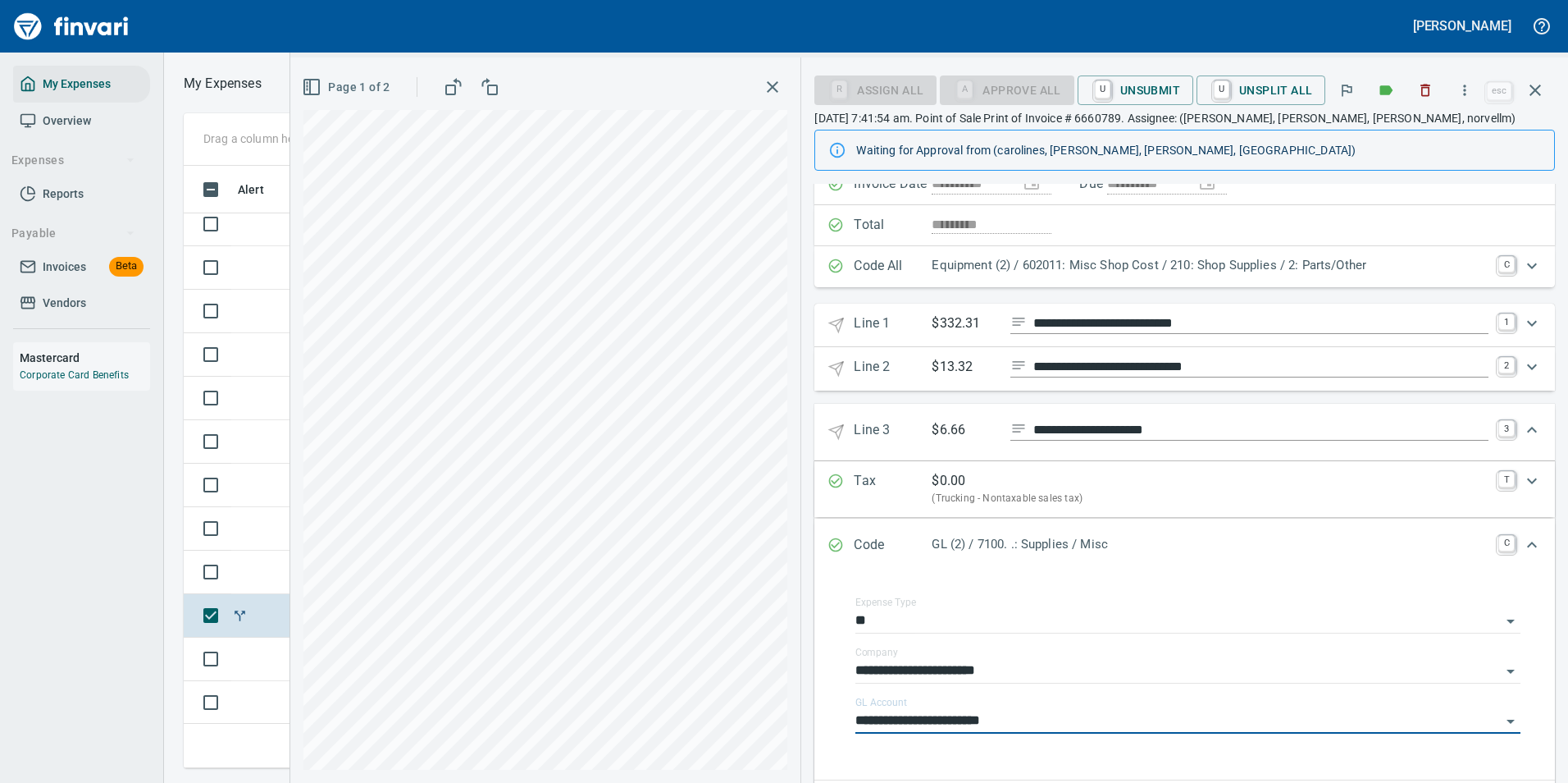
type input "**********"
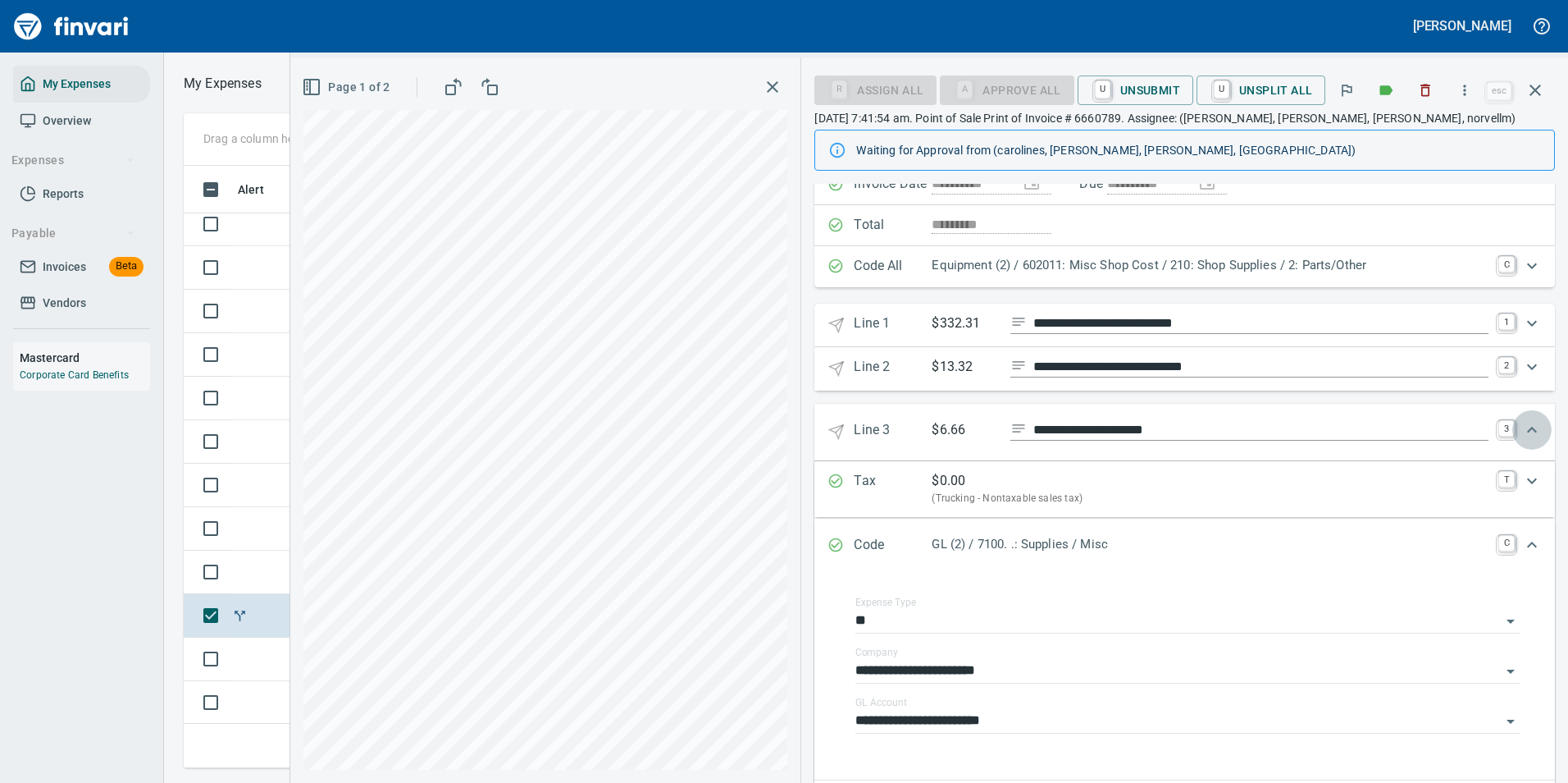
click at [1527, 428] on icon "Expand" at bounding box center [1532, 429] width 10 height 6
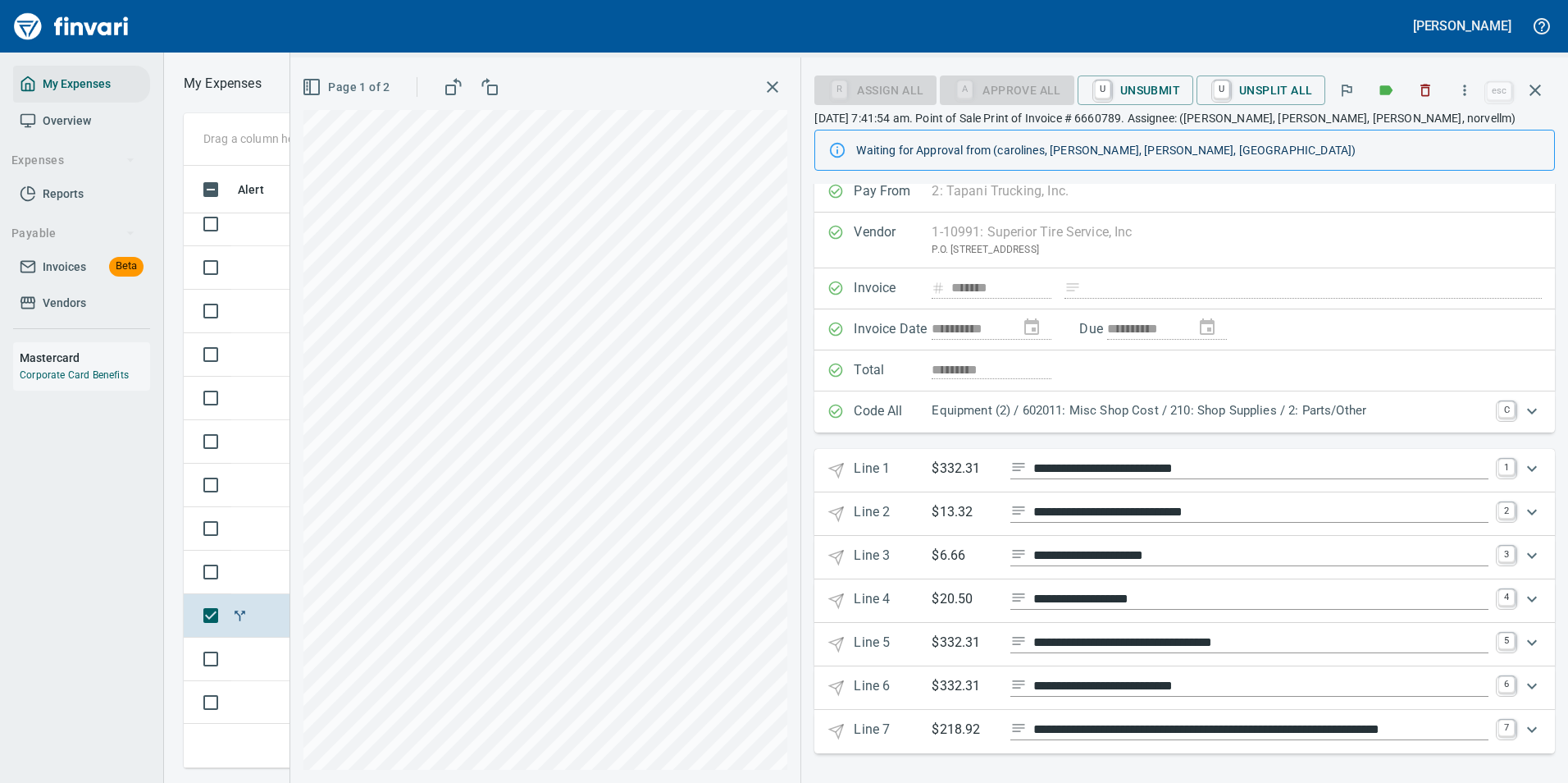
scroll to position [12, 0]
click at [1522, 600] on icon "Expand" at bounding box center [1532, 598] width 20 height 20
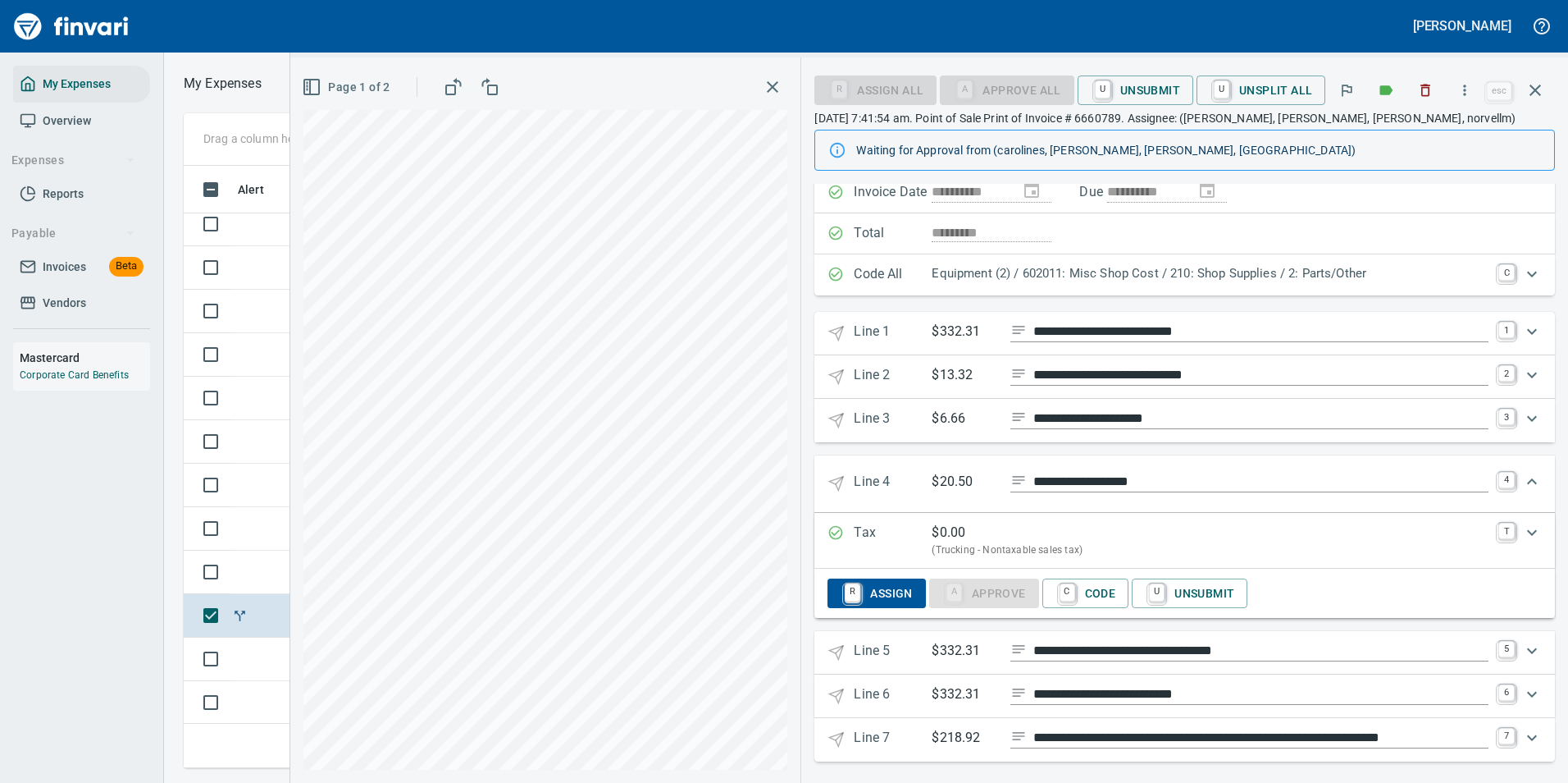
scroll to position [158, 0]
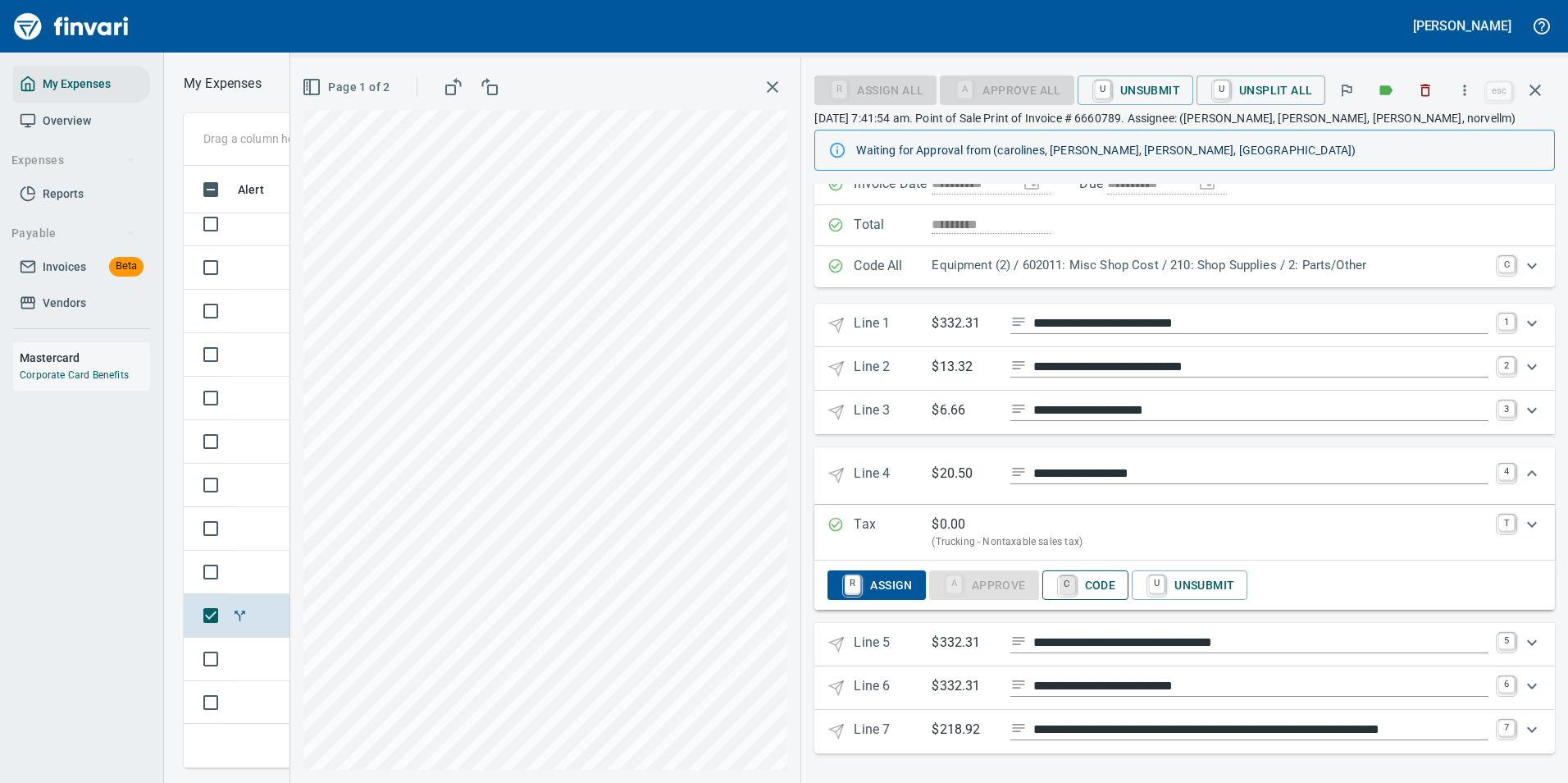
click at [1075, 585] on link "C" at bounding box center [1067, 584] width 16 height 18
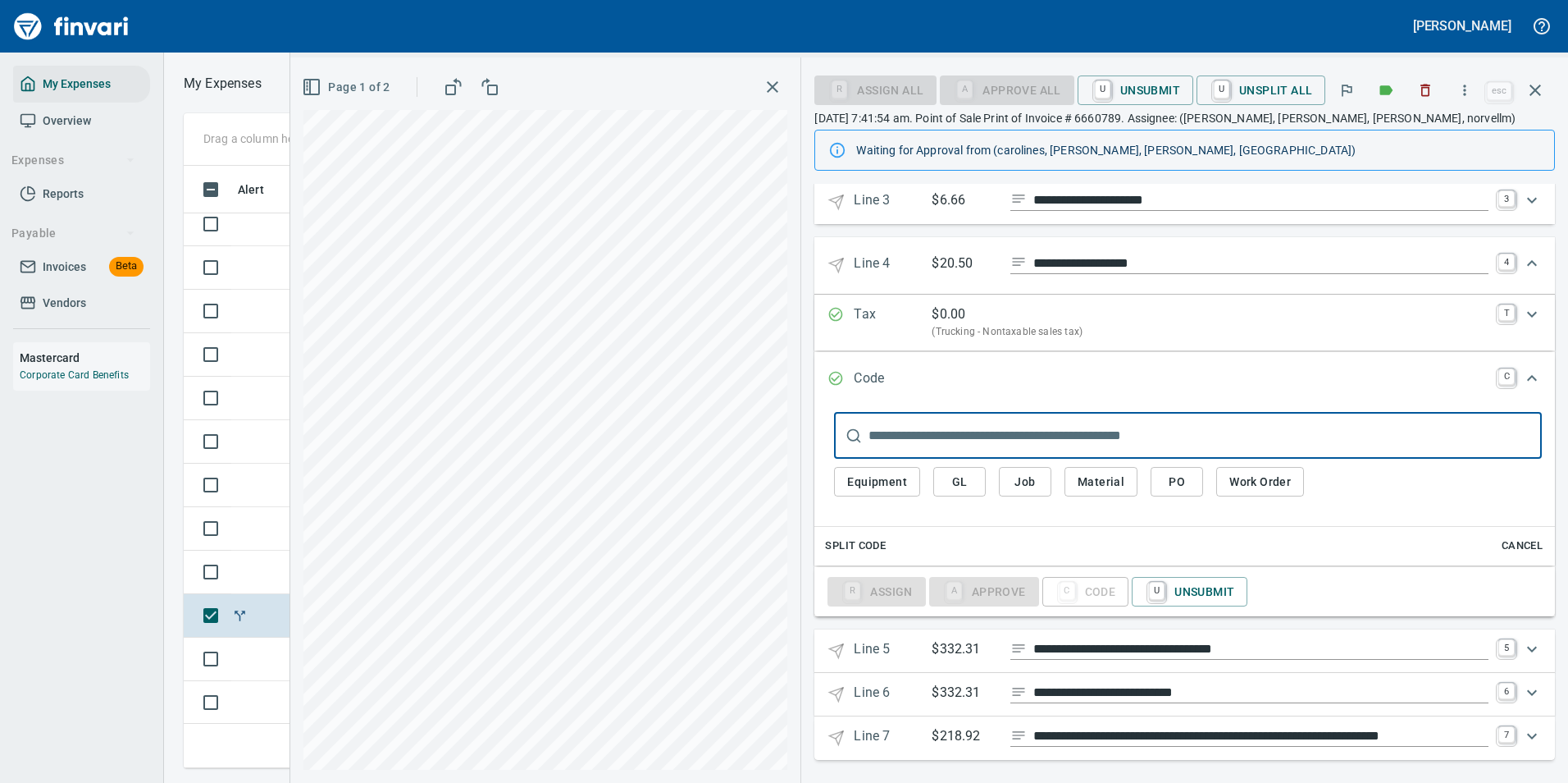
scroll to position [374, 0]
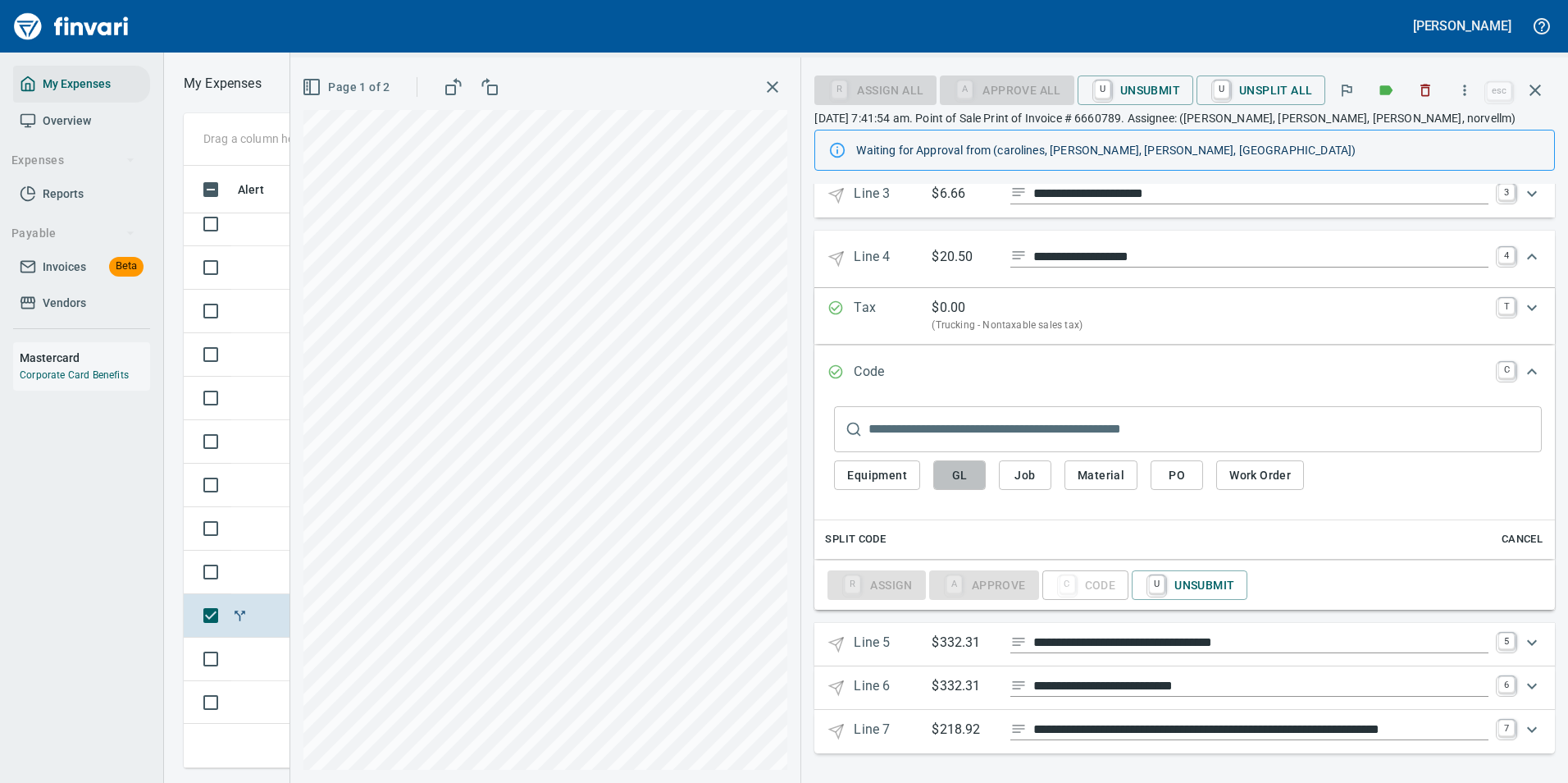
click at [946, 473] on button "GL" at bounding box center [960, 475] width 53 height 30
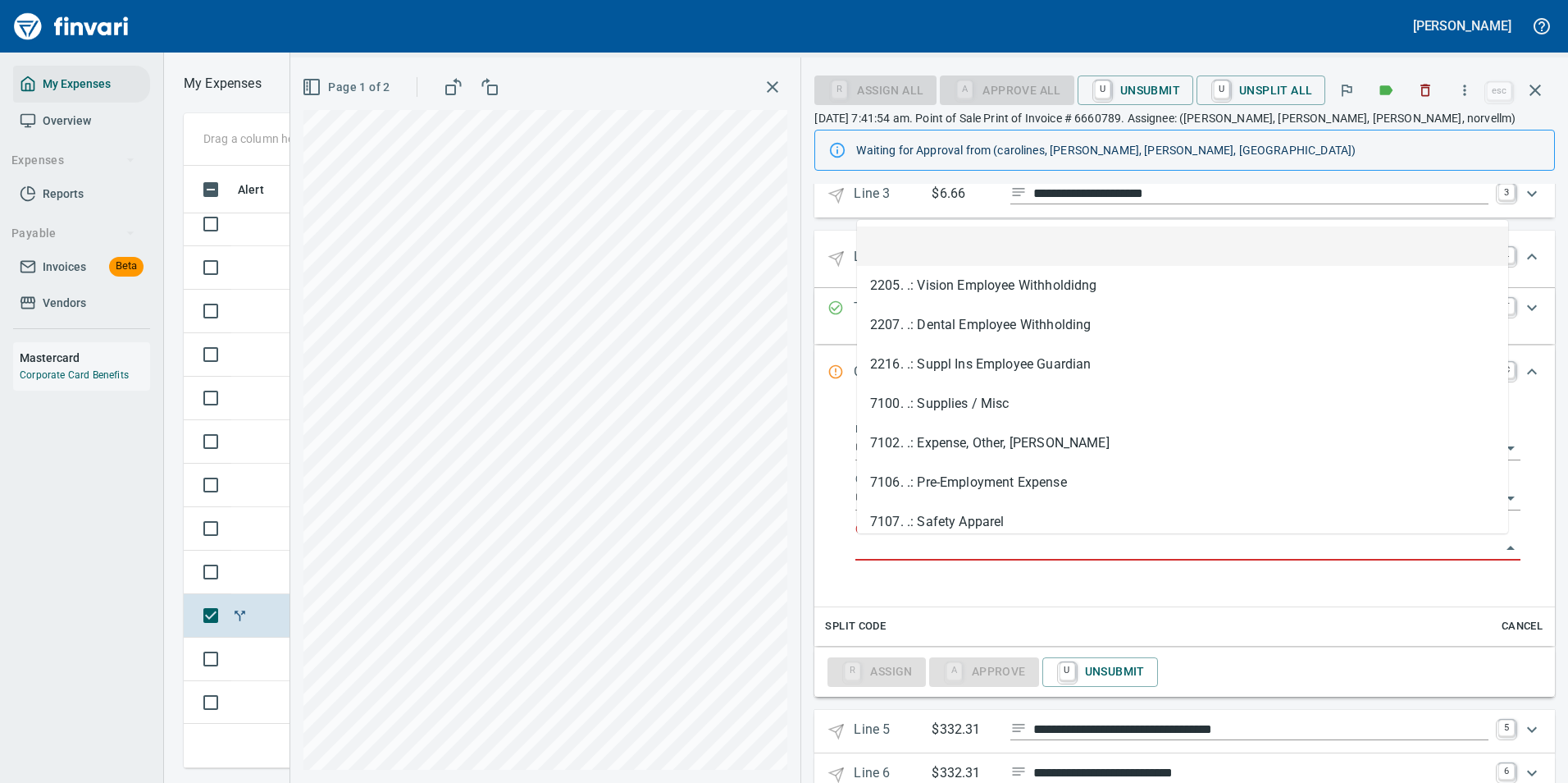
click at [953, 542] on input "GL Account" at bounding box center [1178, 548] width 646 height 23
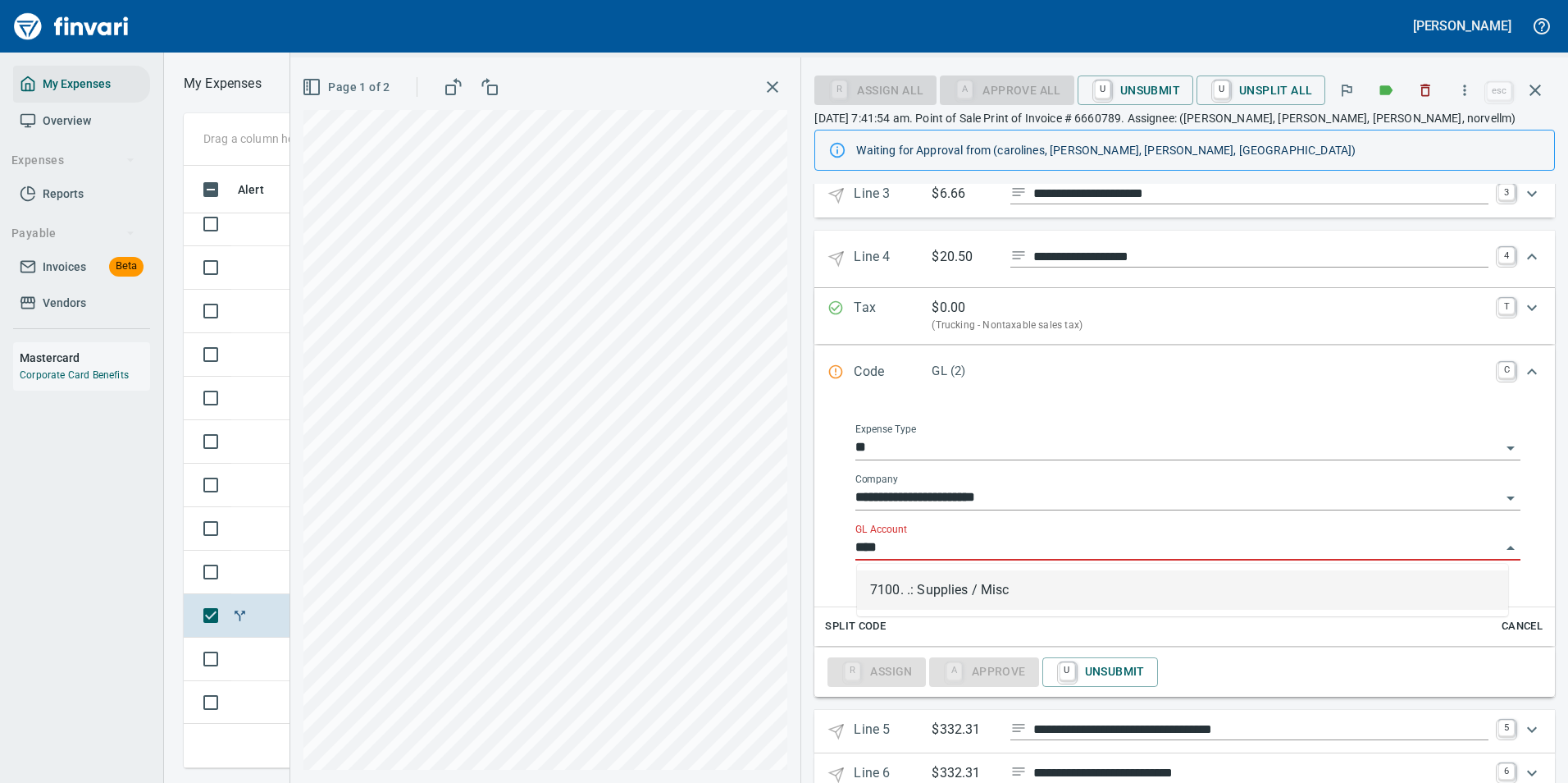
scroll to position [577, 930]
click at [943, 584] on li "7100. .: Supplies / Misc" at bounding box center [1182, 590] width 651 height 39
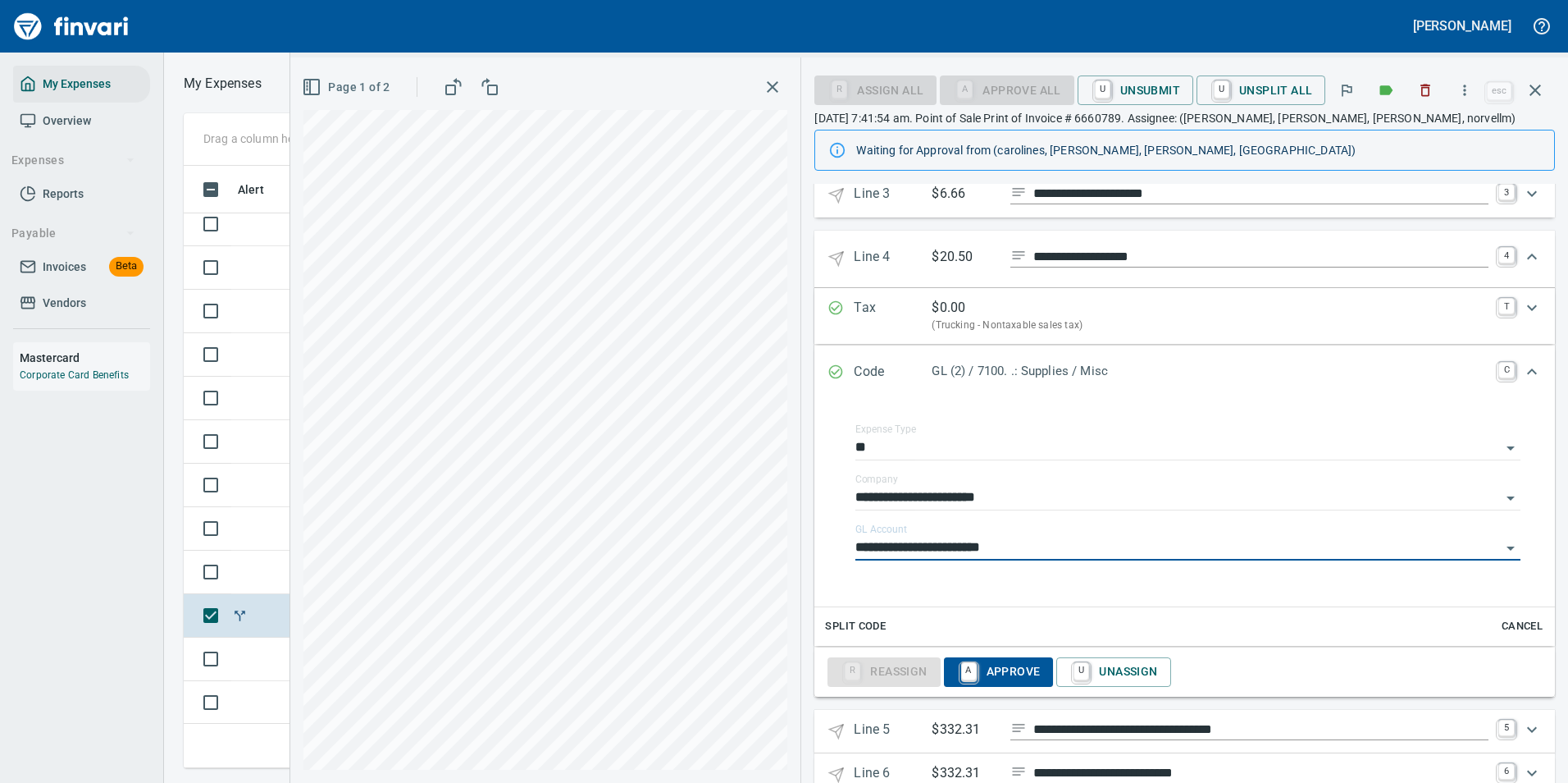
type input "**********"
click at [1522, 376] on icon "Expand" at bounding box center [1532, 371] width 20 height 20
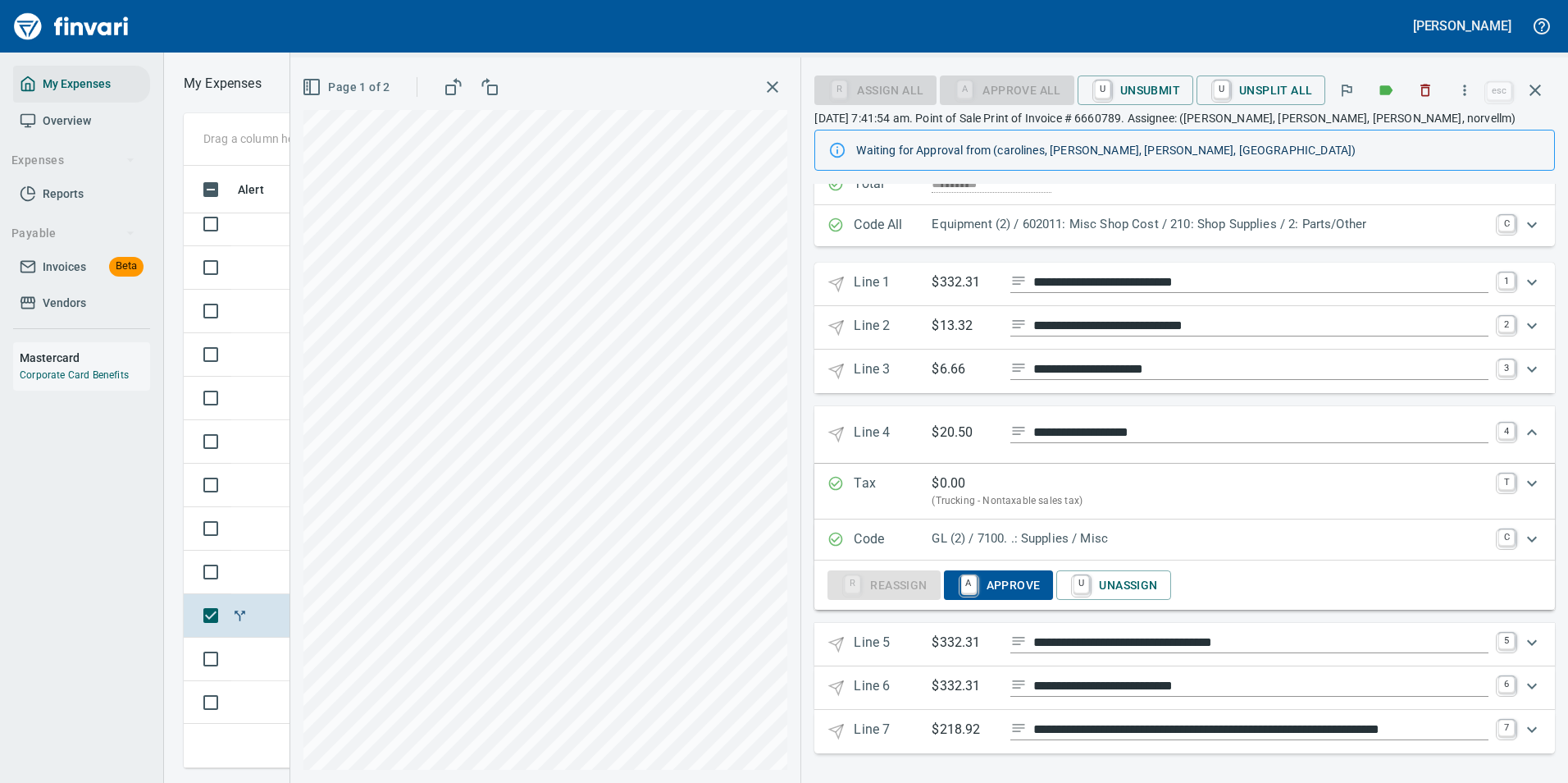
scroll to position [199, 0]
click at [1522, 429] on icon "Expand" at bounding box center [1532, 432] width 20 height 20
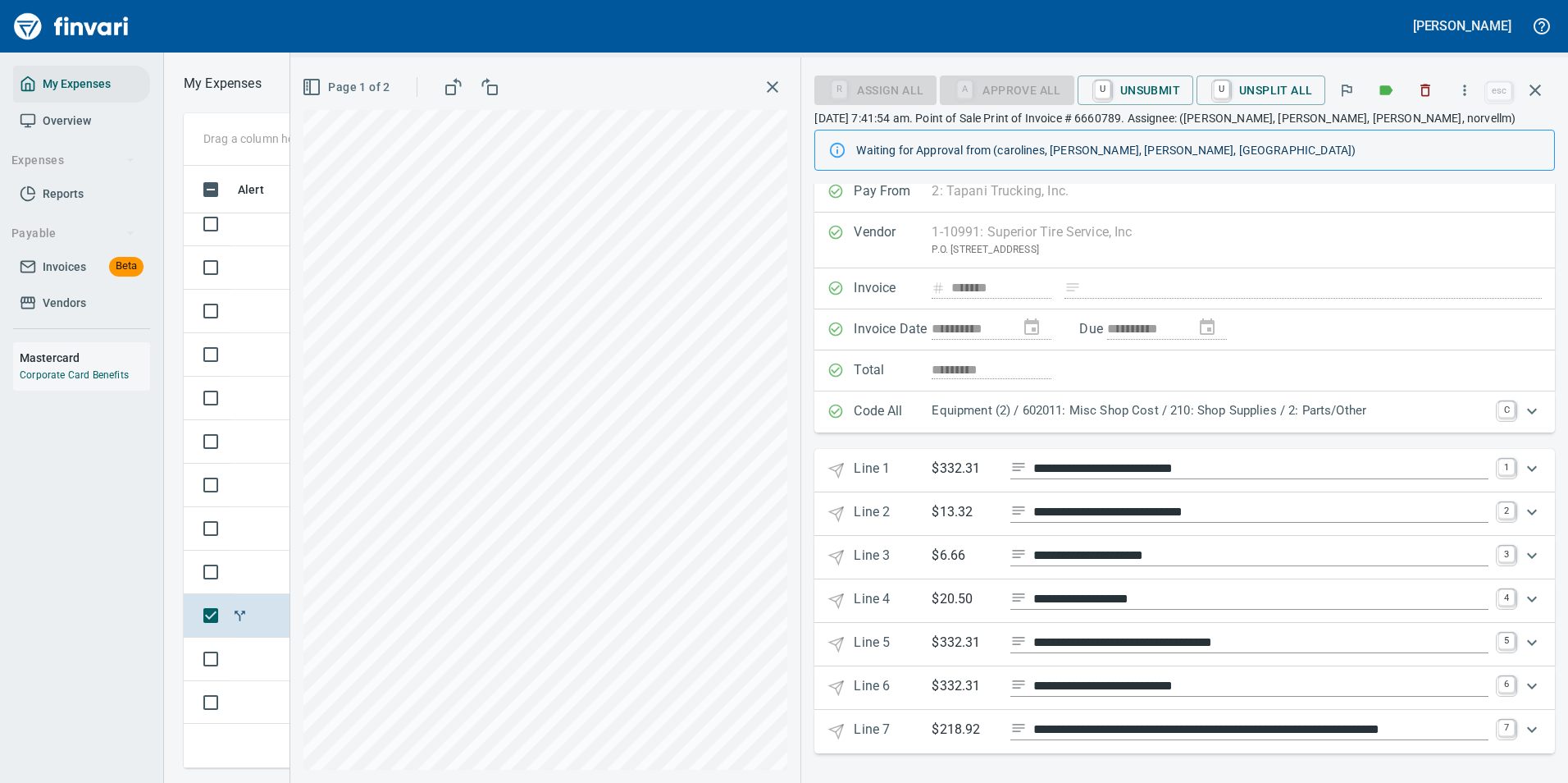
scroll to position [12, 0]
click at [1525, 645] on icon "Expand" at bounding box center [1532, 642] width 20 height 20
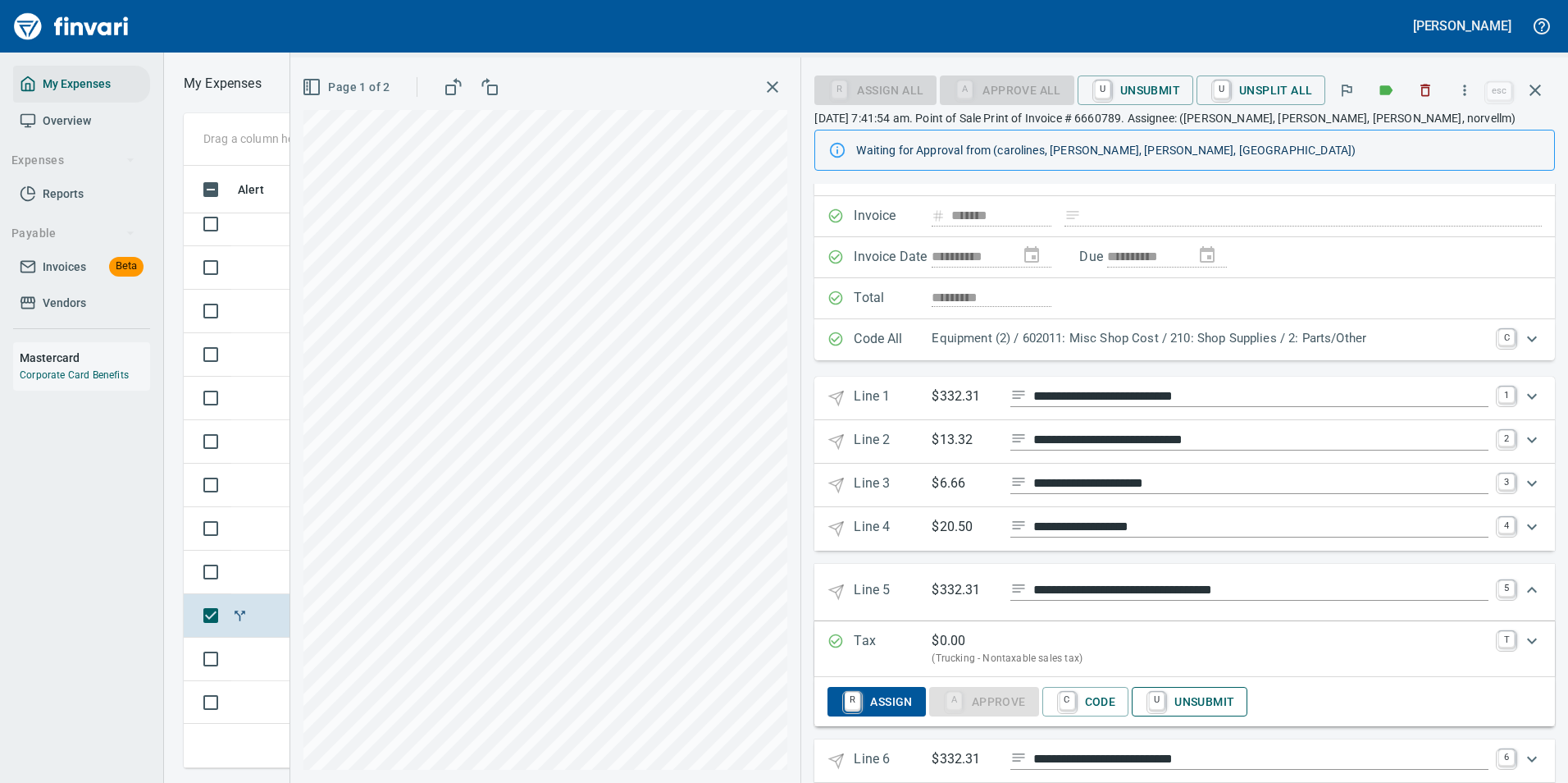
scroll to position [158, 0]
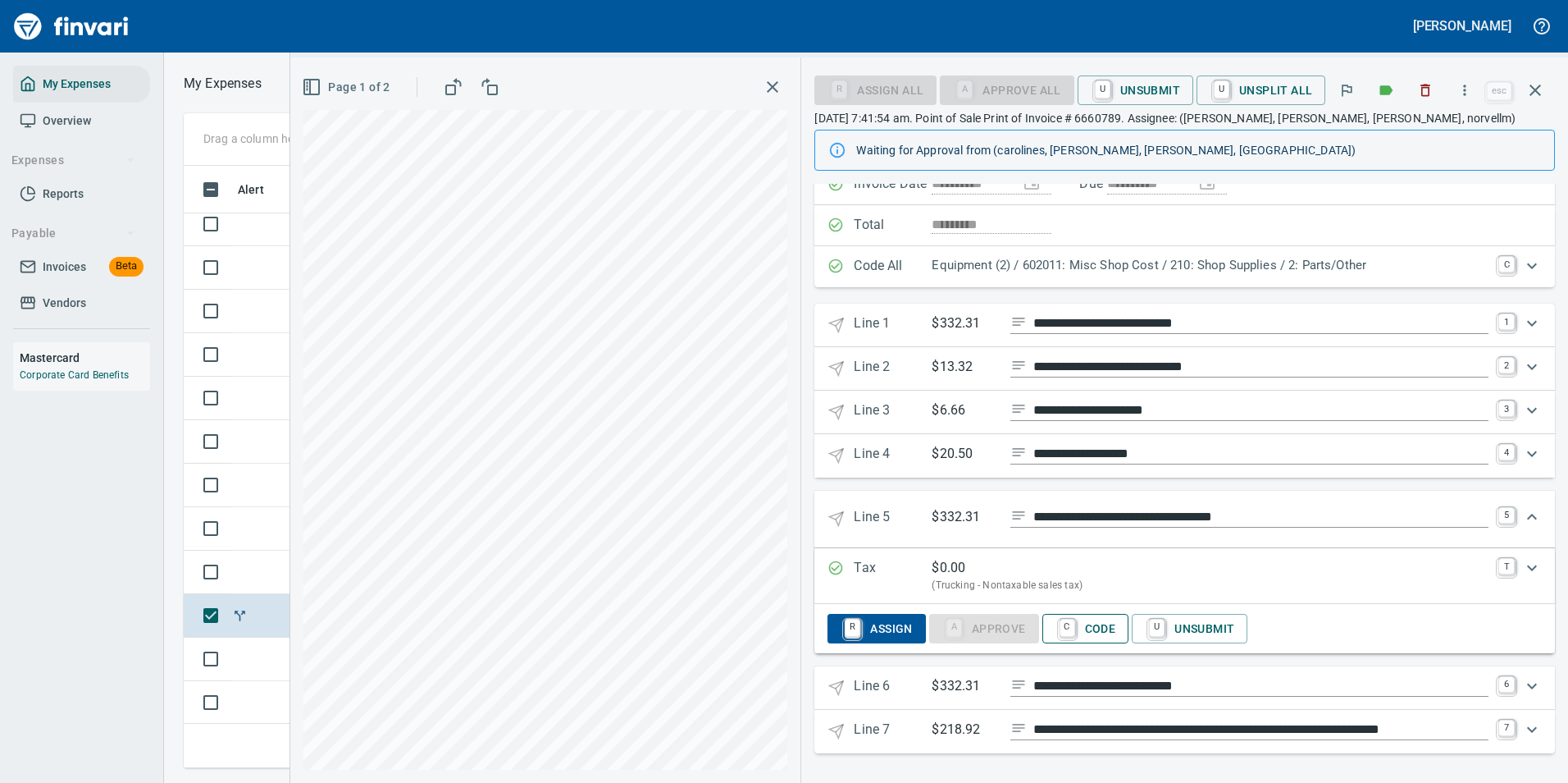
click at [1094, 627] on span "C Code" at bounding box center [1086, 629] width 61 height 28
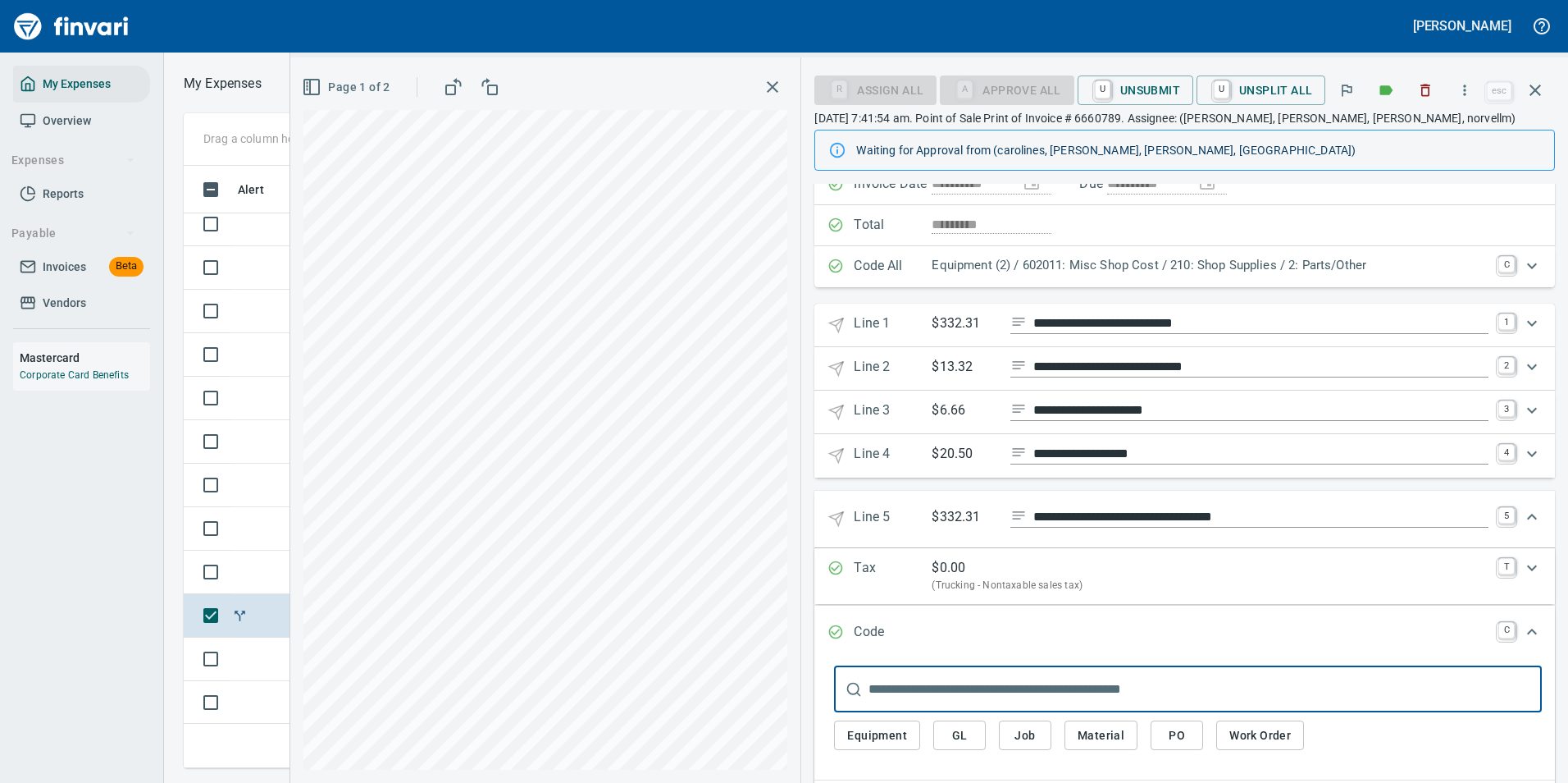
click at [878, 738] on span "Equipment" at bounding box center [876, 735] width 60 height 21
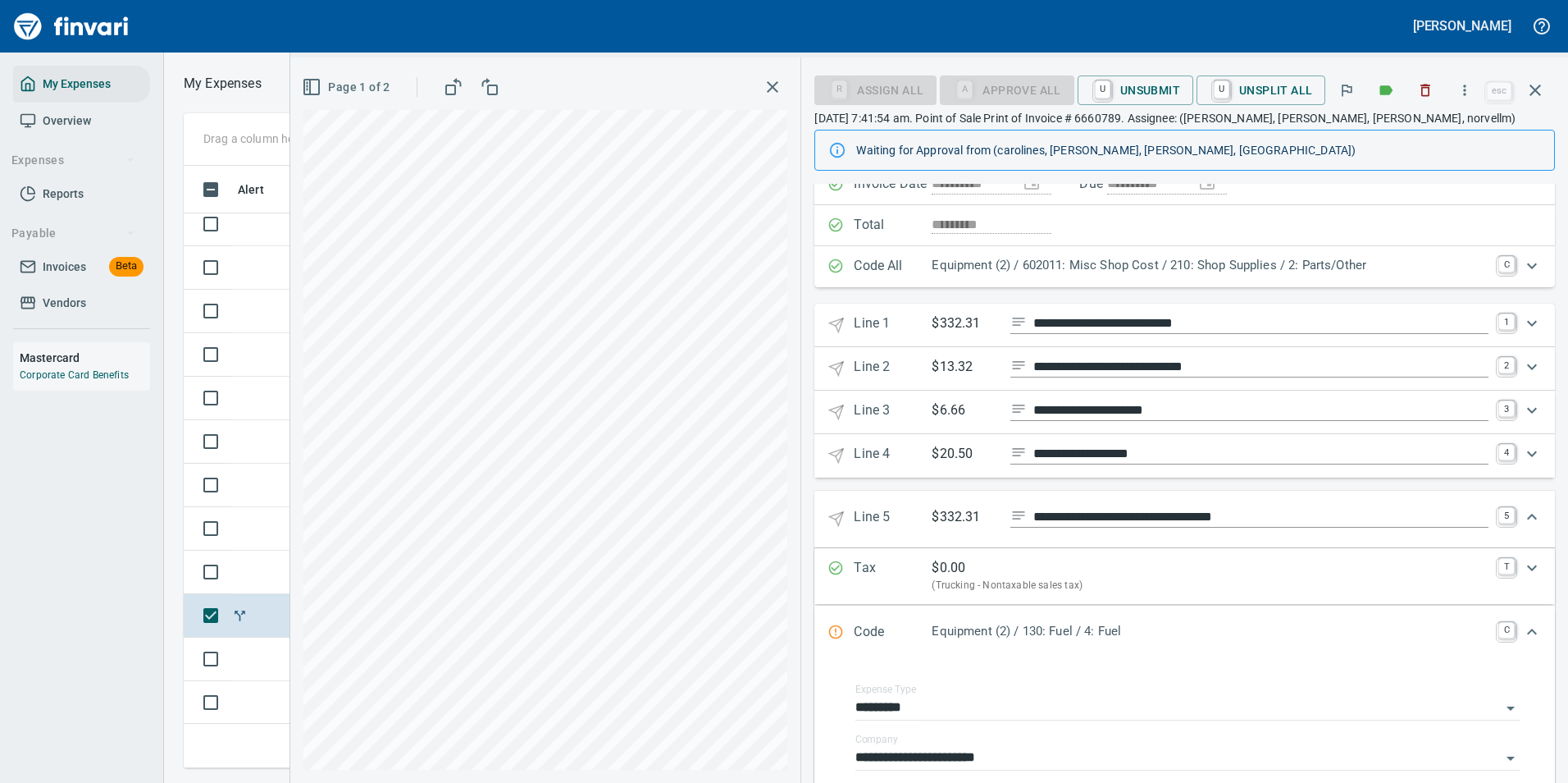
scroll to position [618, 0]
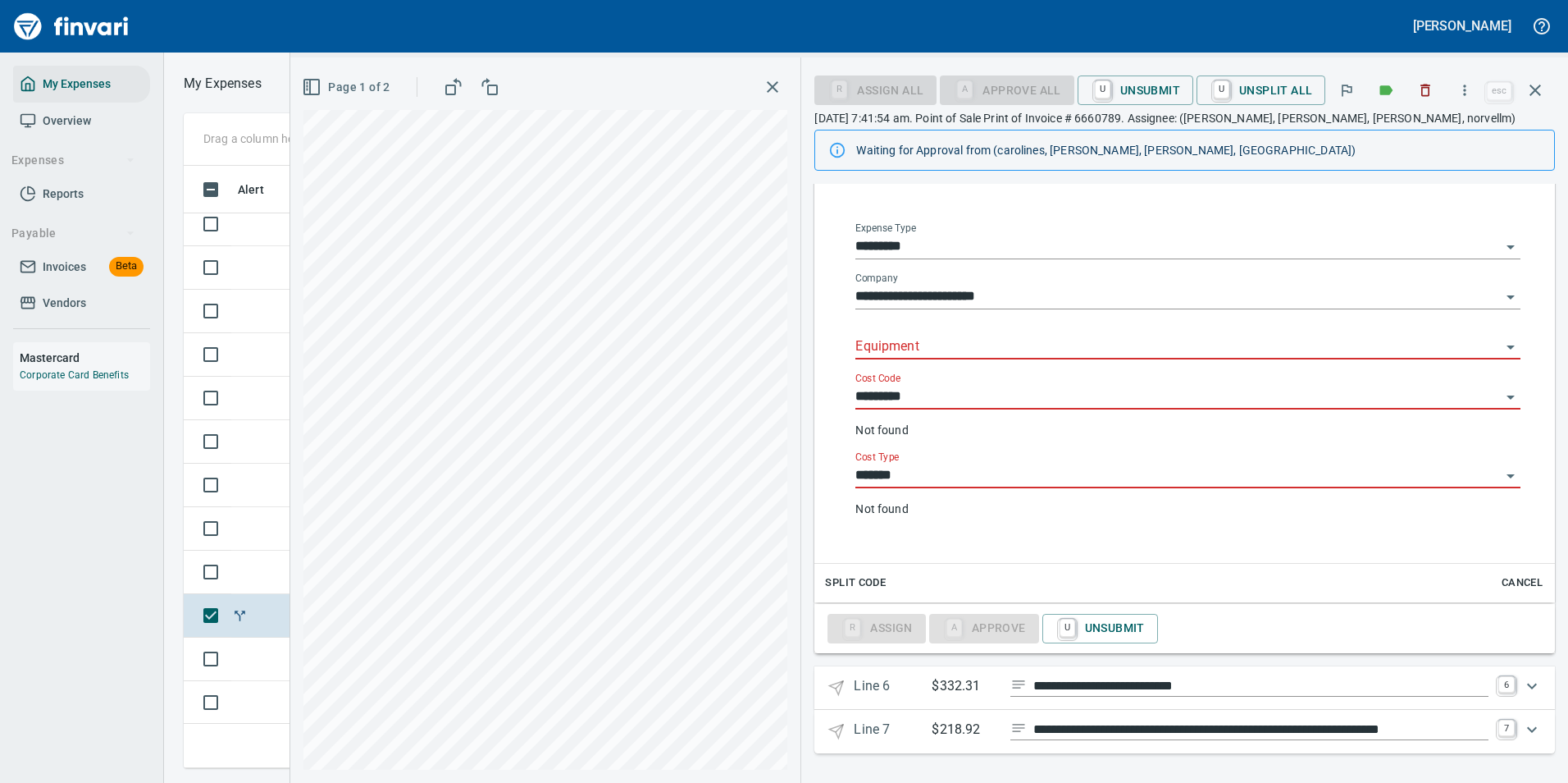
click at [918, 327] on div "Equipment" at bounding box center [1187, 341] width 665 height 37
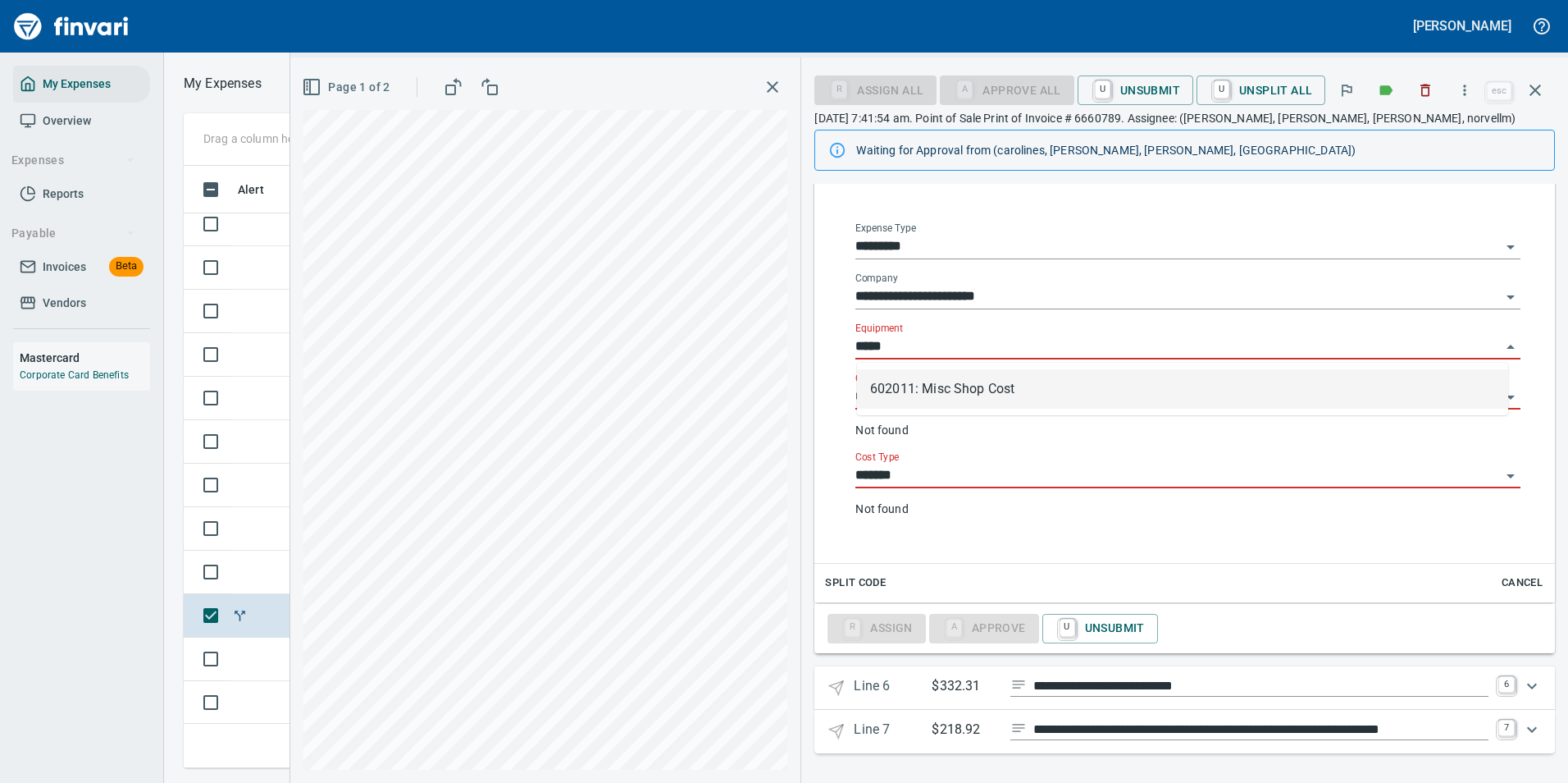
scroll to position [577, 930]
click at [901, 390] on li "602011: Misc Shop Cost" at bounding box center [1182, 388] width 651 height 39
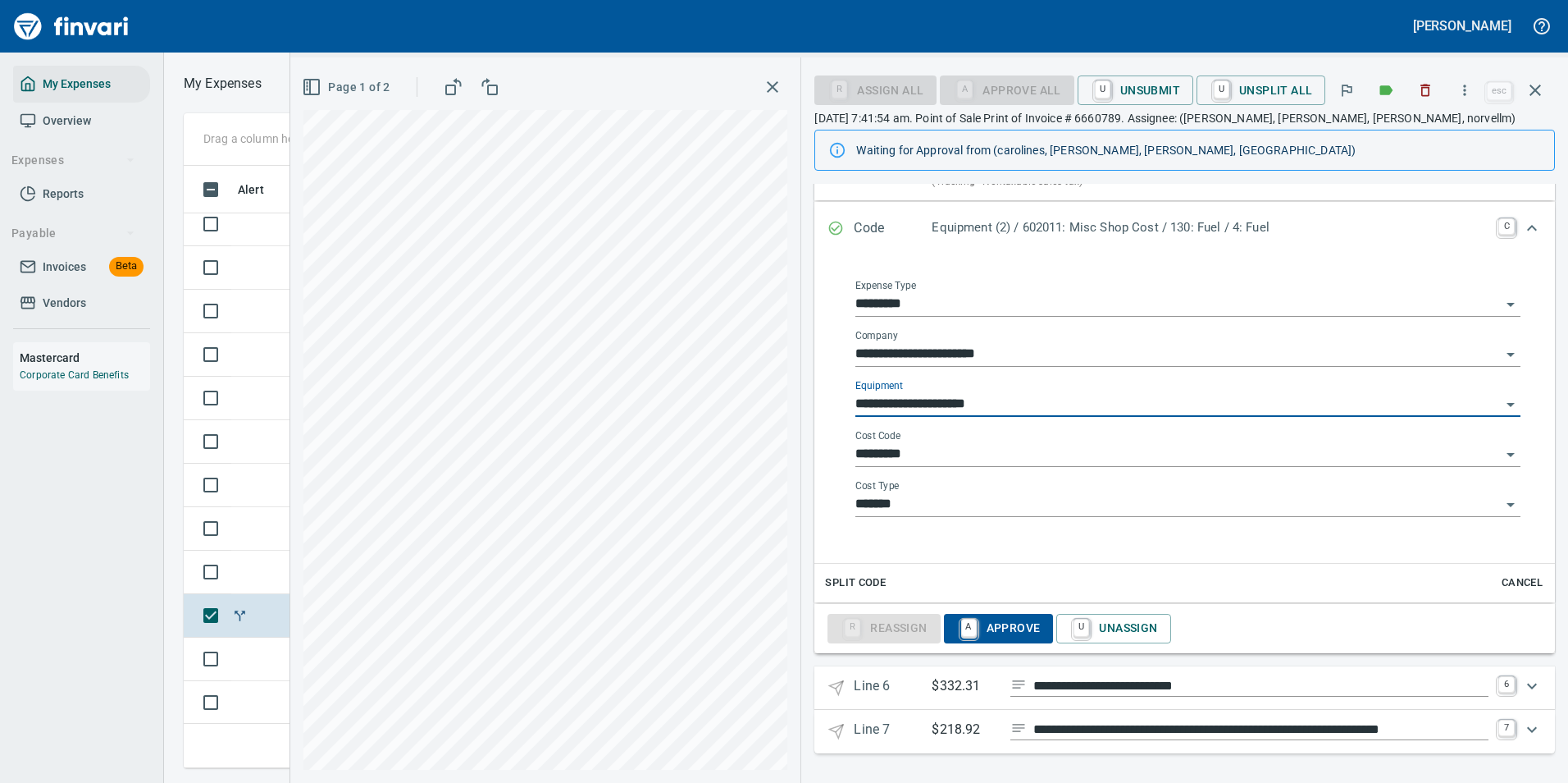
scroll to position [561, 0]
type input "**********"
click at [900, 447] on input "*********" at bounding box center [1178, 454] width 646 height 23
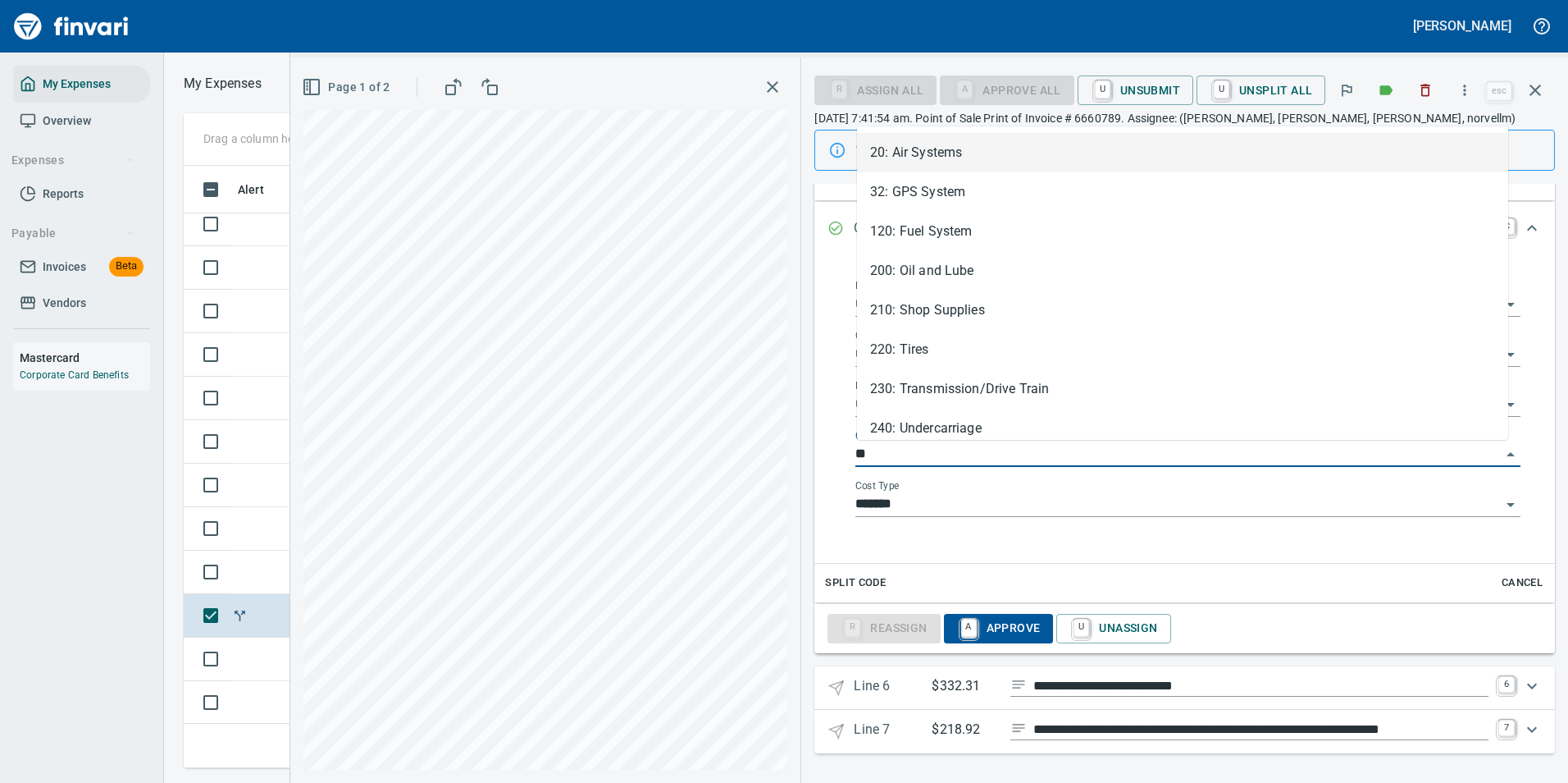
scroll to position [577, 930]
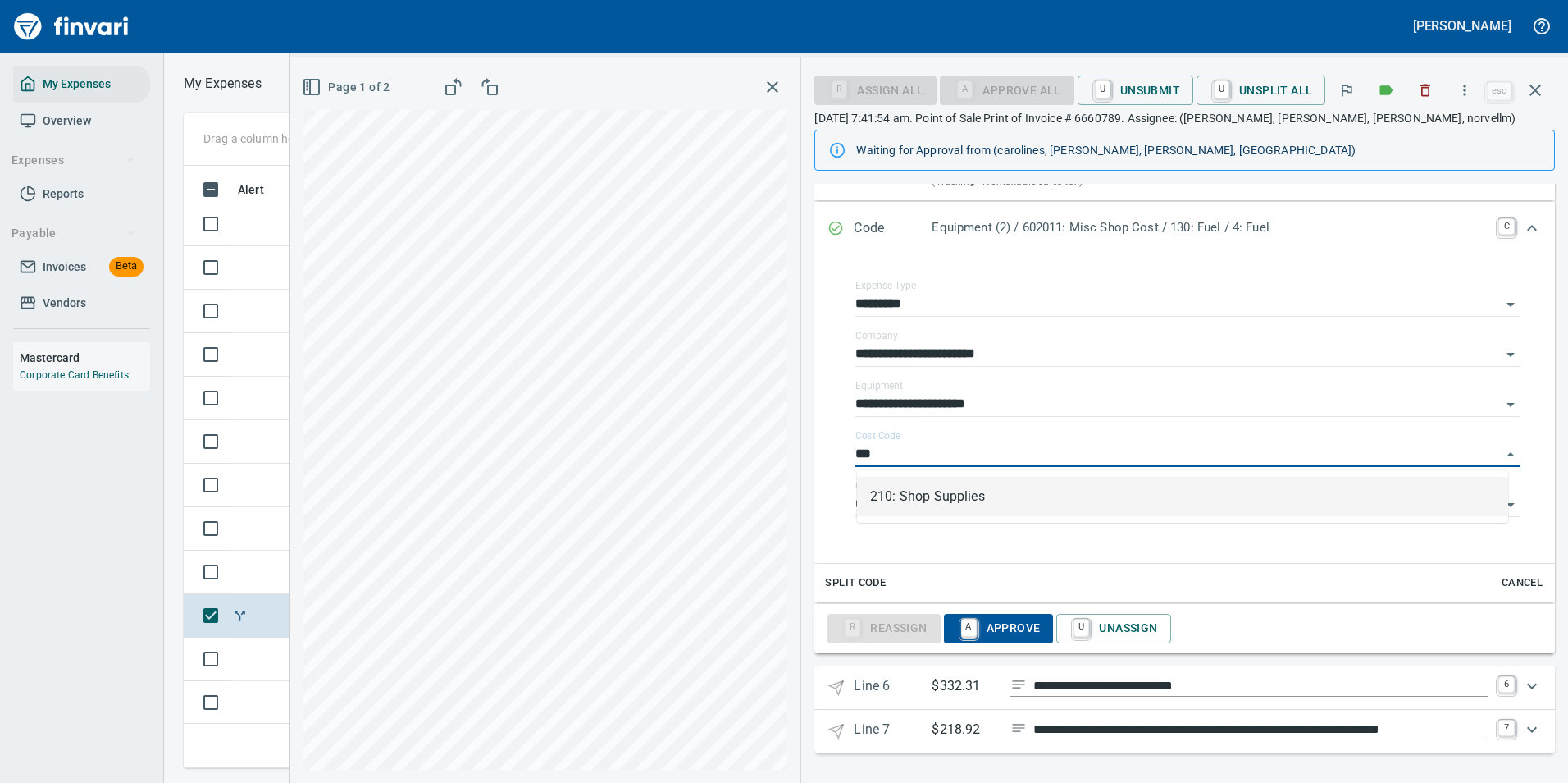
click at [914, 494] on li "210: Shop Supplies" at bounding box center [1182, 496] width 651 height 39
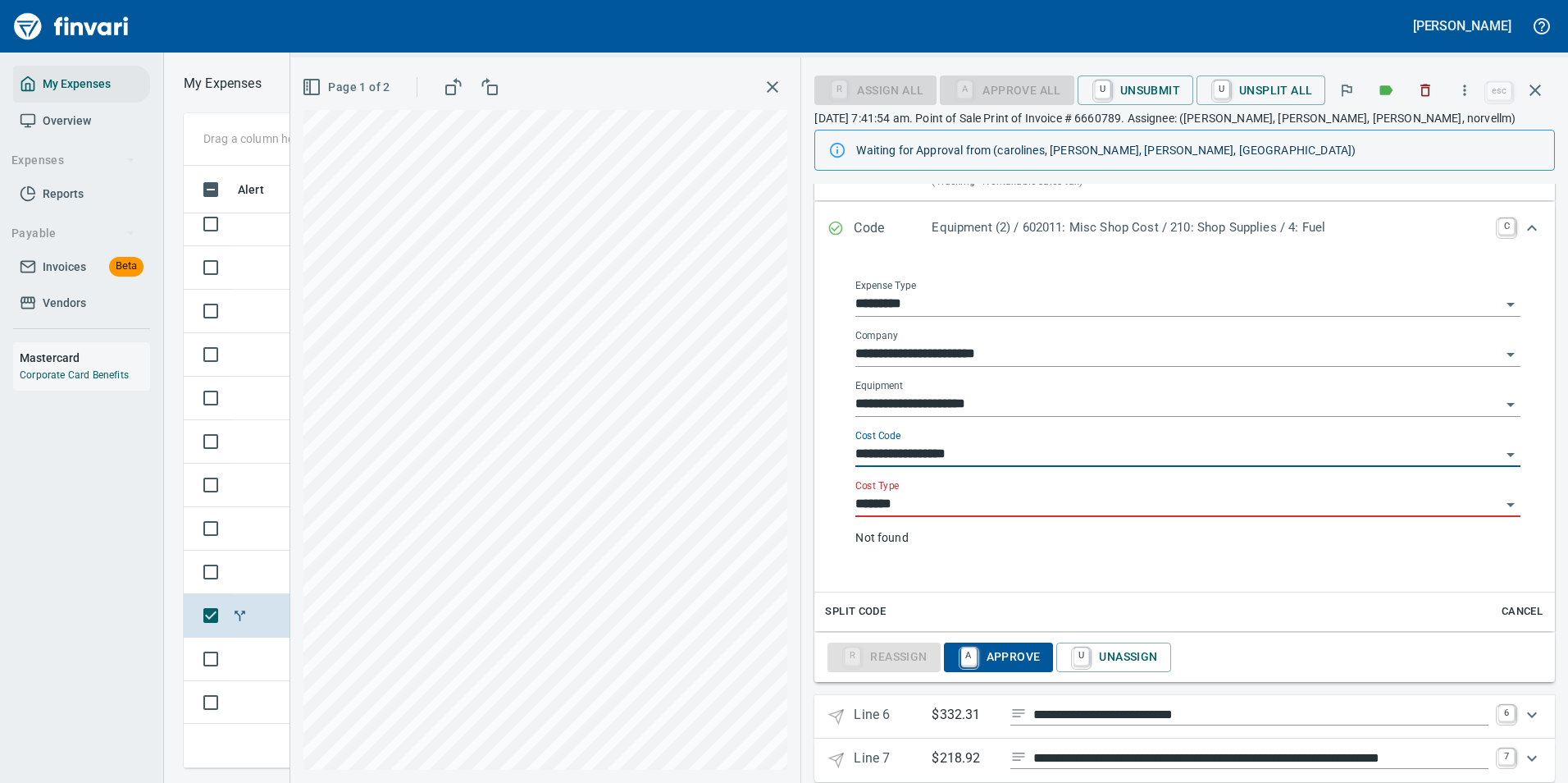
type input "**********"
click at [904, 508] on input "*******" at bounding box center [1178, 505] width 646 height 23
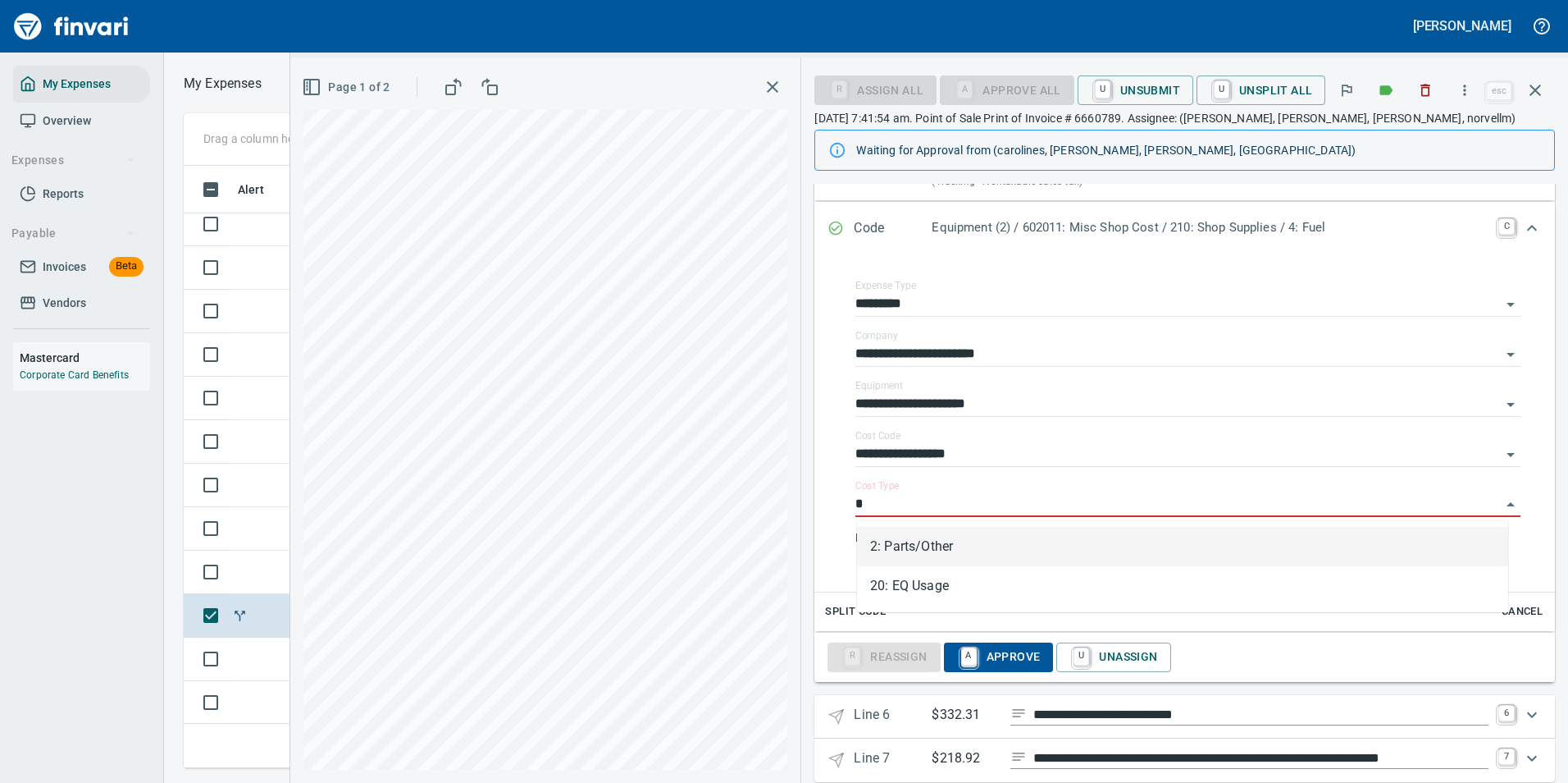
click at [948, 550] on li "2: Parts/Other" at bounding box center [1182, 545] width 651 height 39
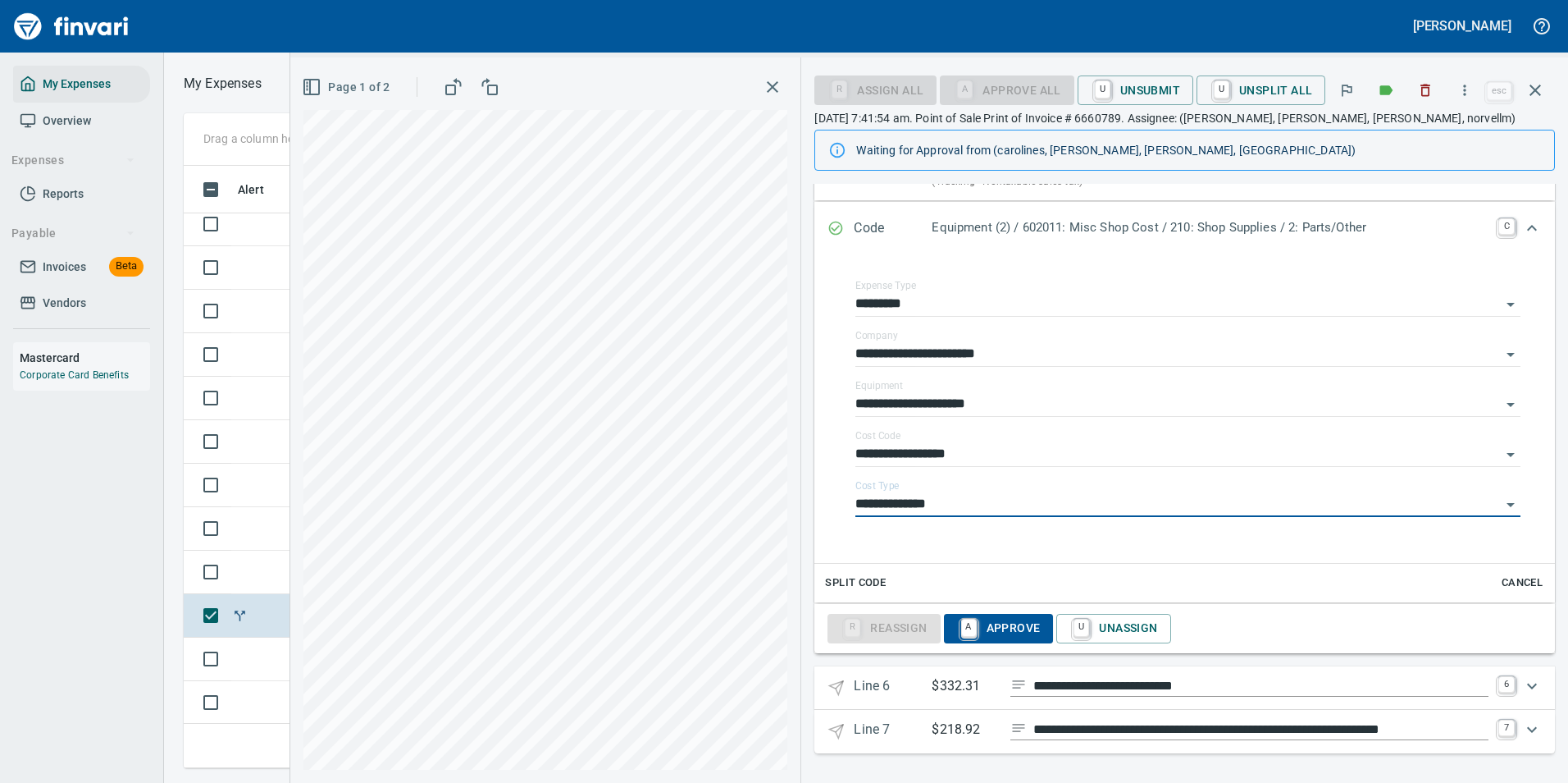
type input "**********"
click at [1527, 229] on icon "Expand" at bounding box center [1532, 227] width 10 height 6
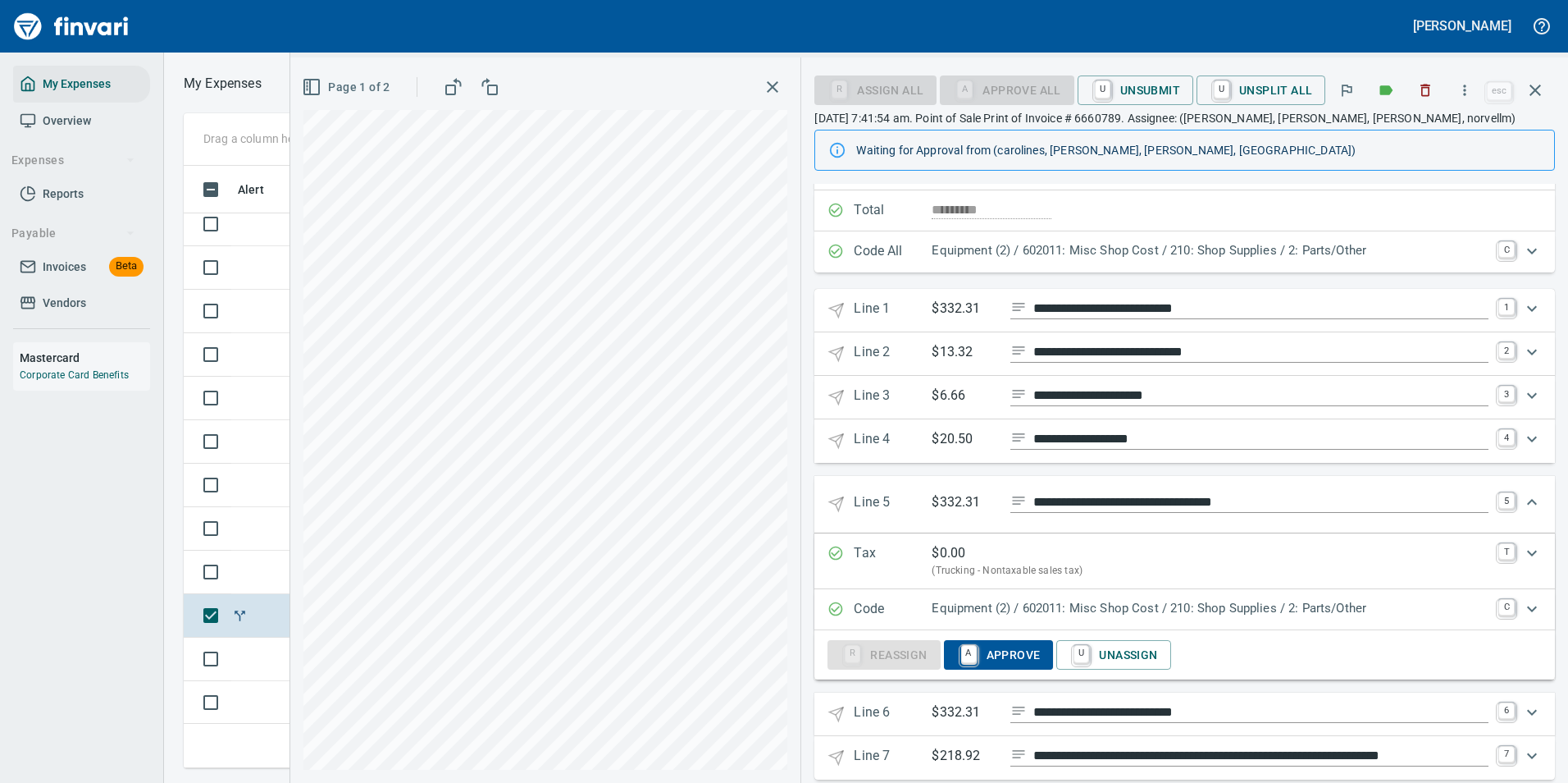
scroll to position [199, 0]
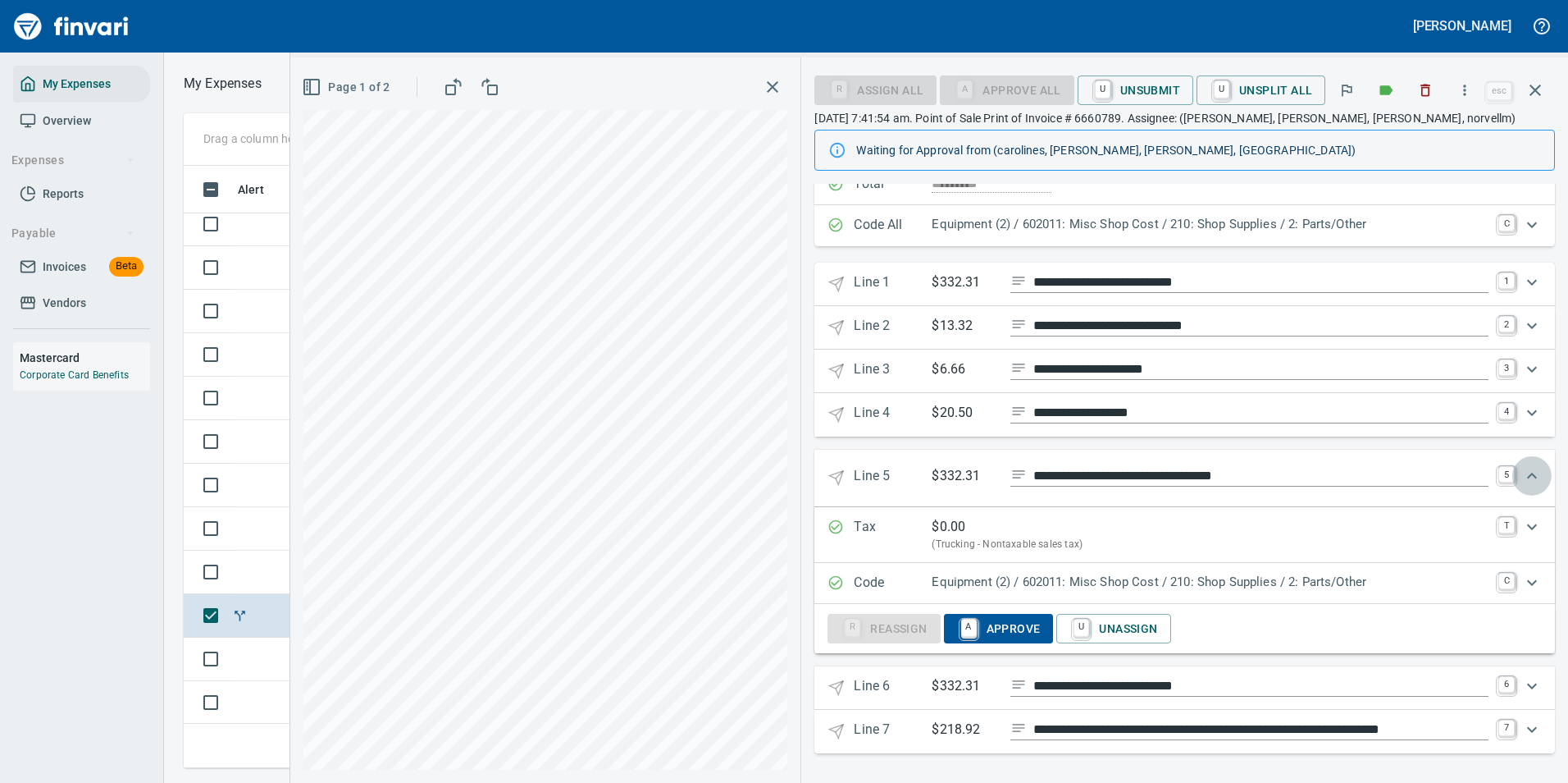
click at [1531, 479] on div "Expand" at bounding box center [1532, 475] width 39 height 39
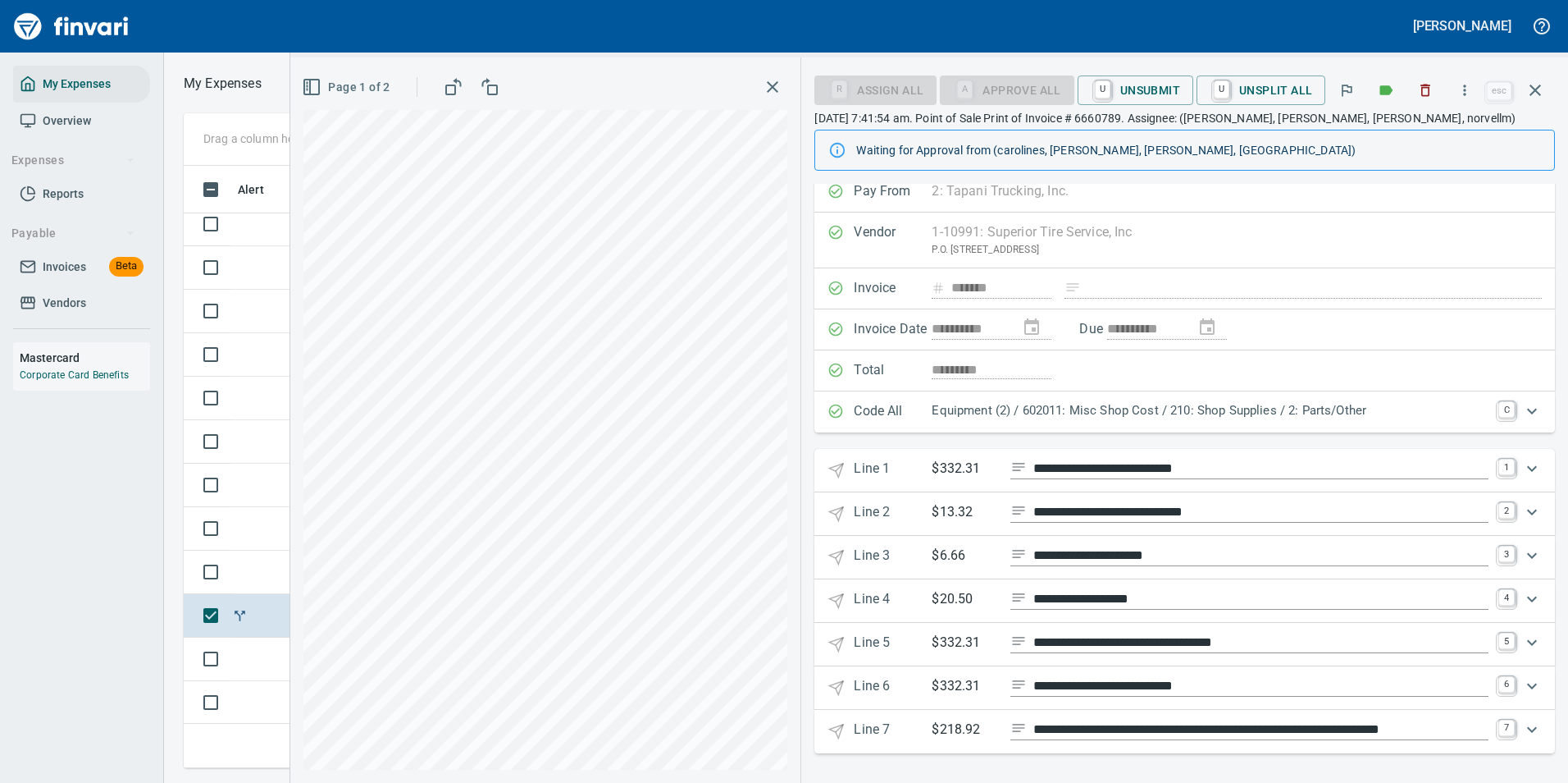
scroll to position [12, 0]
click at [1522, 688] on icon "Expand" at bounding box center [1532, 686] width 20 height 20
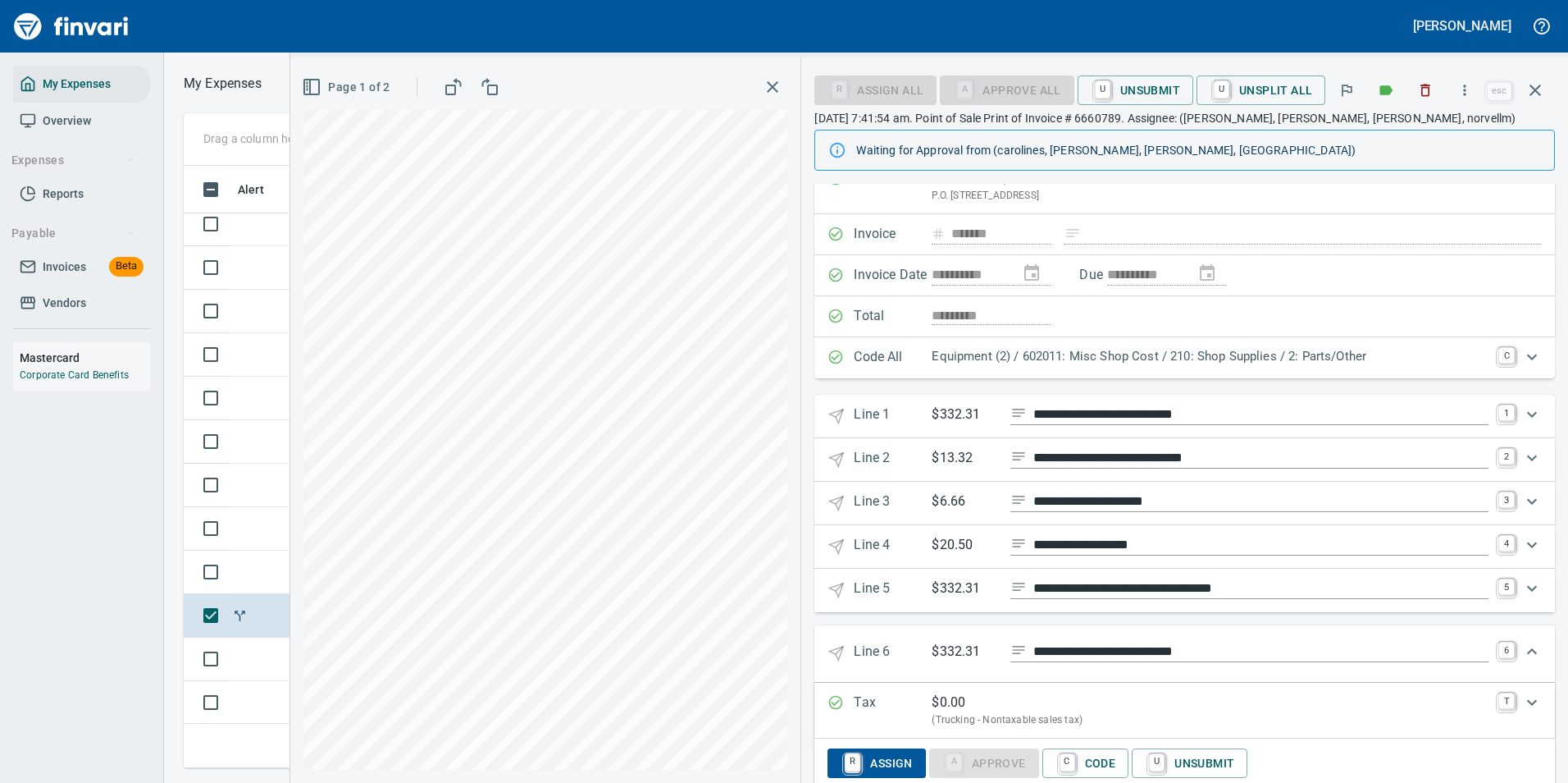
scroll to position [158, 0]
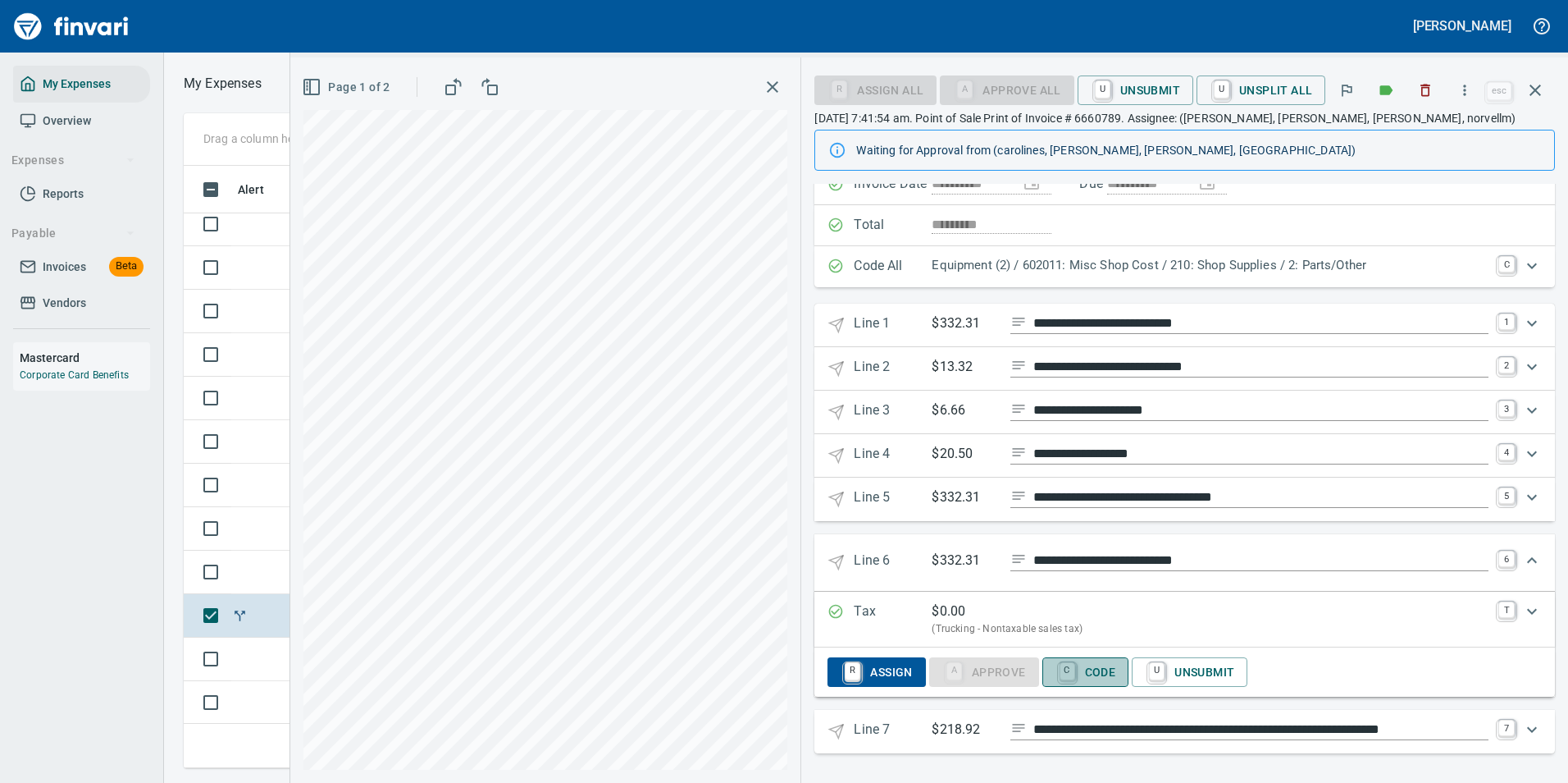
click at [1099, 682] on span "C Code" at bounding box center [1086, 672] width 61 height 28
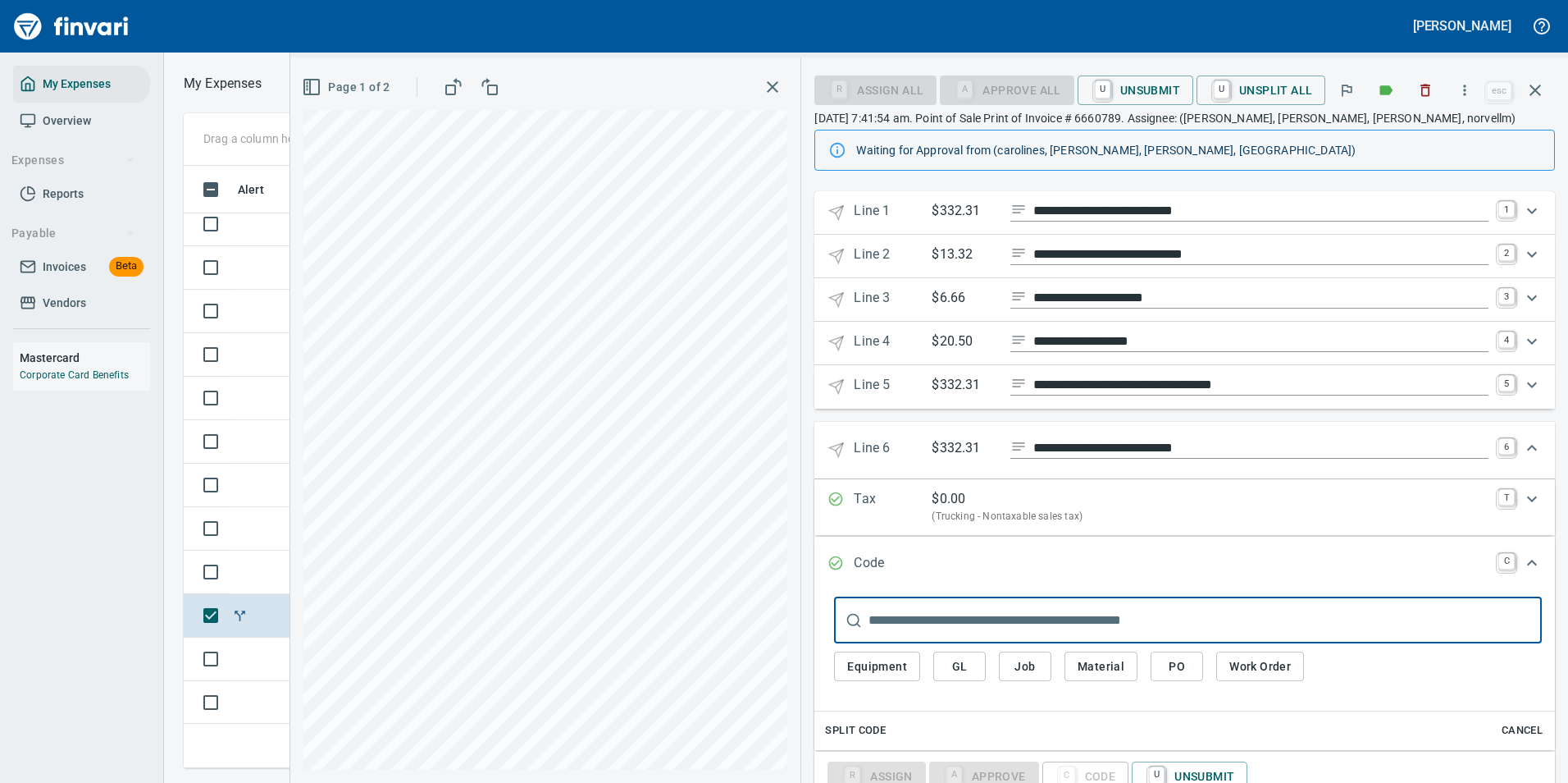
scroll to position [374, 0]
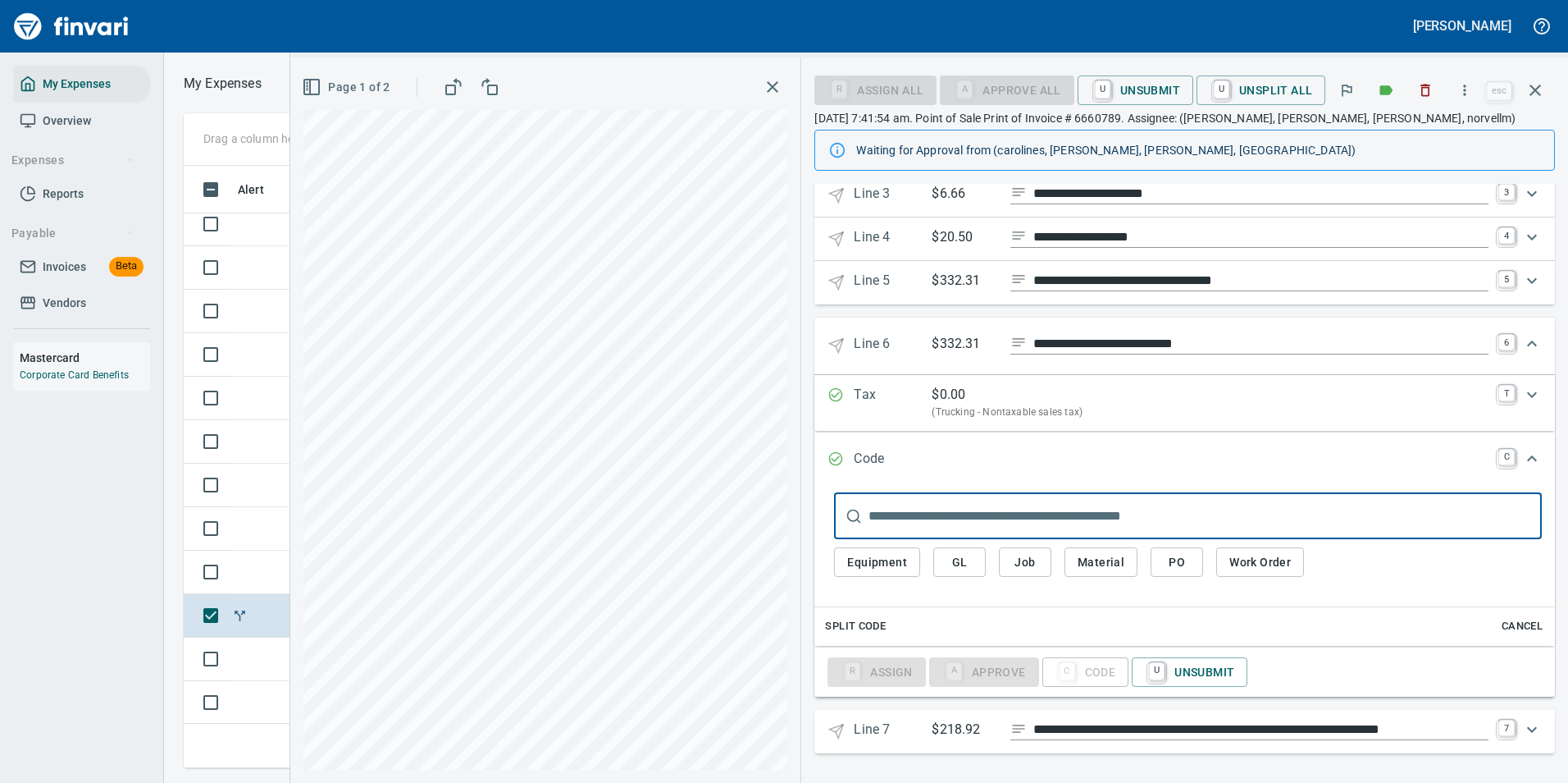
click at [863, 566] on span "Equipment" at bounding box center [876, 563] width 60 height 21
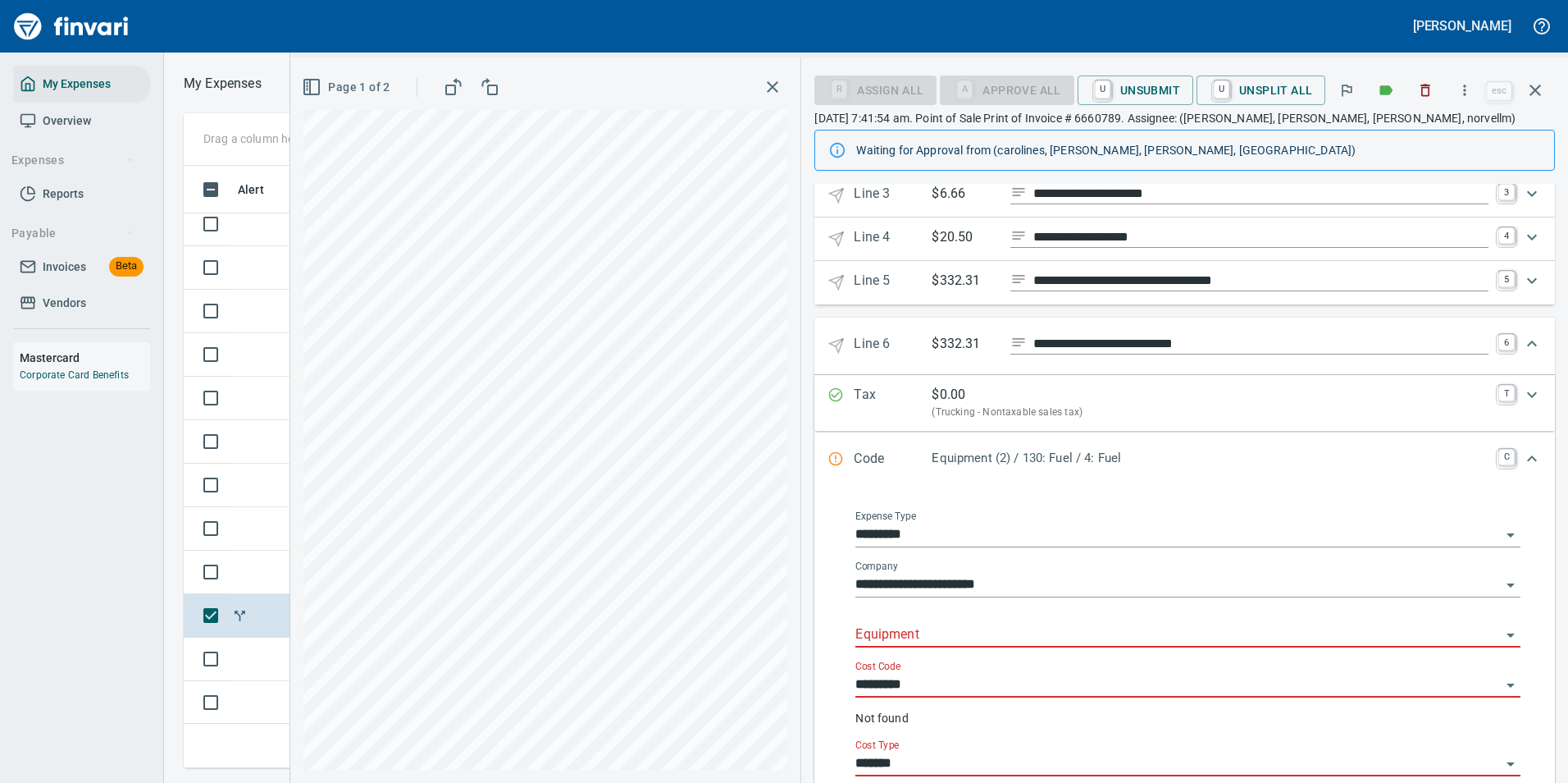
click at [906, 632] on input "Equipment" at bounding box center [1178, 635] width 646 height 23
click at [943, 691] on li "602011: Misc Shop Cost" at bounding box center [1182, 676] width 651 height 39
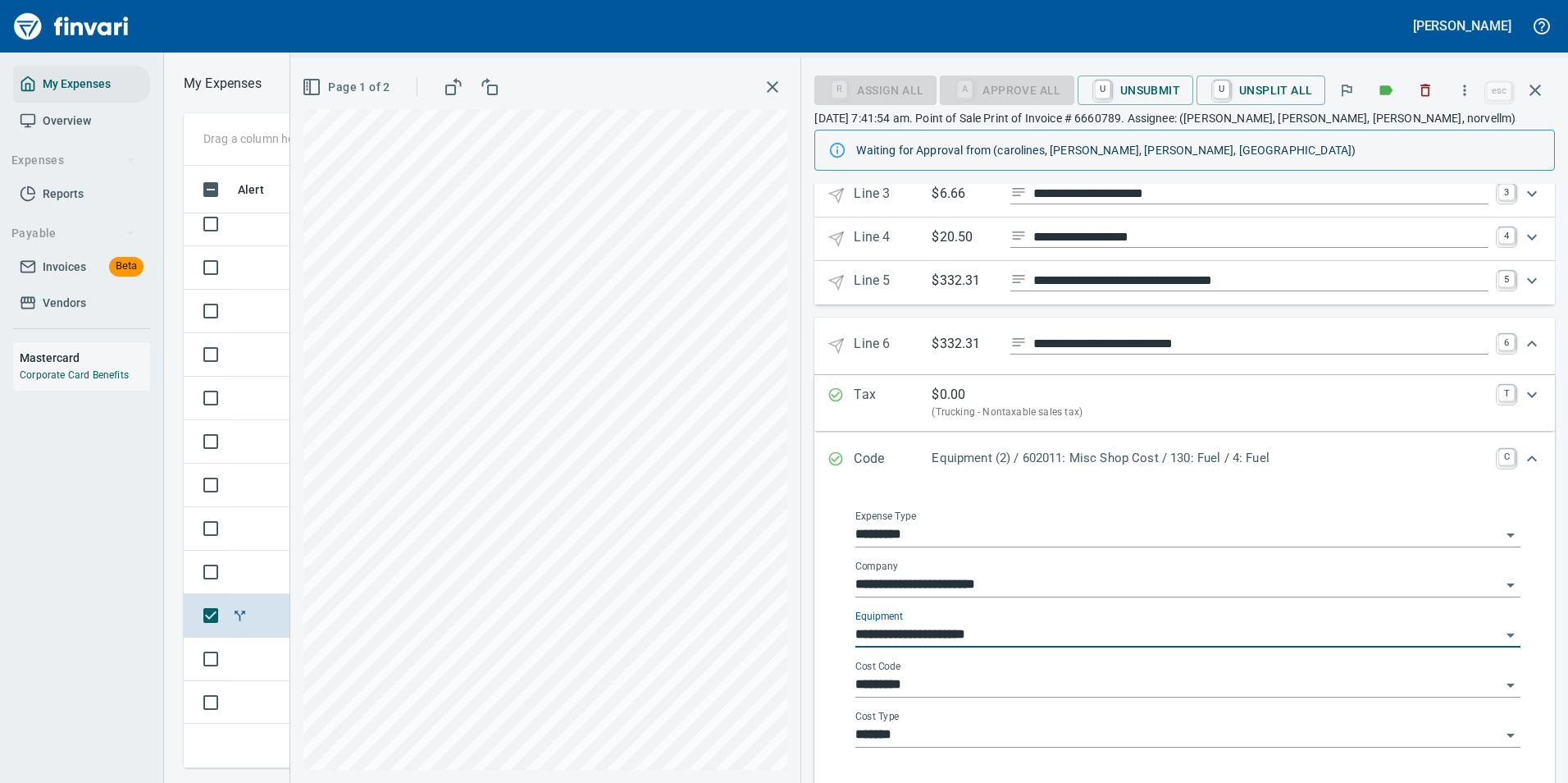
type input "**********"
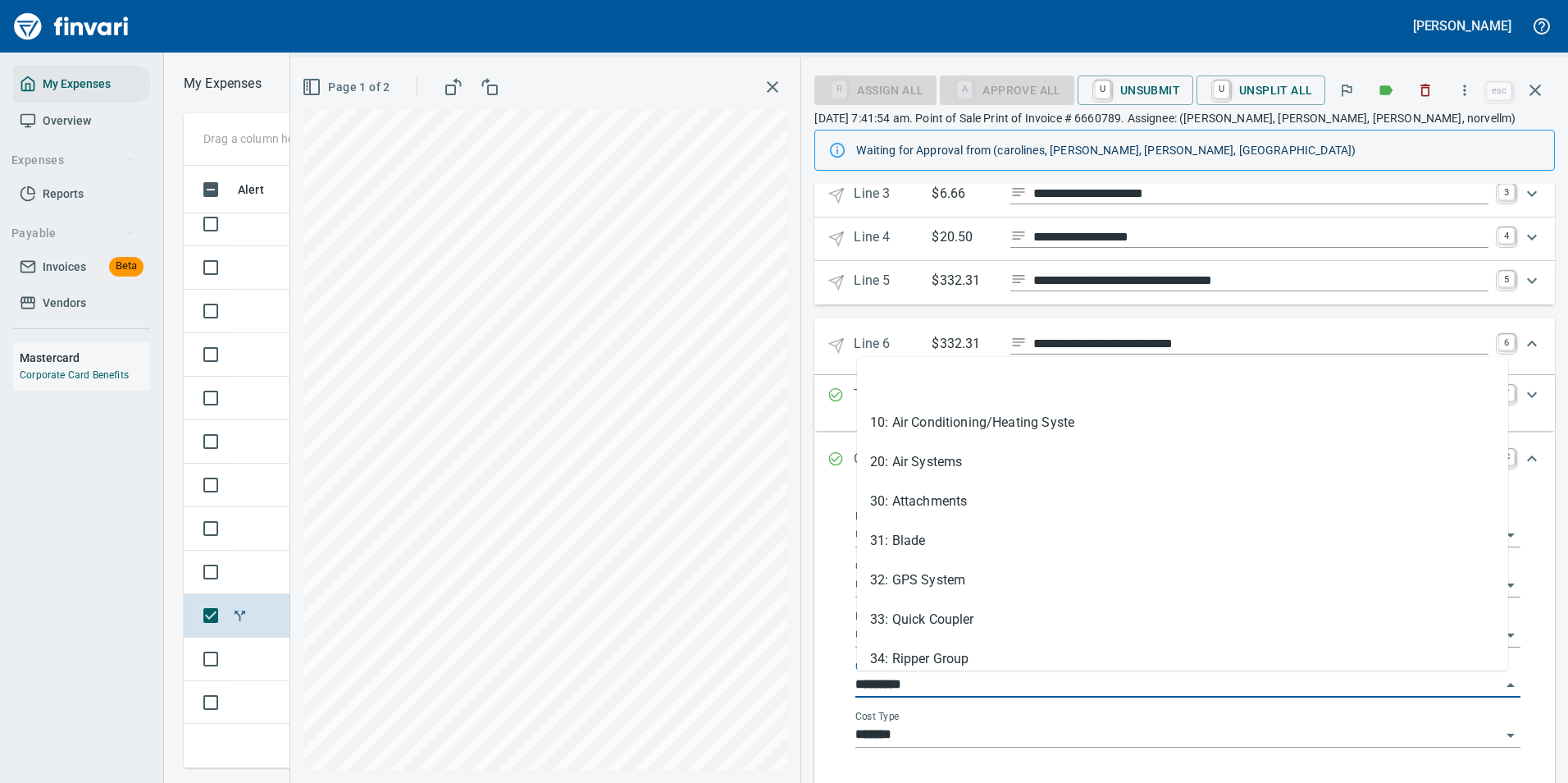
click at [934, 686] on input "*********" at bounding box center [1178, 685] width 646 height 23
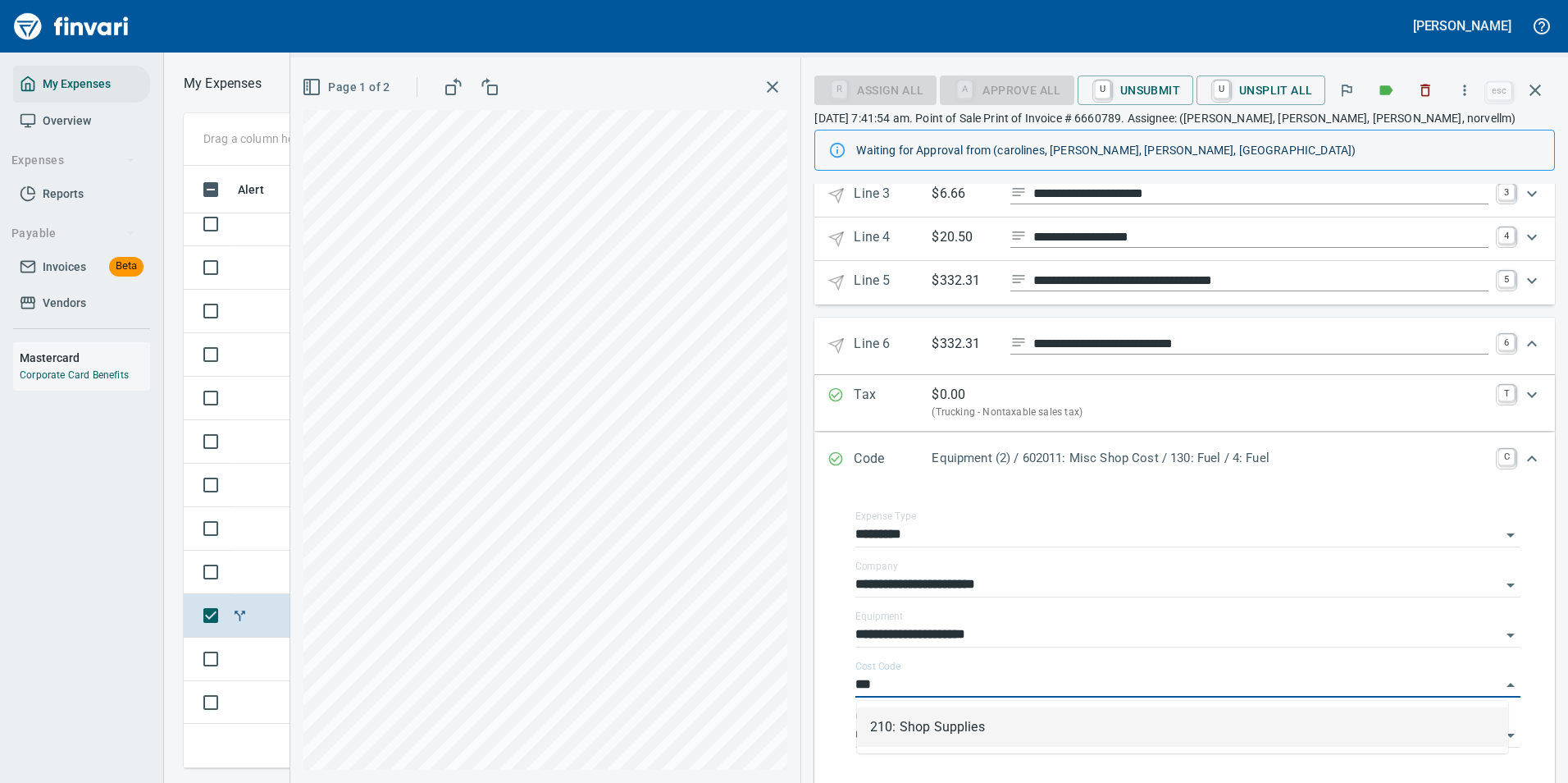
click at [887, 730] on li "210: Shop Supplies" at bounding box center [1182, 727] width 651 height 39
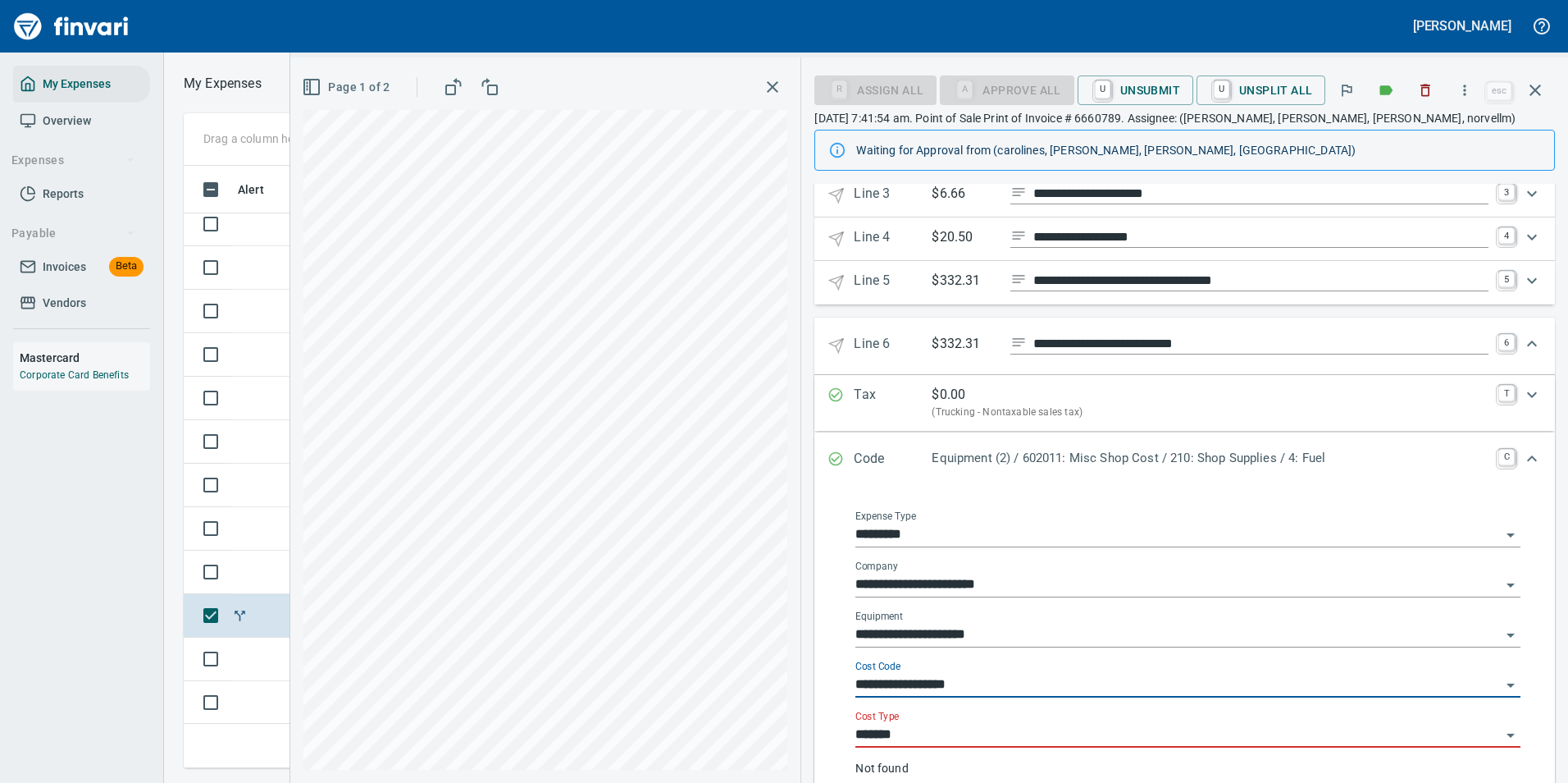
type input "**********"
click at [888, 730] on input "*******" at bounding box center [1178, 734] width 646 height 23
type input "*"
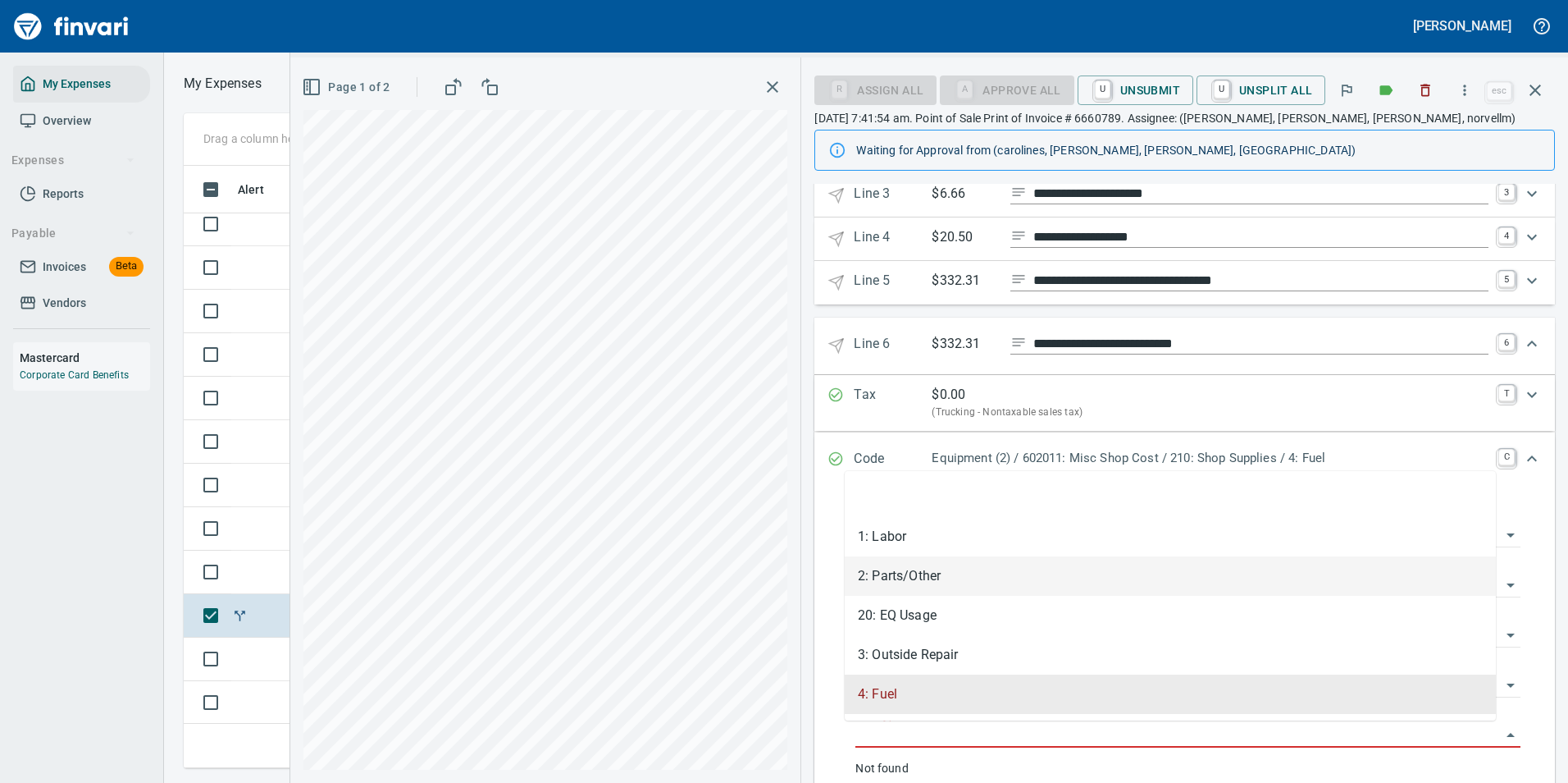
drag, startPoint x: 897, startPoint y: 582, endPoint x: 1233, endPoint y: 484, distance: 350.0
click at [896, 581] on li "2: Parts/Other" at bounding box center [1169, 575] width 651 height 39
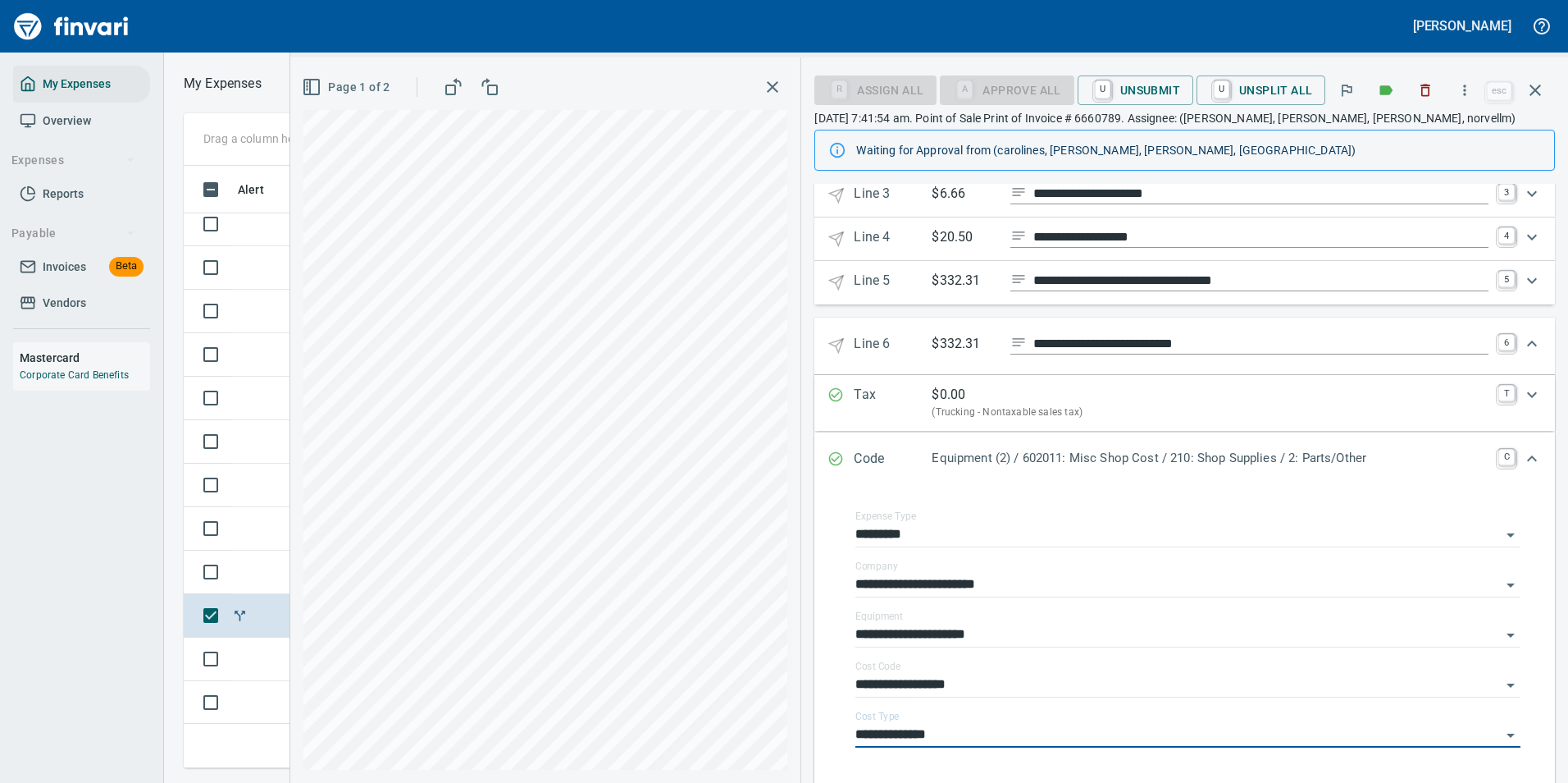
type input "**********"
click at [1522, 347] on icon "Expand" at bounding box center [1532, 343] width 20 height 20
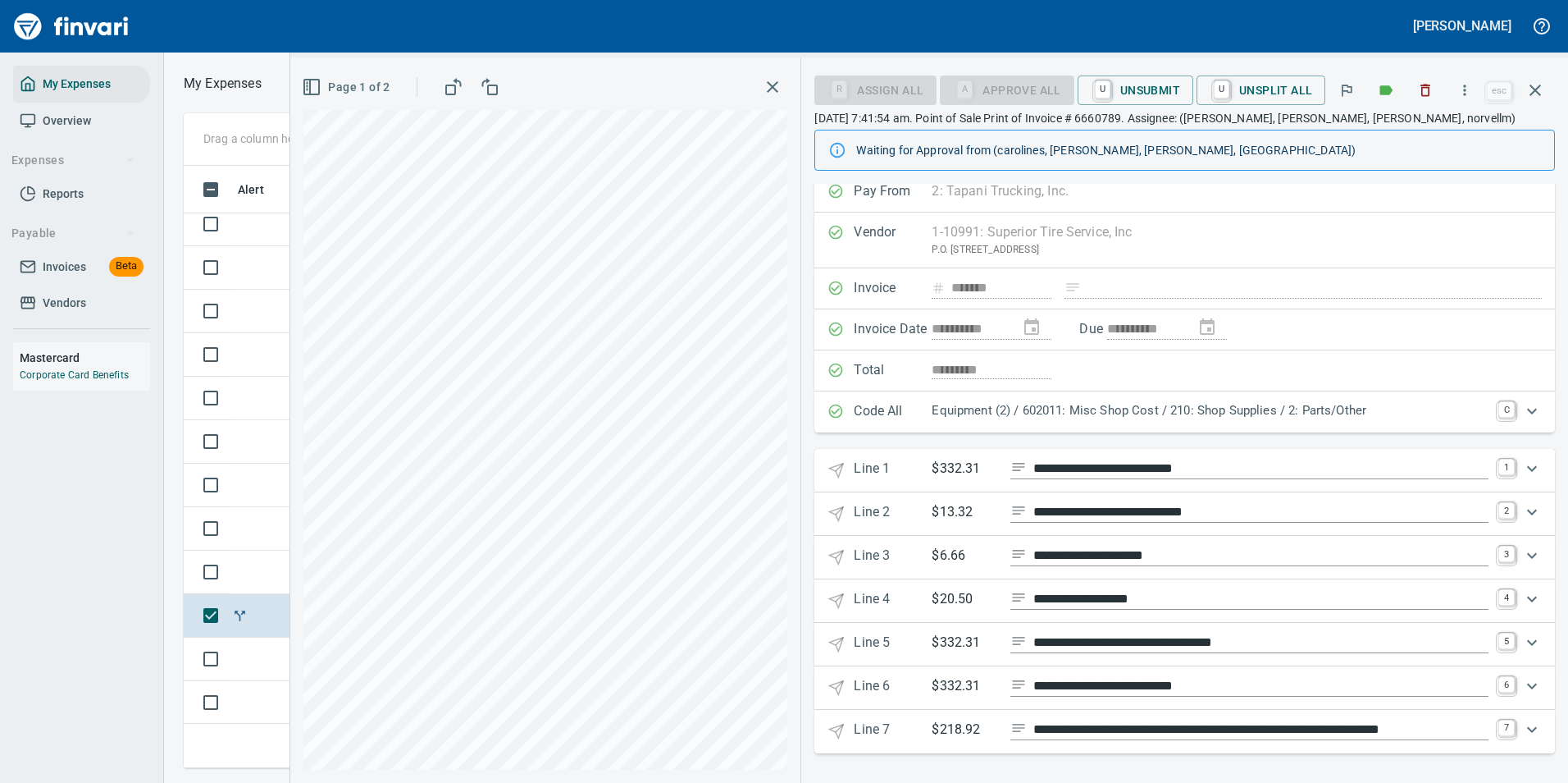
scroll to position [12, 0]
click at [1527, 730] on icon "Expand" at bounding box center [1532, 729] width 10 height 6
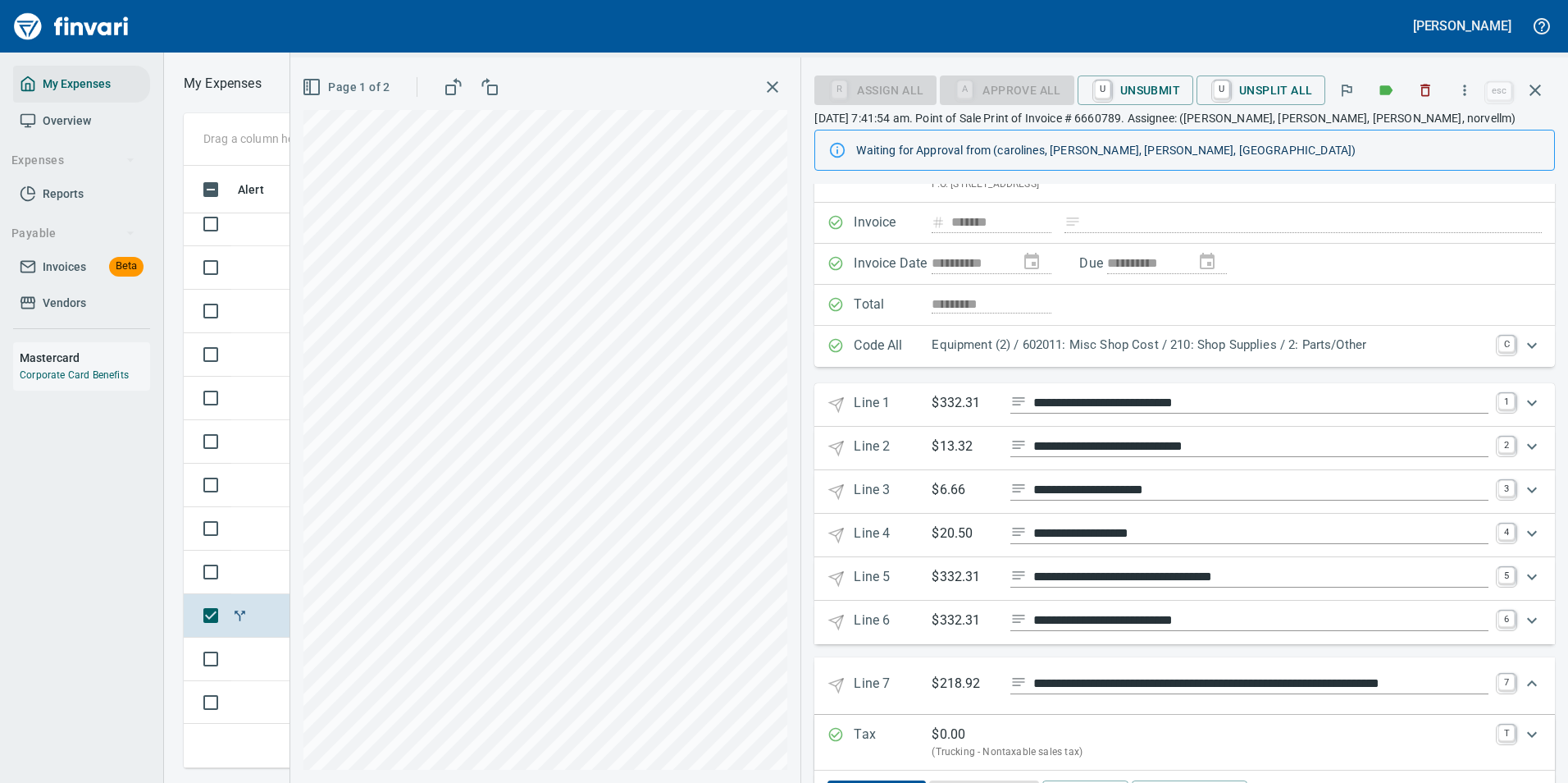
scroll to position [145, 0]
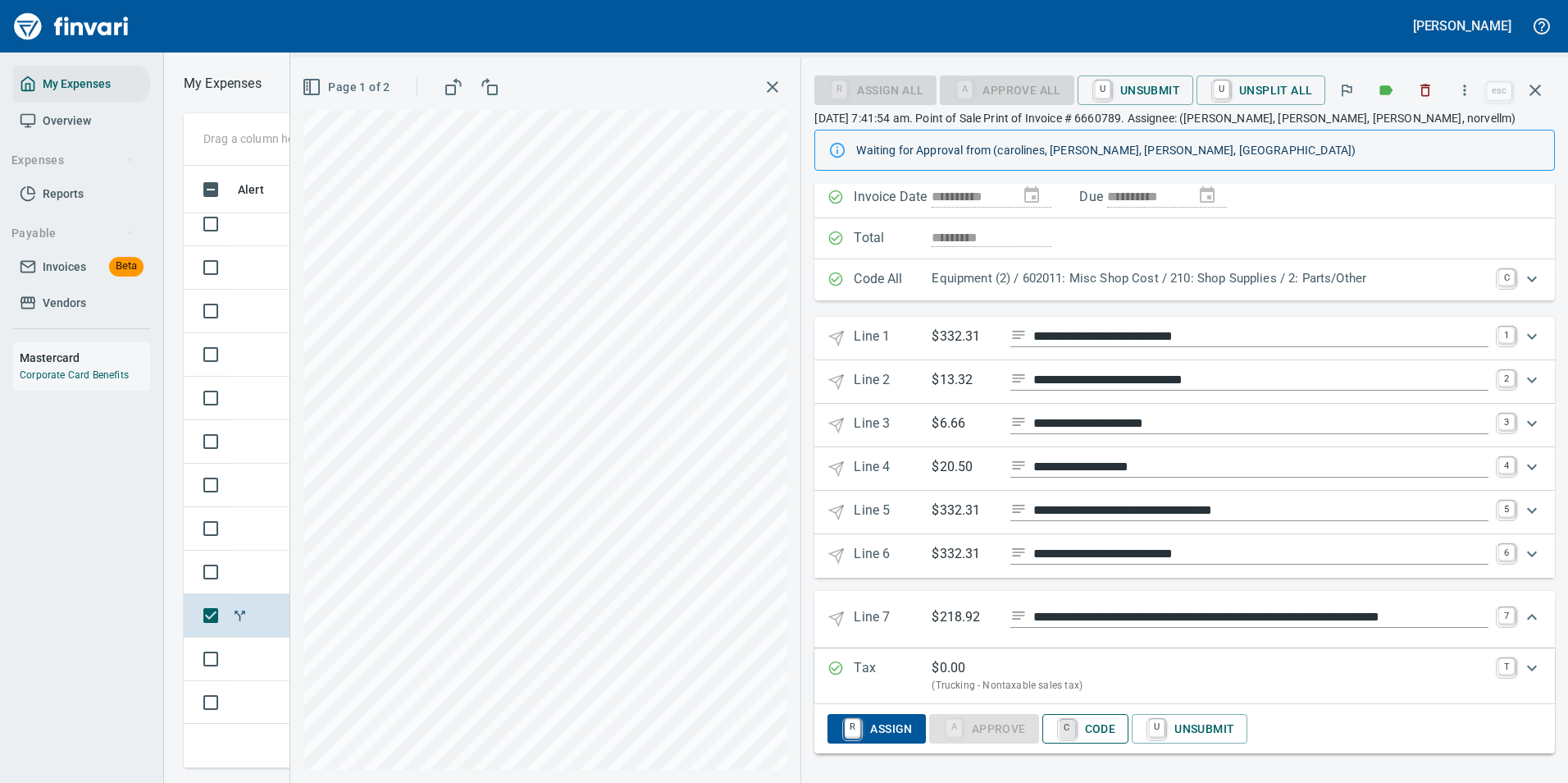
click at [1070, 734] on link "C" at bounding box center [1067, 728] width 16 height 18
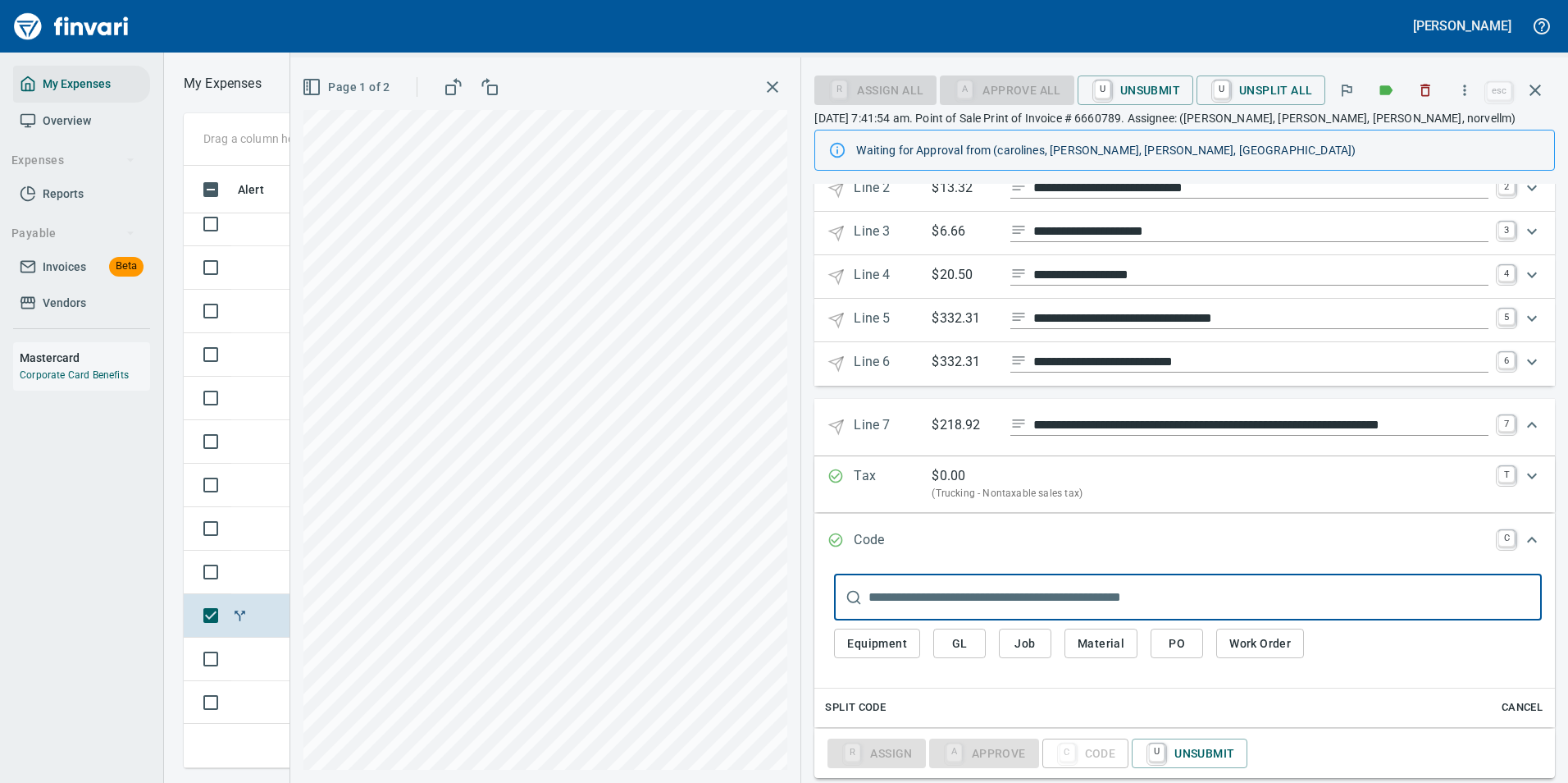
scroll to position [338, 0]
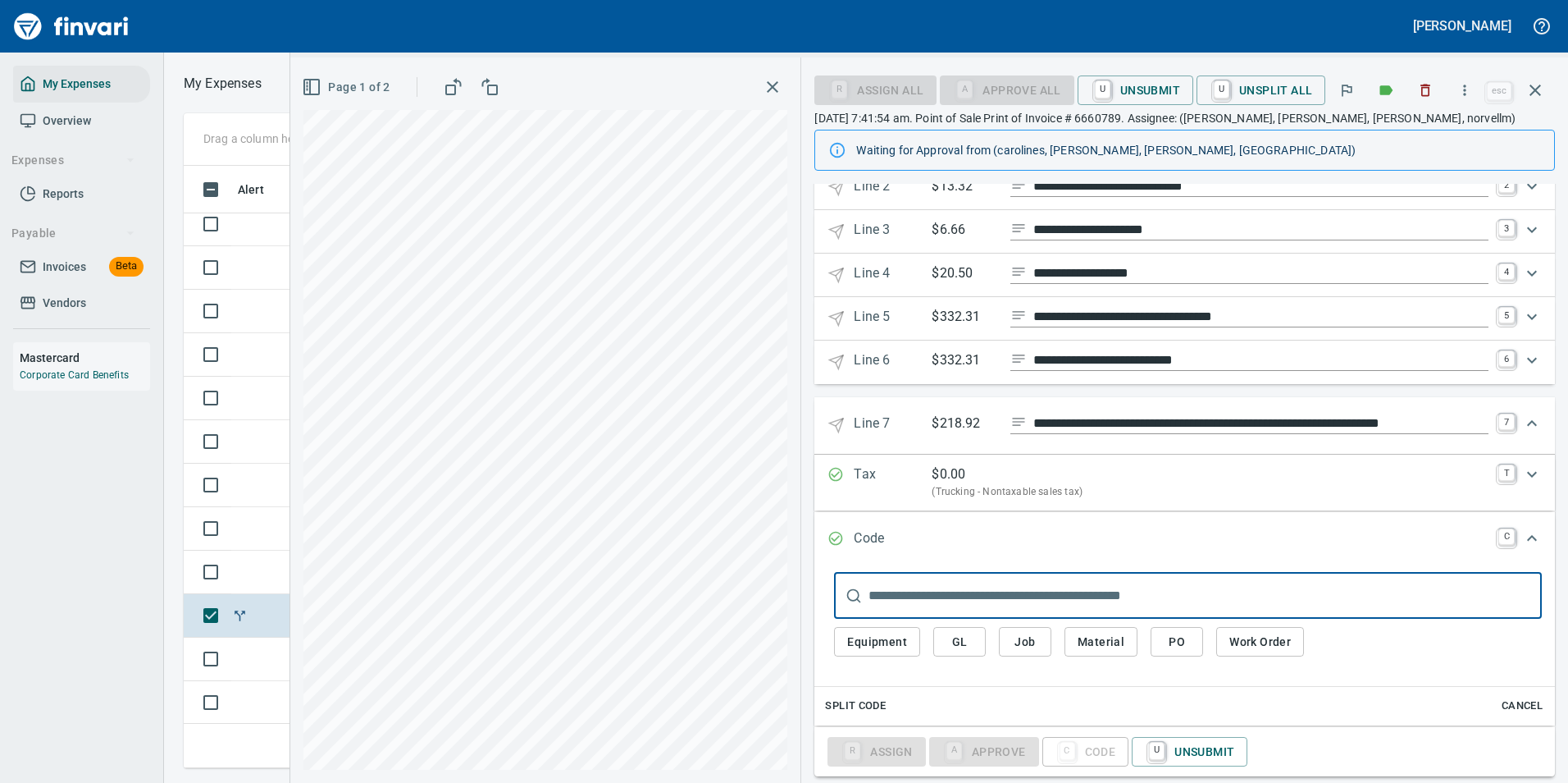
click at [860, 634] on span "Equipment" at bounding box center [876, 642] width 60 height 21
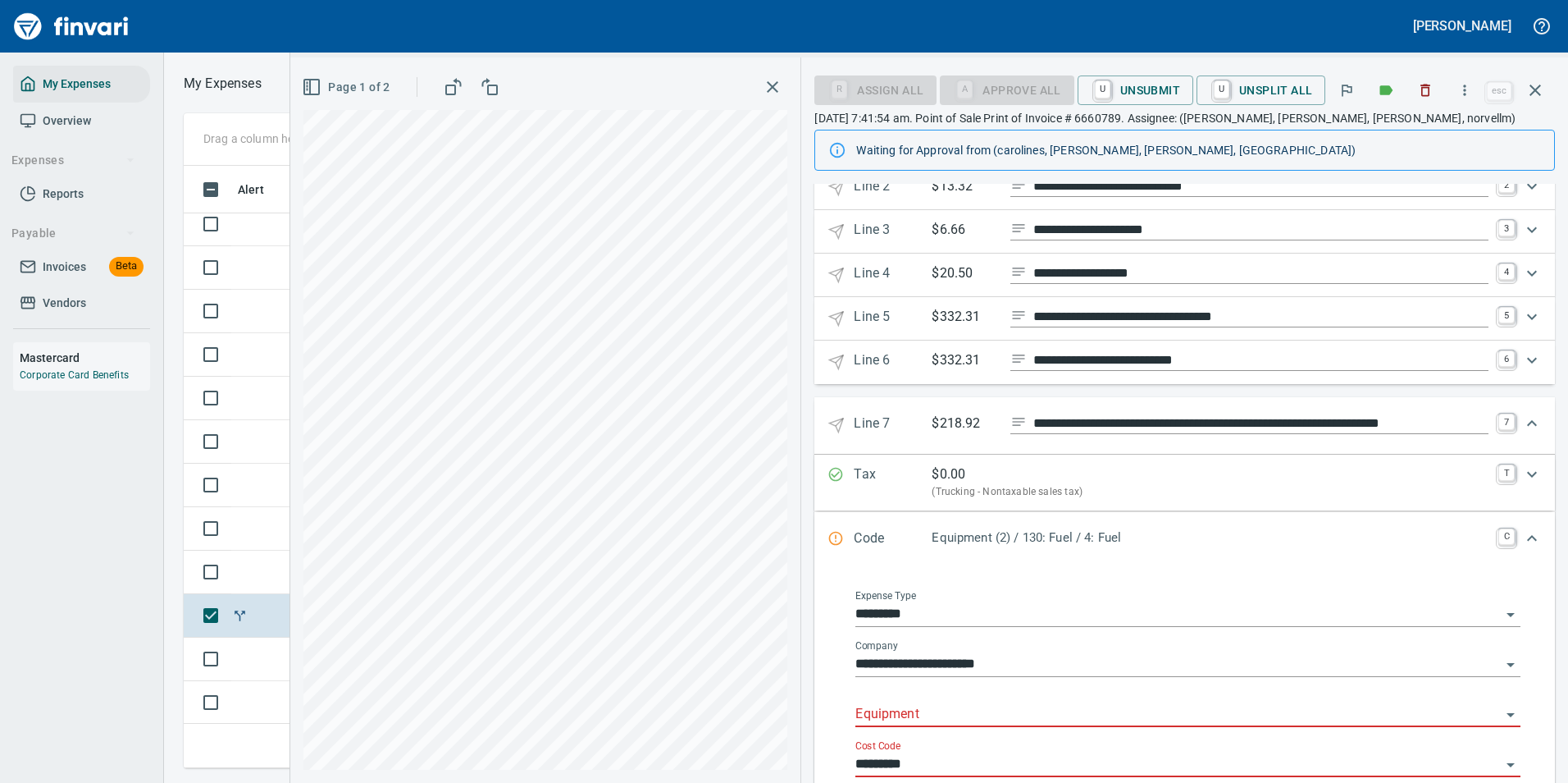
click at [894, 708] on input "Equipment" at bounding box center [1178, 714] width 646 height 23
click at [911, 675] on li "602011: Misc Shop Cost" at bounding box center [1182, 673] width 651 height 39
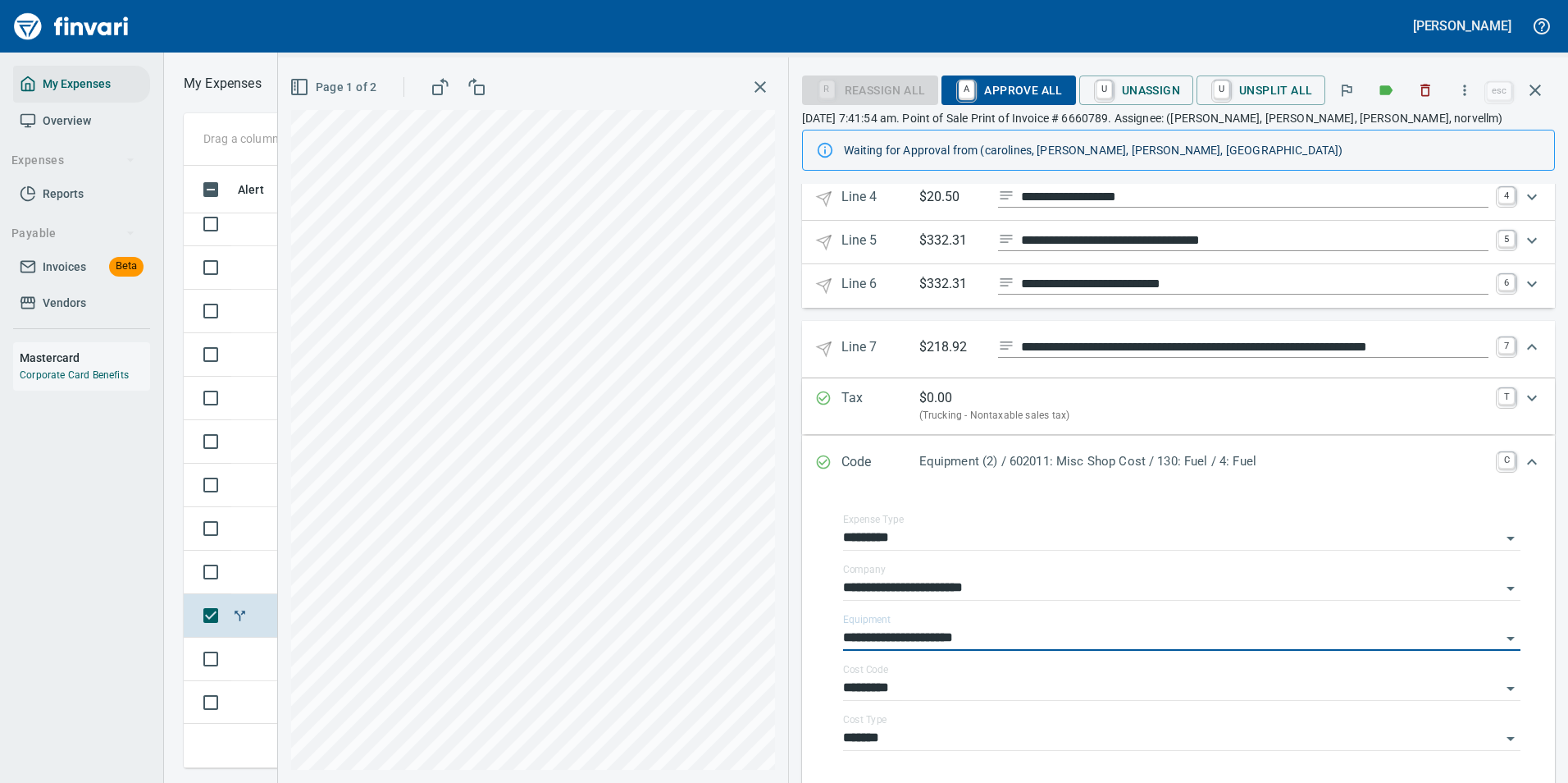
scroll to position [548, 0]
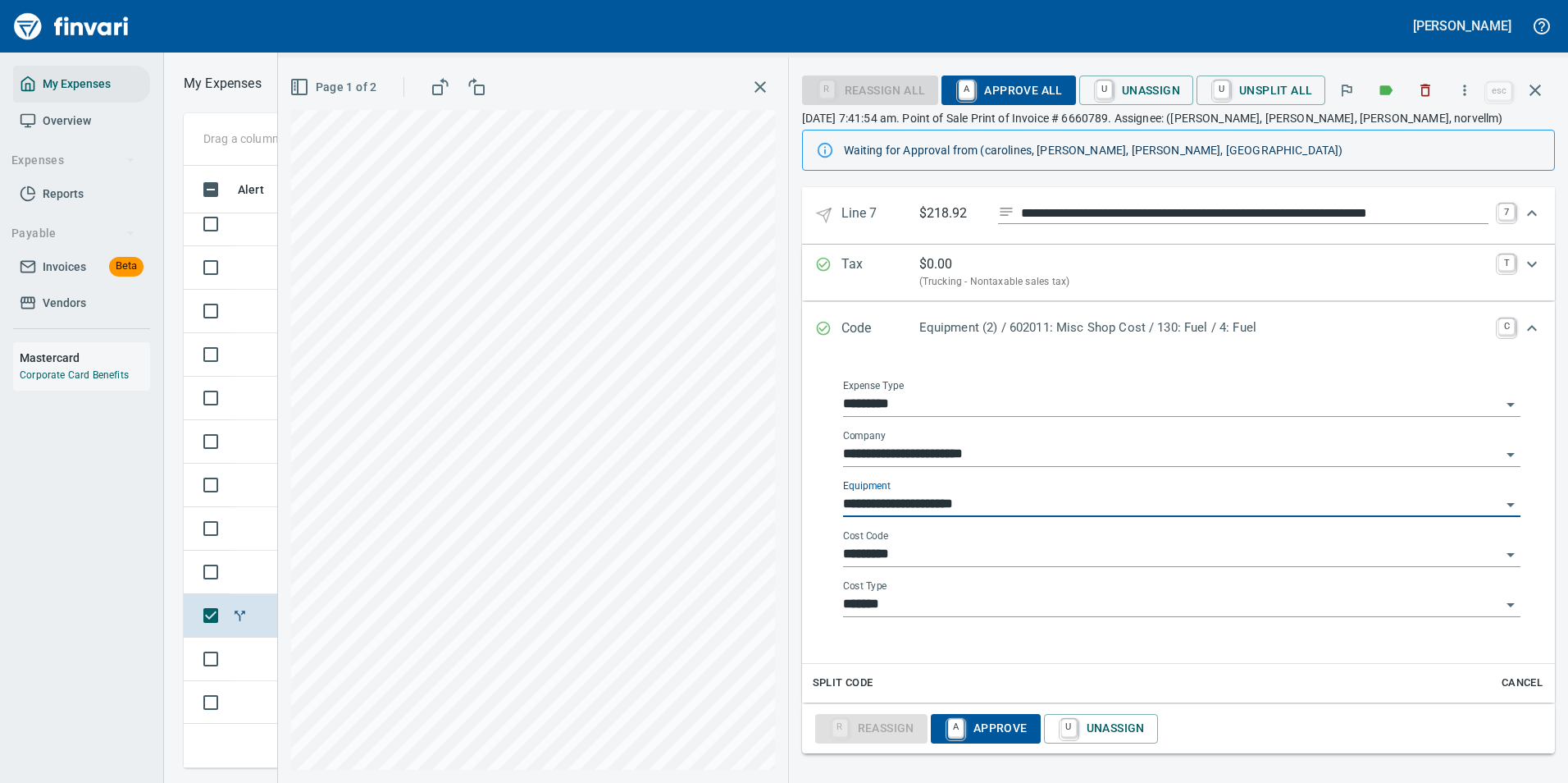
type input "**********"
click at [875, 558] on input "*********" at bounding box center [1172, 554] width 658 height 23
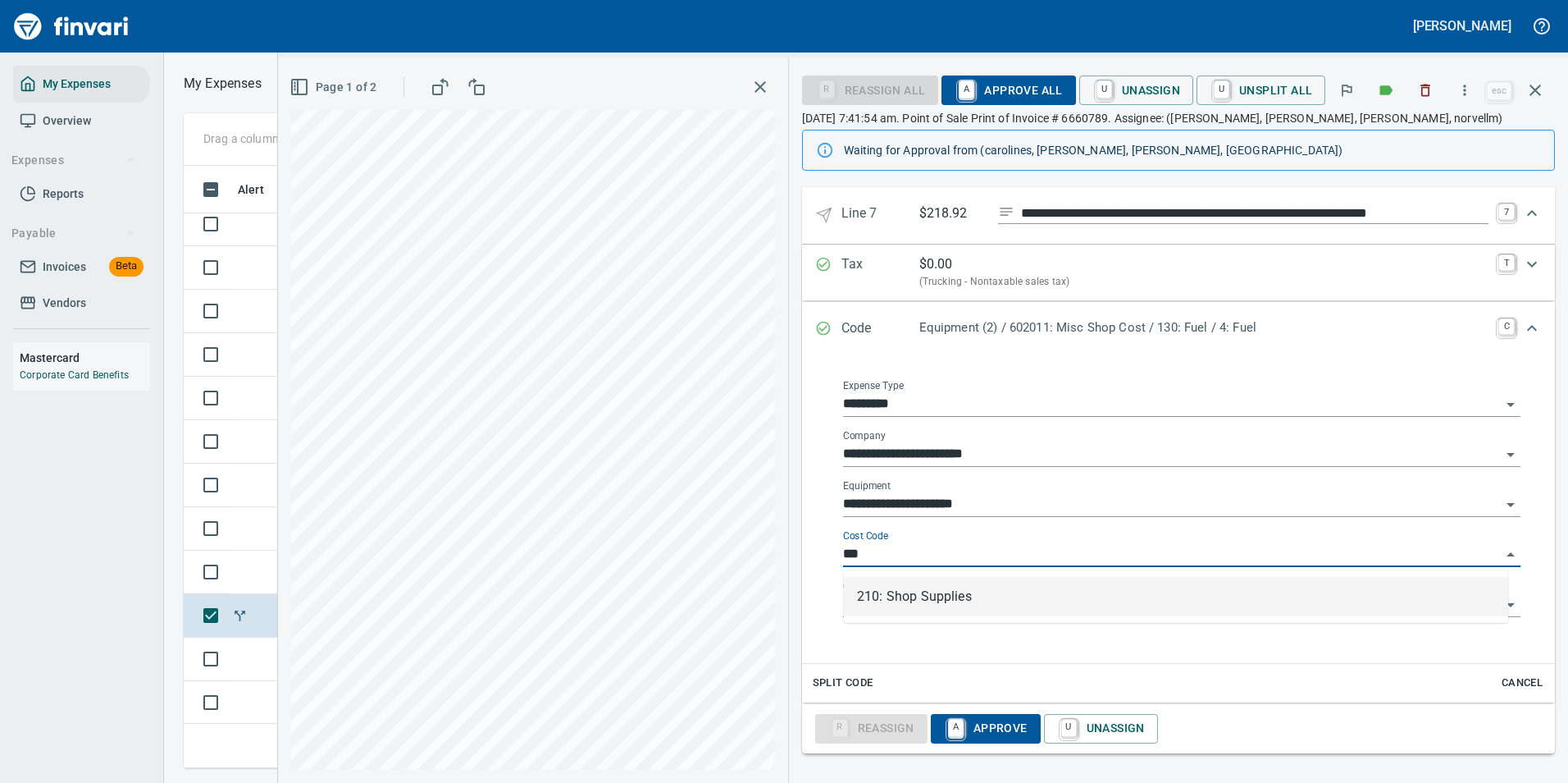
scroll to position [577, 930]
click at [905, 605] on li "210: Shop Supplies" at bounding box center [1176, 596] width 664 height 39
click at [902, 597] on input "*******" at bounding box center [1172, 604] width 658 height 23
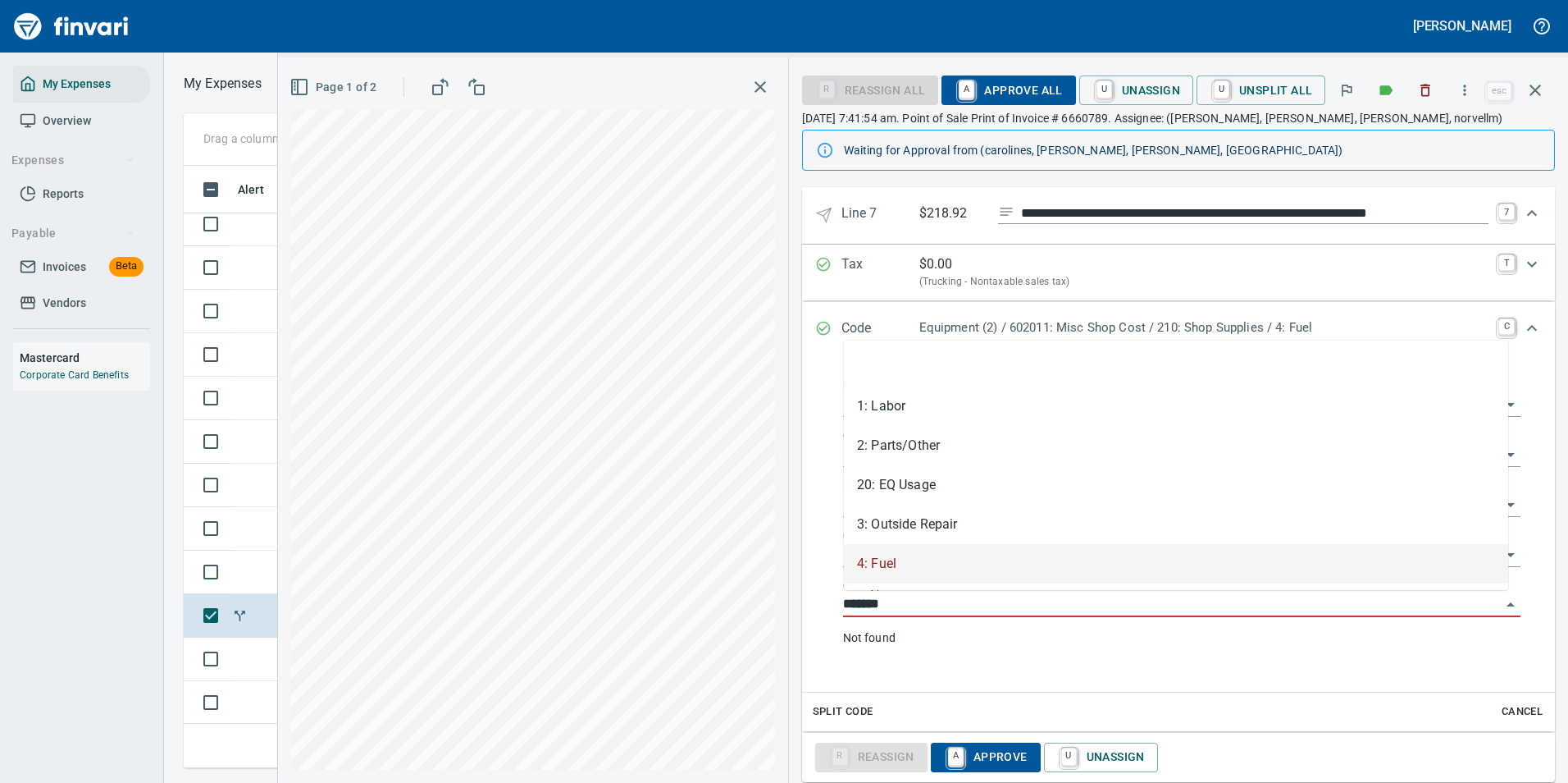
type input "**********"
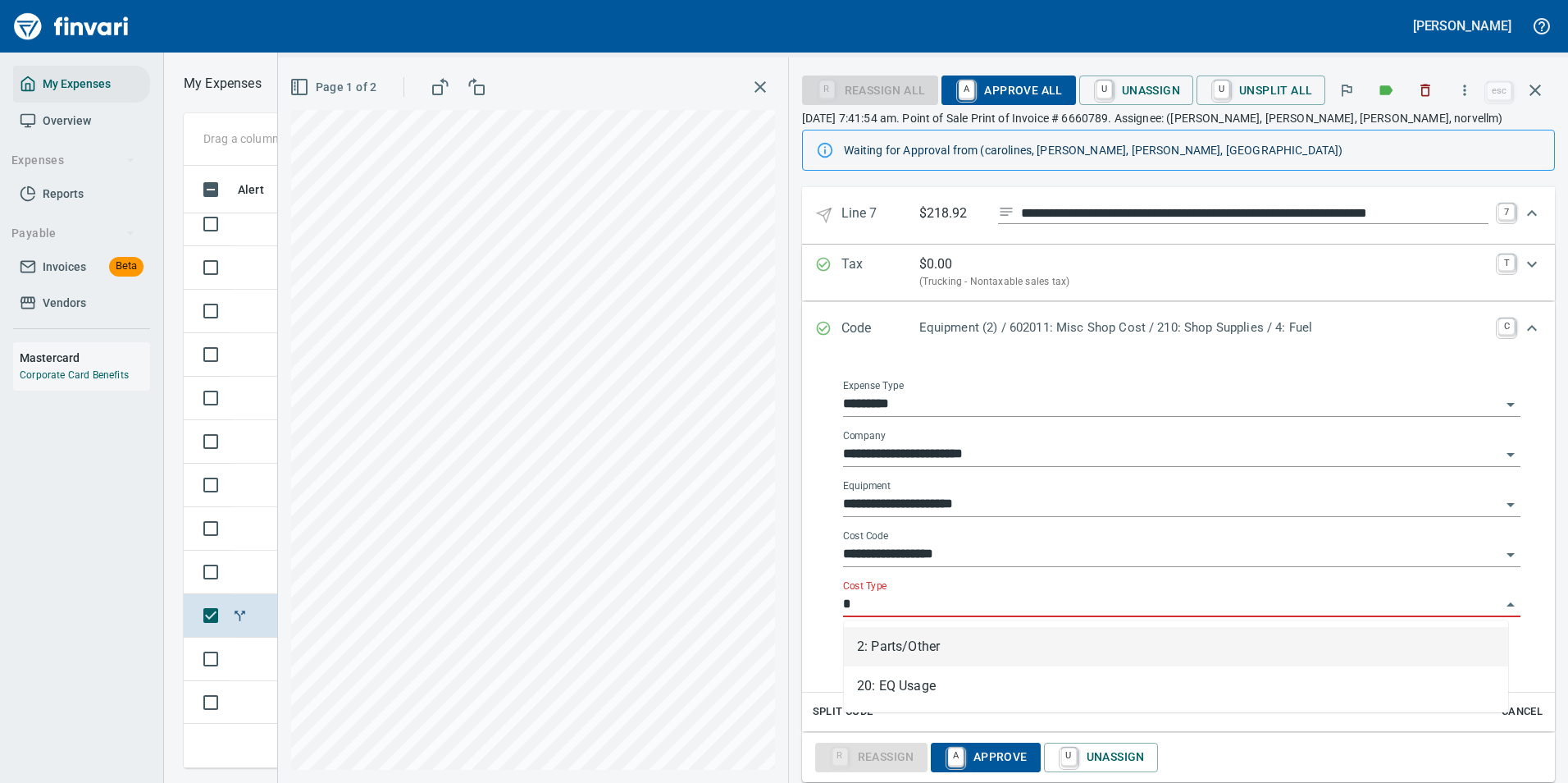
drag, startPoint x: 898, startPoint y: 638, endPoint x: 1213, endPoint y: 494, distance: 346.4
click at [899, 639] on li "2: Parts/Other" at bounding box center [1176, 646] width 664 height 39
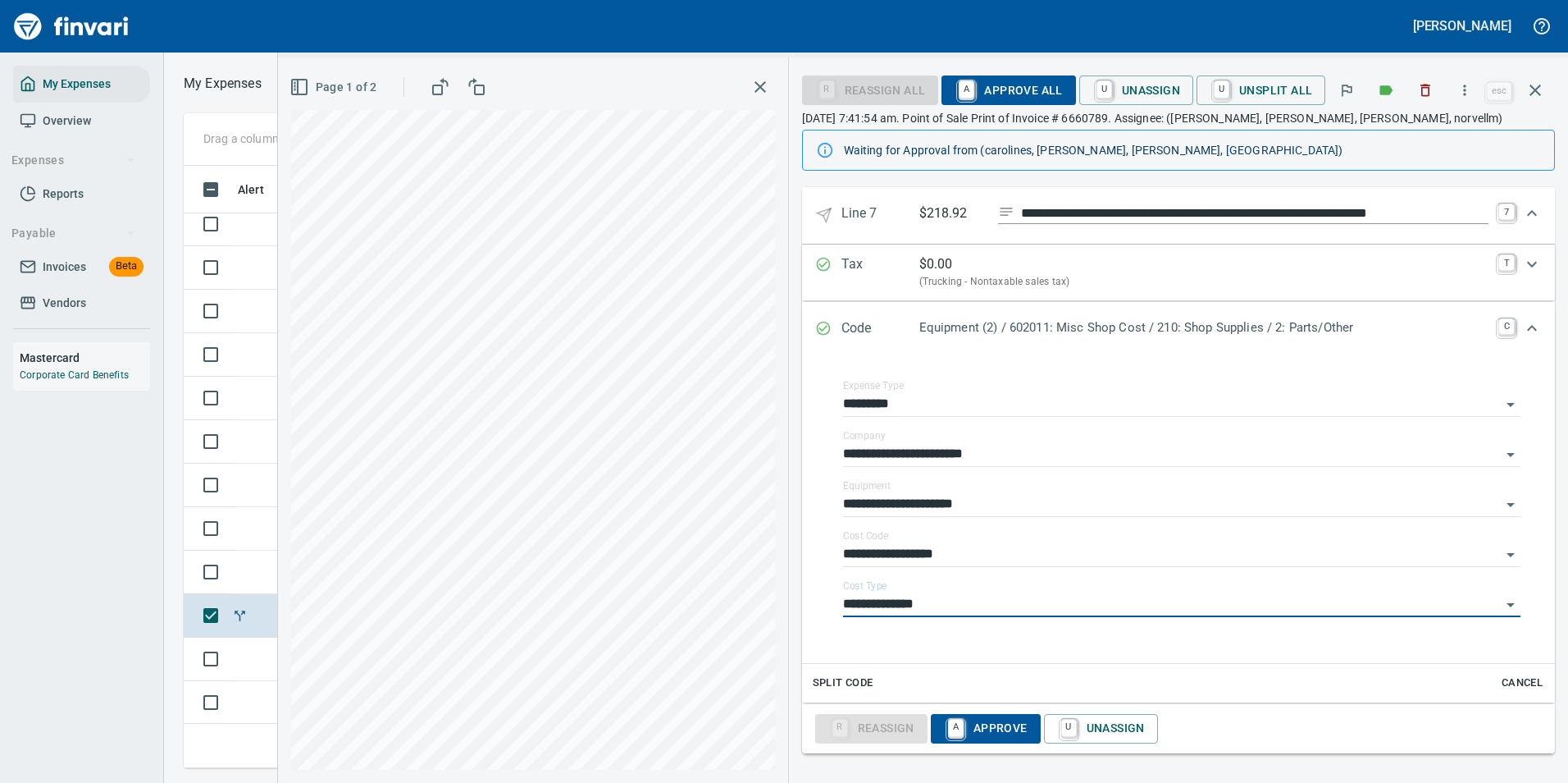
type input "**********"
drag, startPoint x: 1516, startPoint y: 327, endPoint x: 1472, endPoint y: 421, distance: 103.8
click at [1522, 327] on icon "Expand" at bounding box center [1532, 328] width 20 height 20
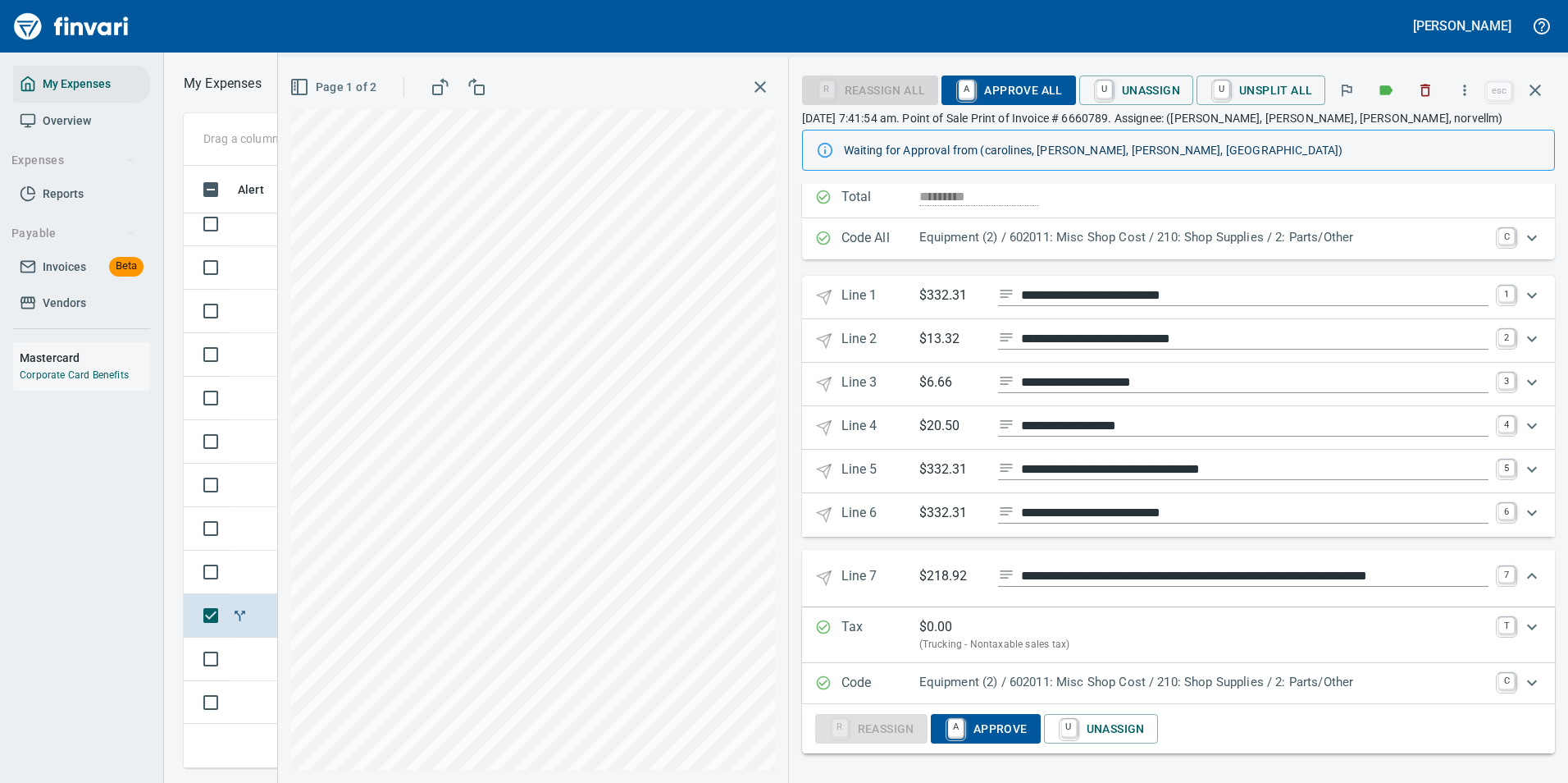
scroll to position [186, 0]
click at [1522, 579] on icon "Expand" at bounding box center [1532, 576] width 20 height 20
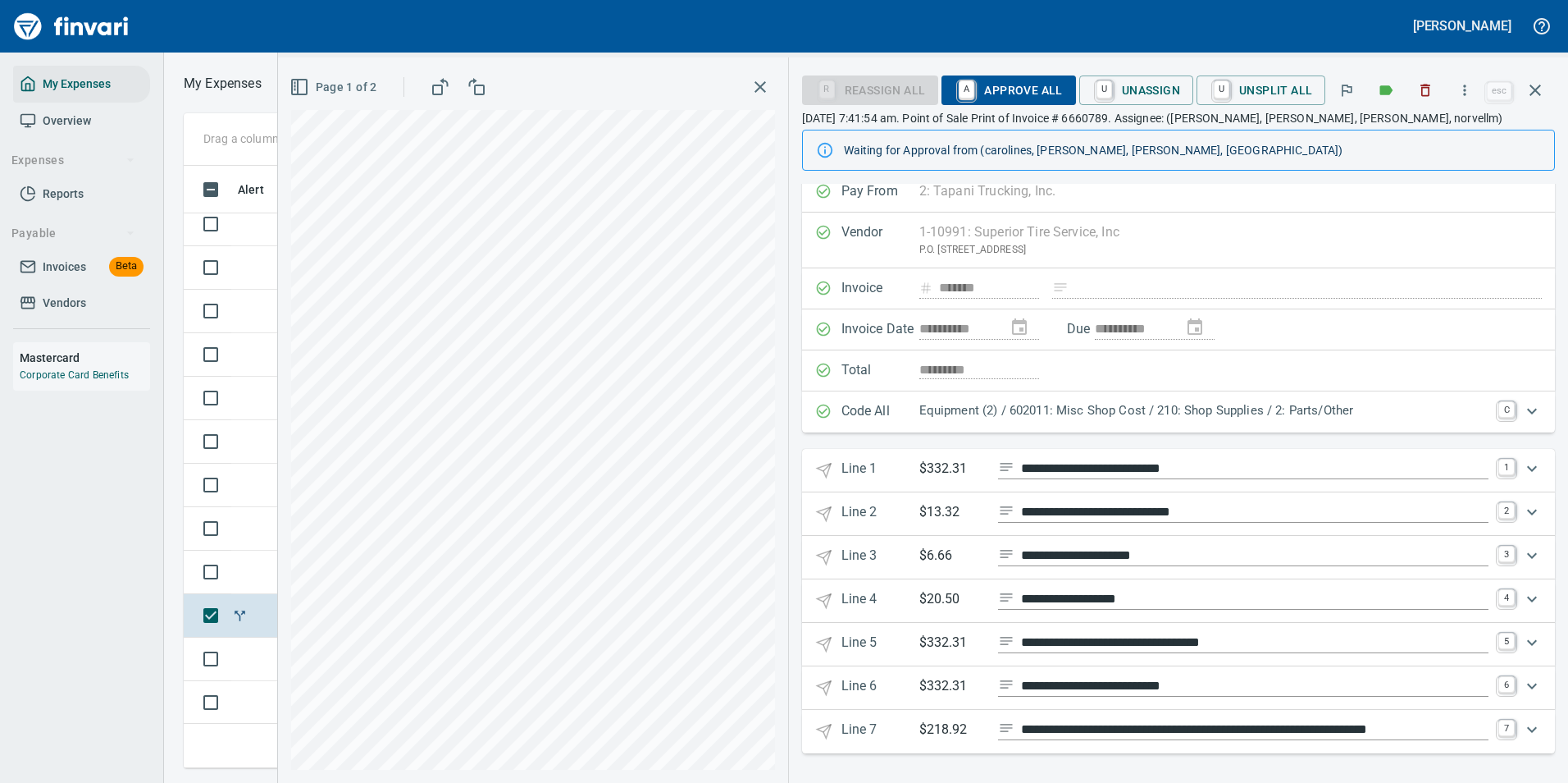
scroll to position [0, 0]
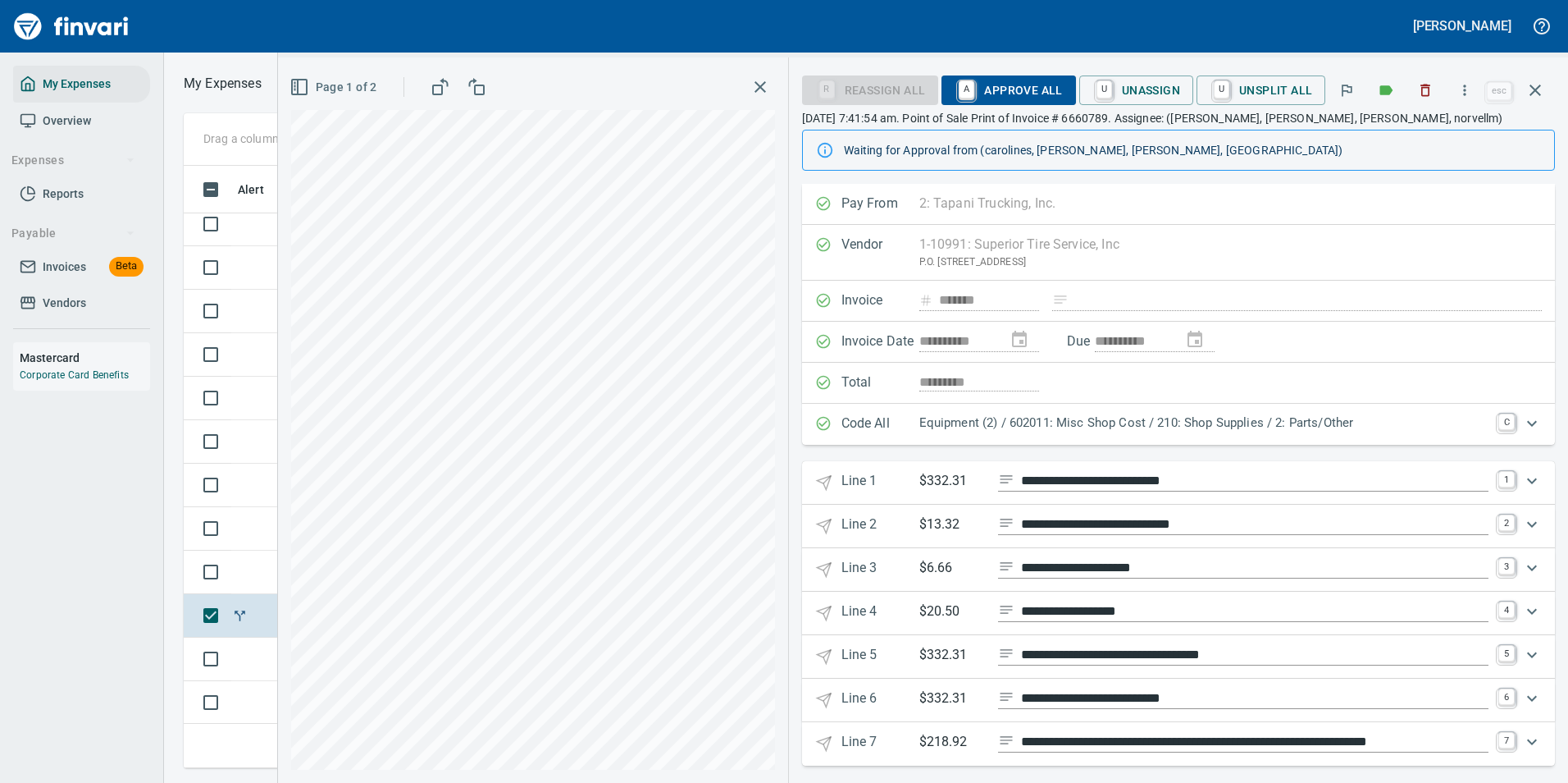
click at [999, 86] on span "A Approve All" at bounding box center [1008, 90] width 107 height 28
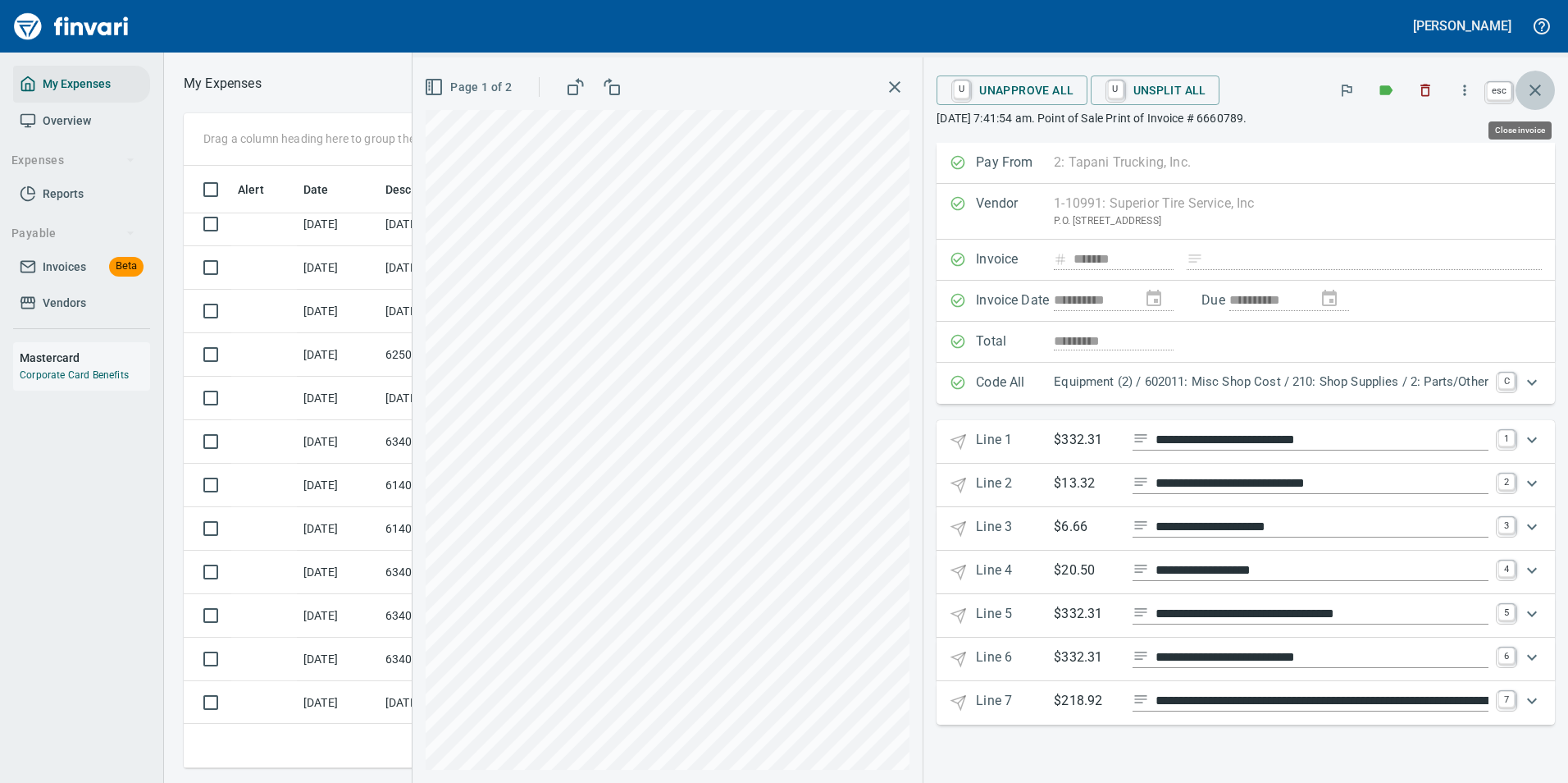
click at [1535, 94] on icon "button" at bounding box center [1535, 90] width 20 height 20
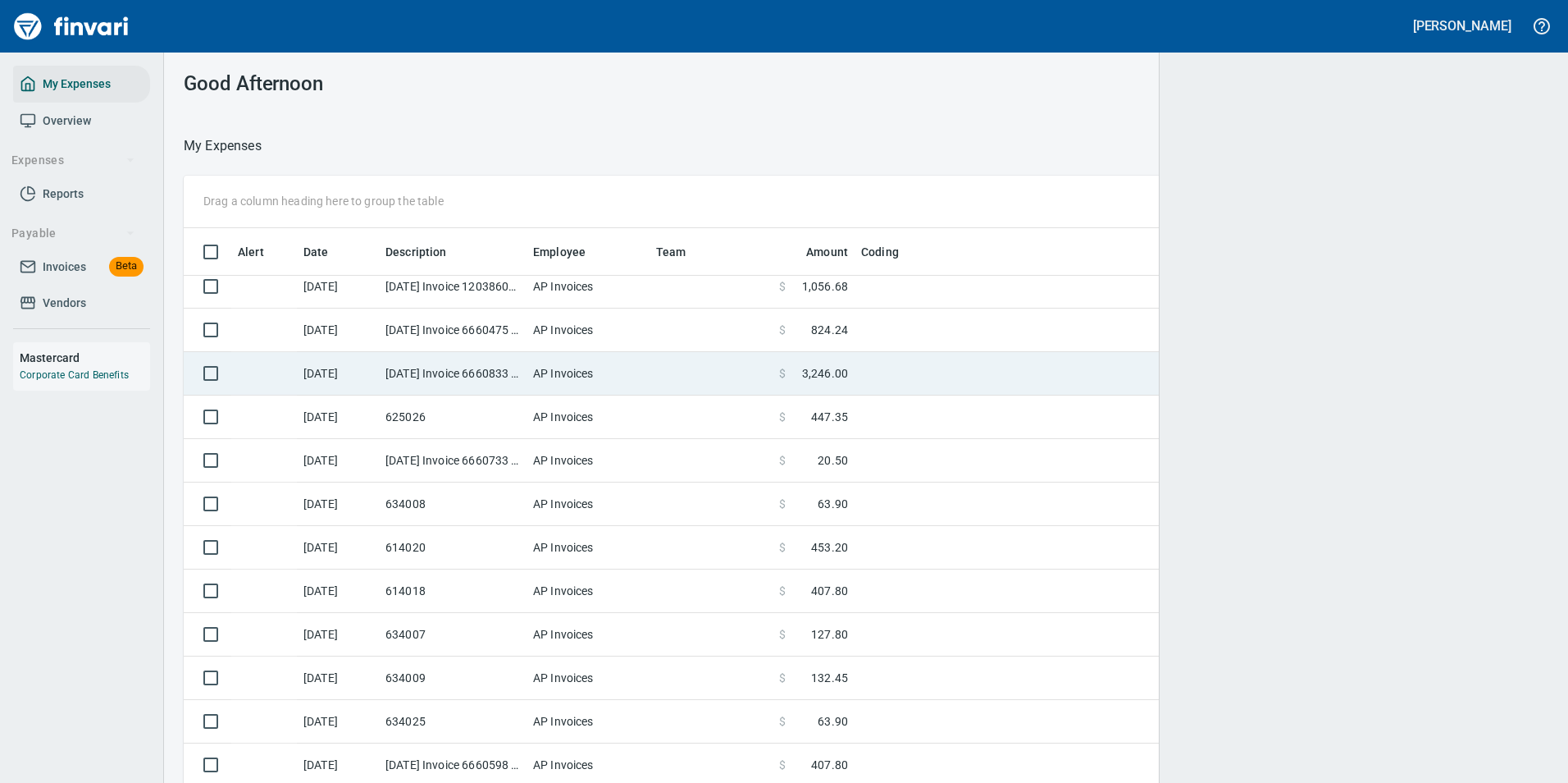
scroll to position [2, 2]
